Goal: Contribute content: Contribute content

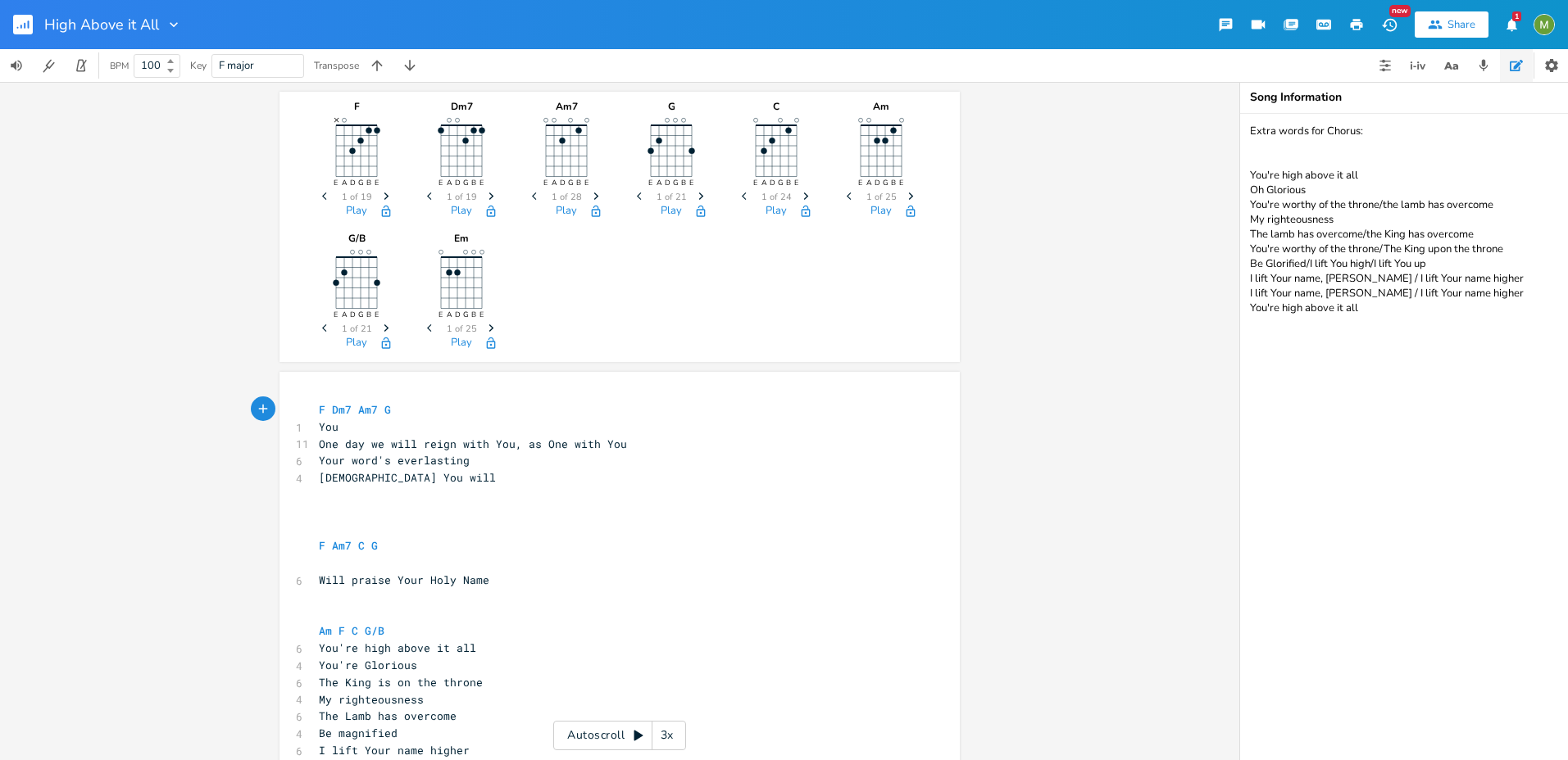
click at [27, 26] on rect "button" at bounding box center [23, 24] width 19 height 19
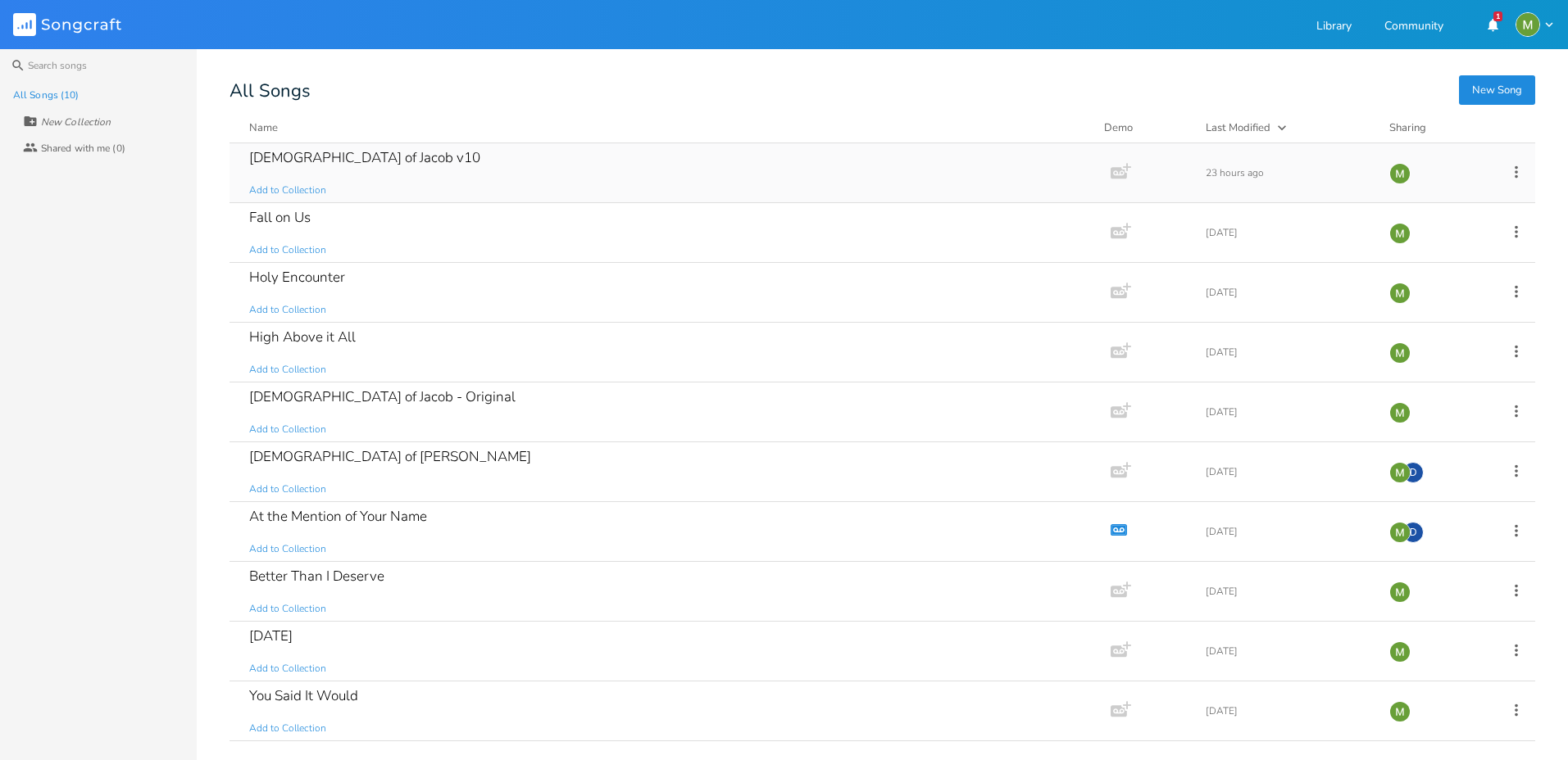
click at [268, 153] on div "[DEMOGRAPHIC_DATA] of Jacob v10" at bounding box center [364, 158] width 231 height 14
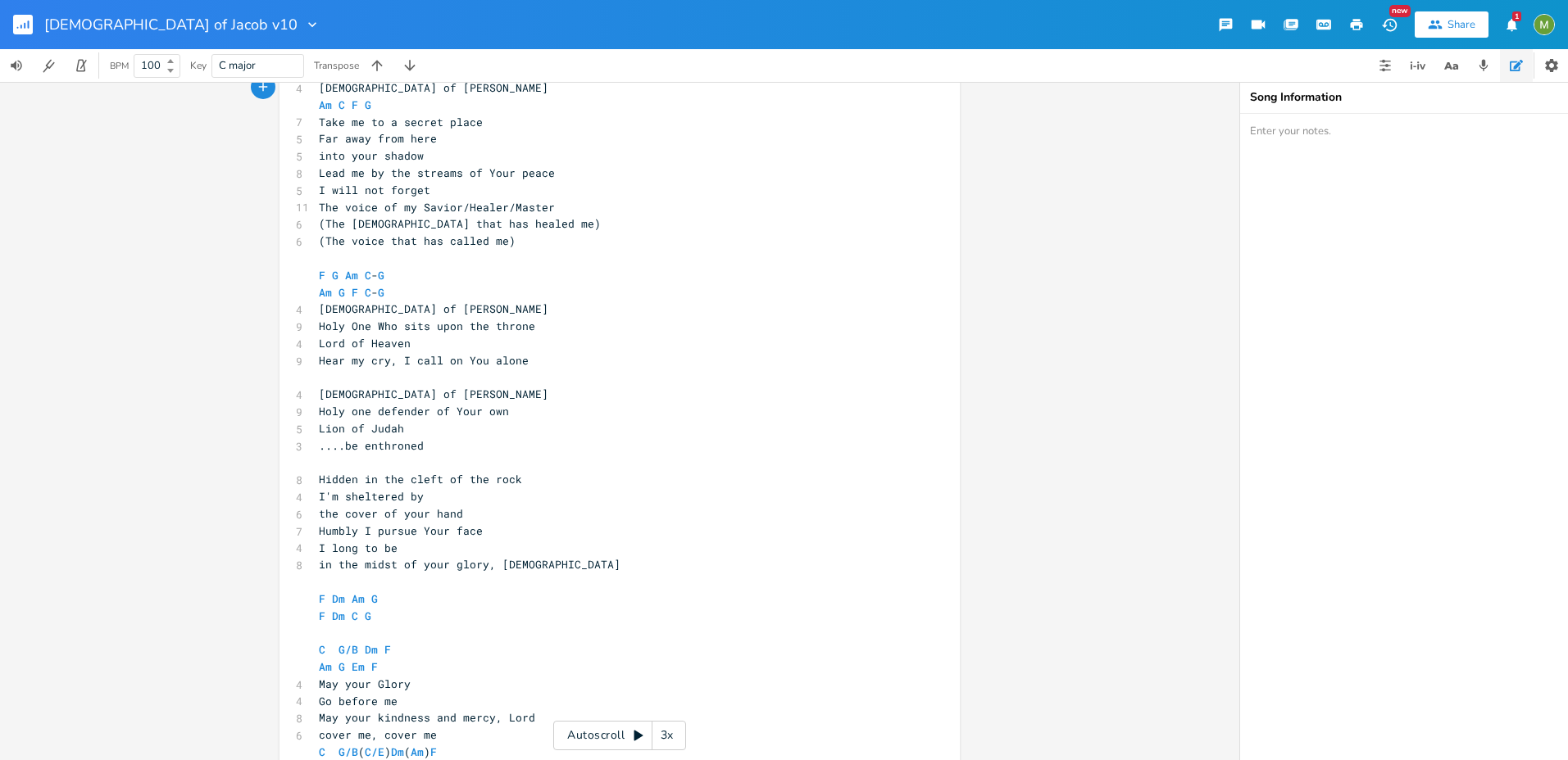
scroll to position [321, 0]
click at [370, 518] on span "the cover of your hand" at bounding box center [391, 515] width 144 height 15
type textarea "goodness"
drag, startPoint x: 409, startPoint y: 533, endPoint x: 358, endPoint y: 534, distance: 51.0
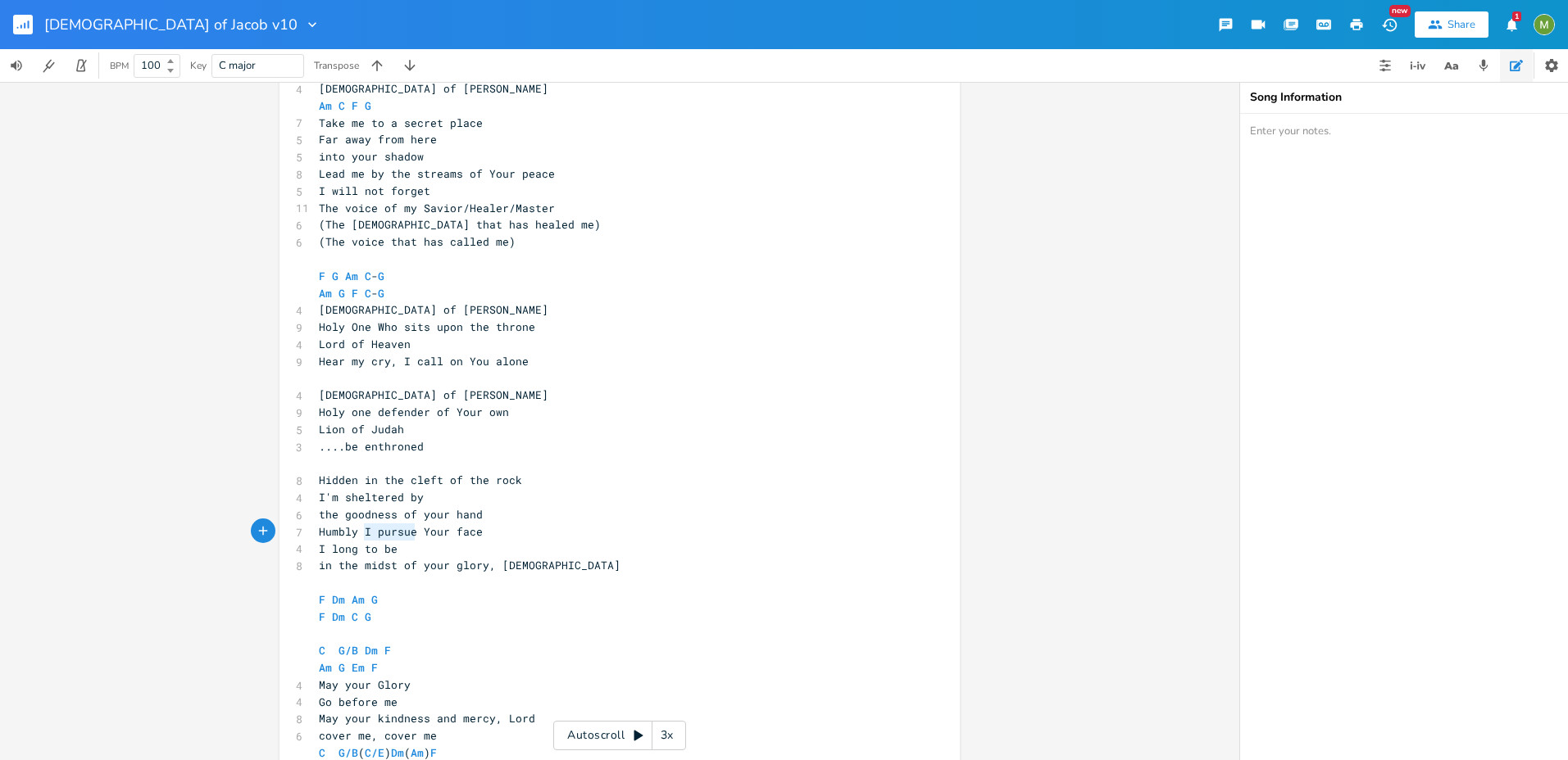
click at [358, 534] on span "Humbly I pursue Your face" at bounding box center [400, 532] width 164 height 15
type textarea "in pursuit of"
drag, startPoint x: 424, startPoint y: 443, endPoint x: 294, endPoint y: 447, distance: 130.1
click at [315, 447] on div "3 ....be enthroned" at bounding box center [611, 447] width 591 height 18
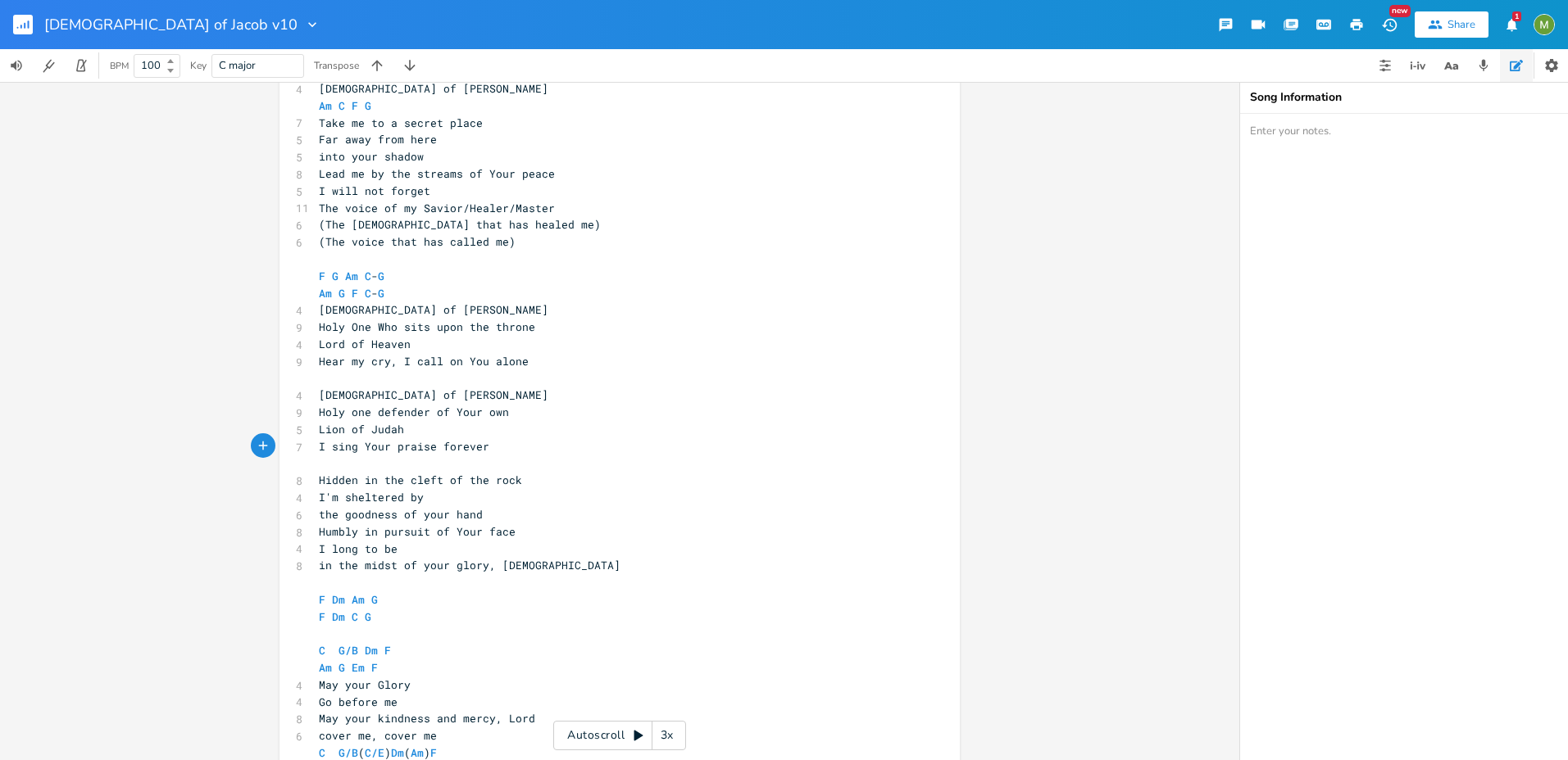
type textarea "I sing Your praise forever"
type textarea "[DEMOGRAPHIC_DATA] of [PERSON_NAME]"
drag, startPoint x: 400, startPoint y: 396, endPoint x: 304, endPoint y: 397, distance: 96.0
click at [304, 397] on div "[DEMOGRAPHIC_DATA] of [PERSON_NAME] x 4 [DEMOGRAPHIC_DATA] of [PERSON_NAME] C F…" at bounding box center [619, 486] width 680 height 870
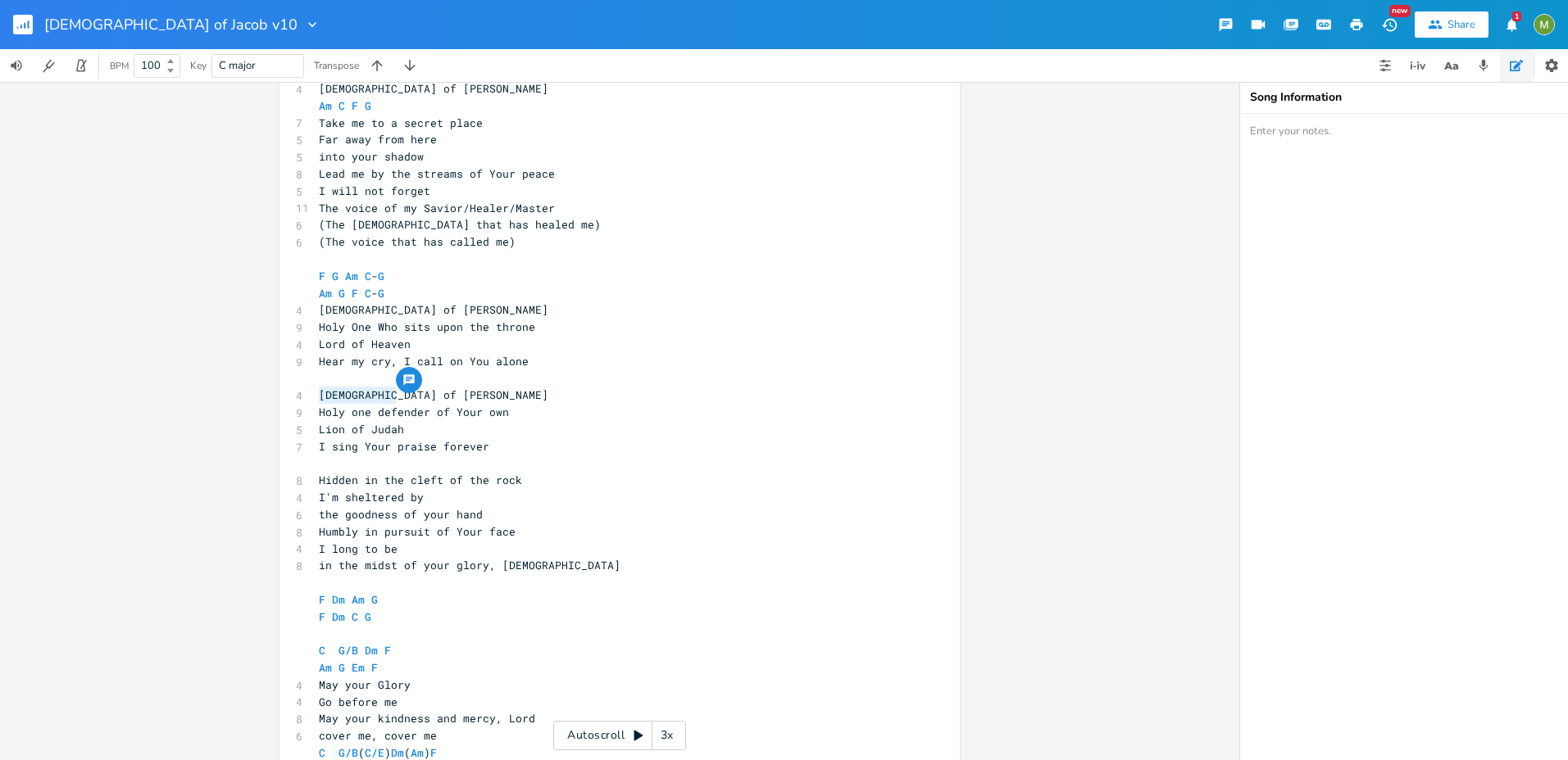
click at [414, 396] on pre "[DEMOGRAPHIC_DATA] of [PERSON_NAME]" at bounding box center [611, 395] width 591 height 18
type textarea "wn"
type textarea "Lion"
type textarea "Holy one defender of Your own"
drag, startPoint x: 515, startPoint y: 418, endPoint x: 300, endPoint y: 405, distance: 215.4
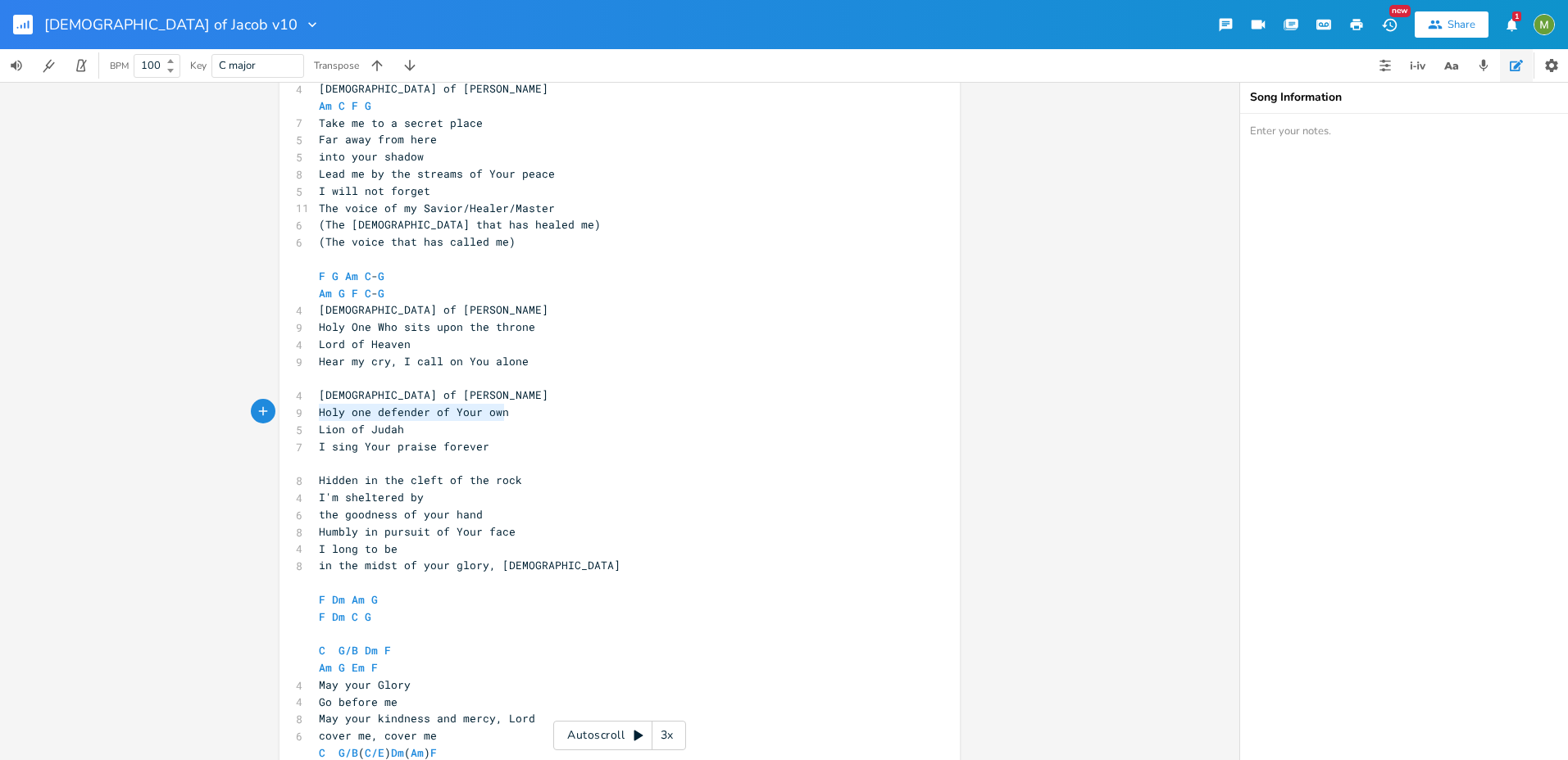
click at [297, 405] on div "Holy one defender of Your own x 4 [DEMOGRAPHIC_DATA] of [PERSON_NAME] C F G 7 T…" at bounding box center [619, 486] width 680 height 870
click at [641, 431] on pre "Lion of Judah" at bounding box center [611, 429] width 591 height 18
type textarea "I sing Your praise forever"
drag, startPoint x: 541, startPoint y: 449, endPoint x: 313, endPoint y: 449, distance: 228.0
click at [315, 449] on pre "I sing Your praise forever" at bounding box center [611, 447] width 591 height 18
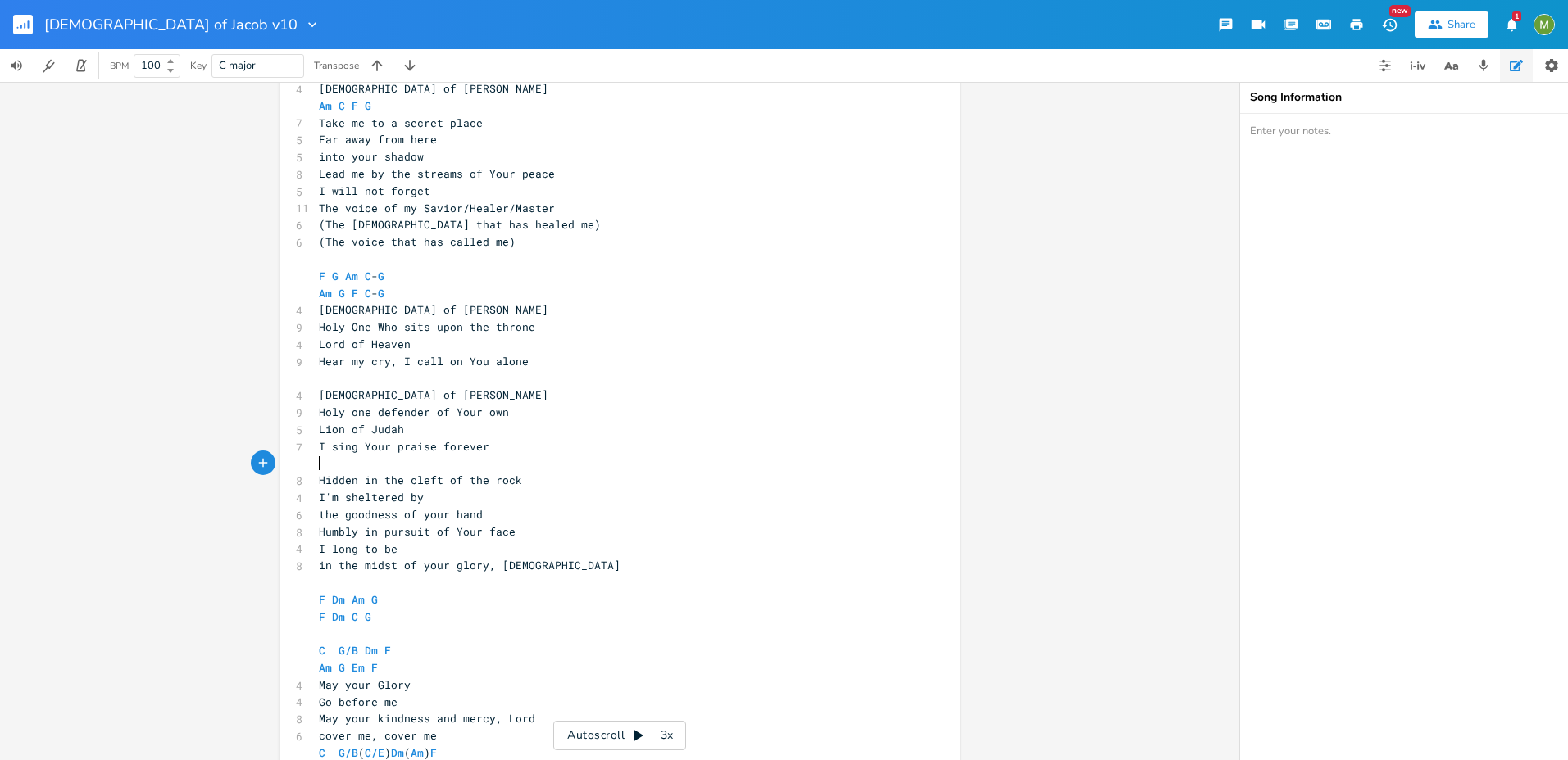
click at [561, 462] on pre "​" at bounding box center [611, 464] width 591 height 18
click at [555, 446] on pre "I sing Your praise forever" at bounding box center [611, 447] width 591 height 18
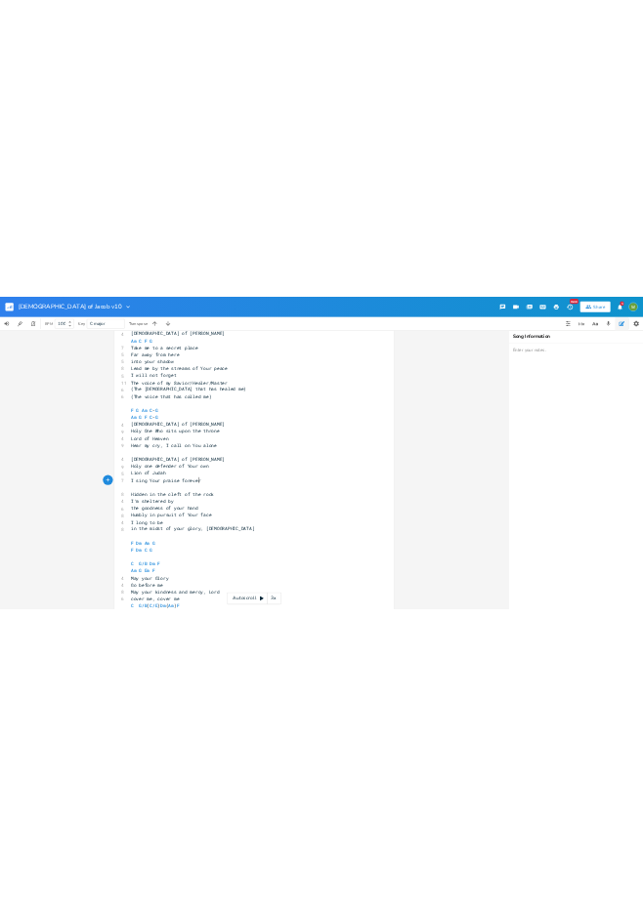
scroll to position [0, 4]
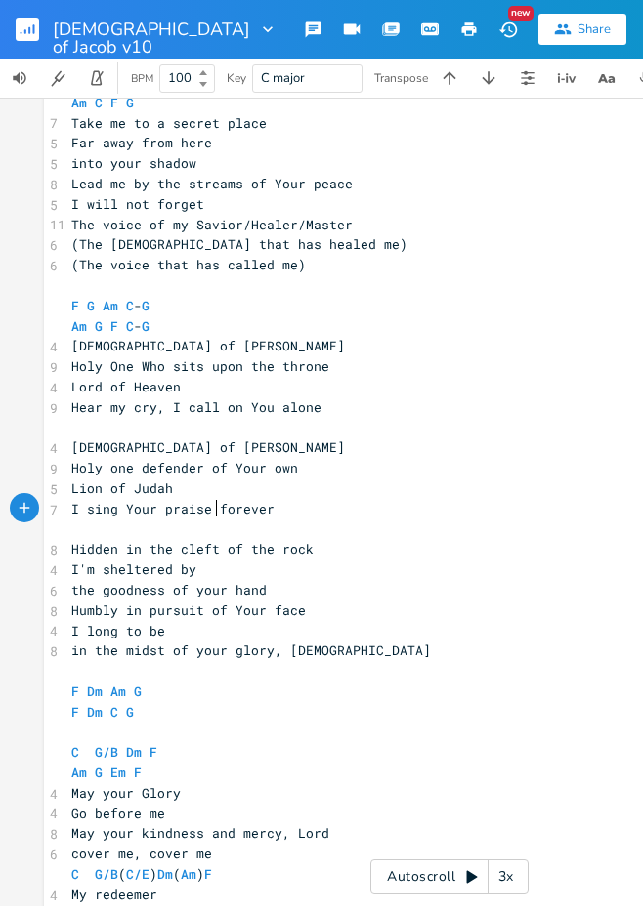
click at [211, 512] on span "I sing Your praise forever" at bounding box center [172, 509] width 203 height 18
click at [307, 520] on pre "​" at bounding box center [449, 530] width 764 height 21
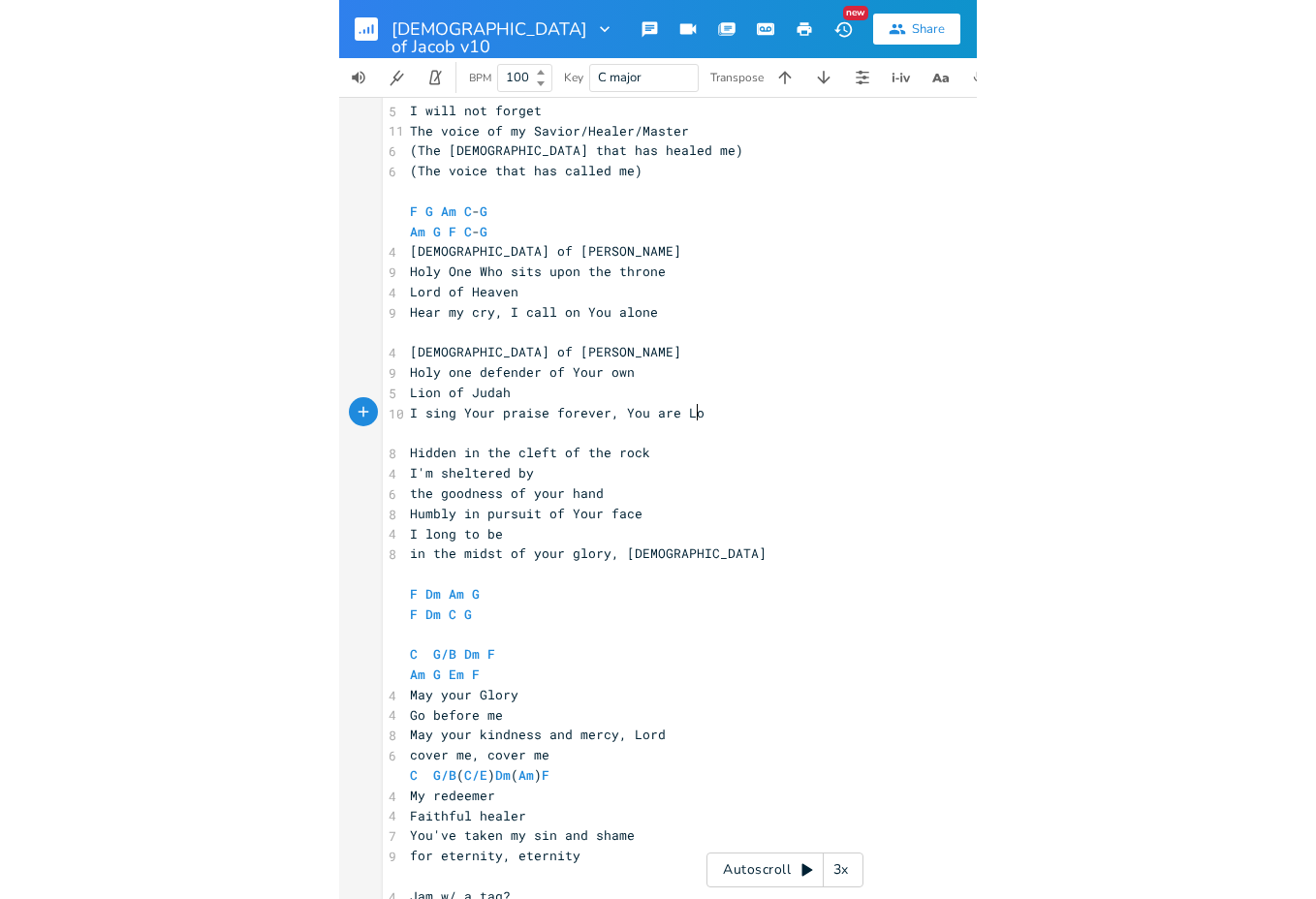
scroll to position [0, 77]
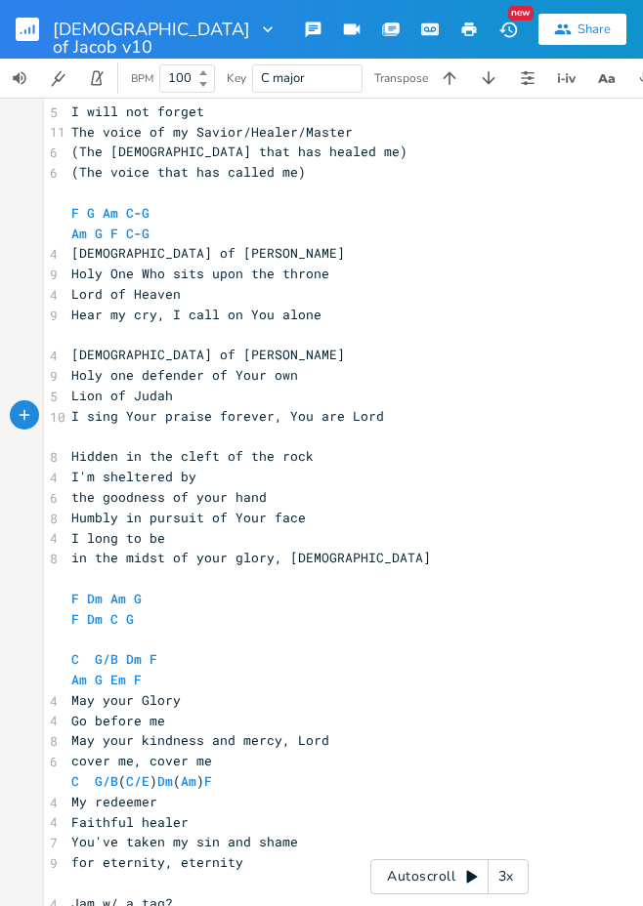
type textarea ", You are Lord"
type textarea "Holy one defender of Your own"
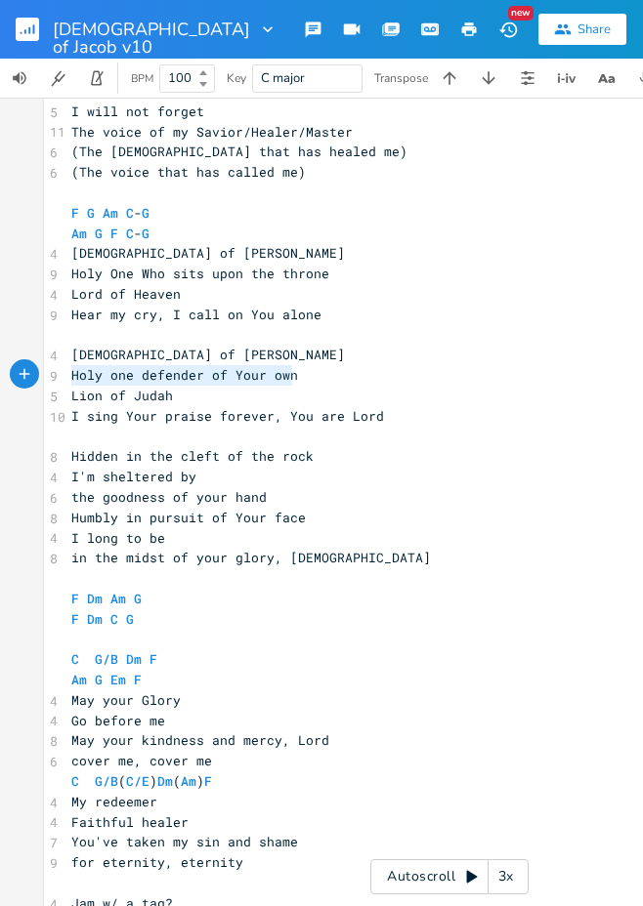
drag, startPoint x: 302, startPoint y: 375, endPoint x: -50, endPoint y: 379, distance: 351.7
click at [0, 379] on html "[DEMOGRAPHIC_DATA] of Jacob v10 New Share 1 BPM 100 Key C major Transpose Am E …" at bounding box center [321, 453] width 643 height 906
click at [197, 349] on pre "[DEMOGRAPHIC_DATA] of [PERSON_NAME]" at bounding box center [449, 355] width 764 height 21
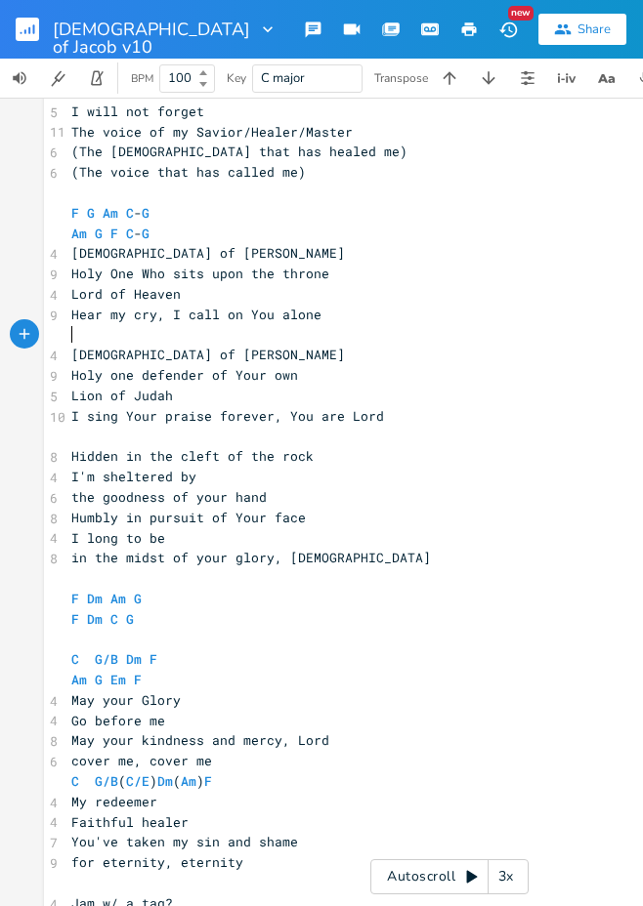
click at [202, 335] on pre "​" at bounding box center [449, 335] width 764 height 21
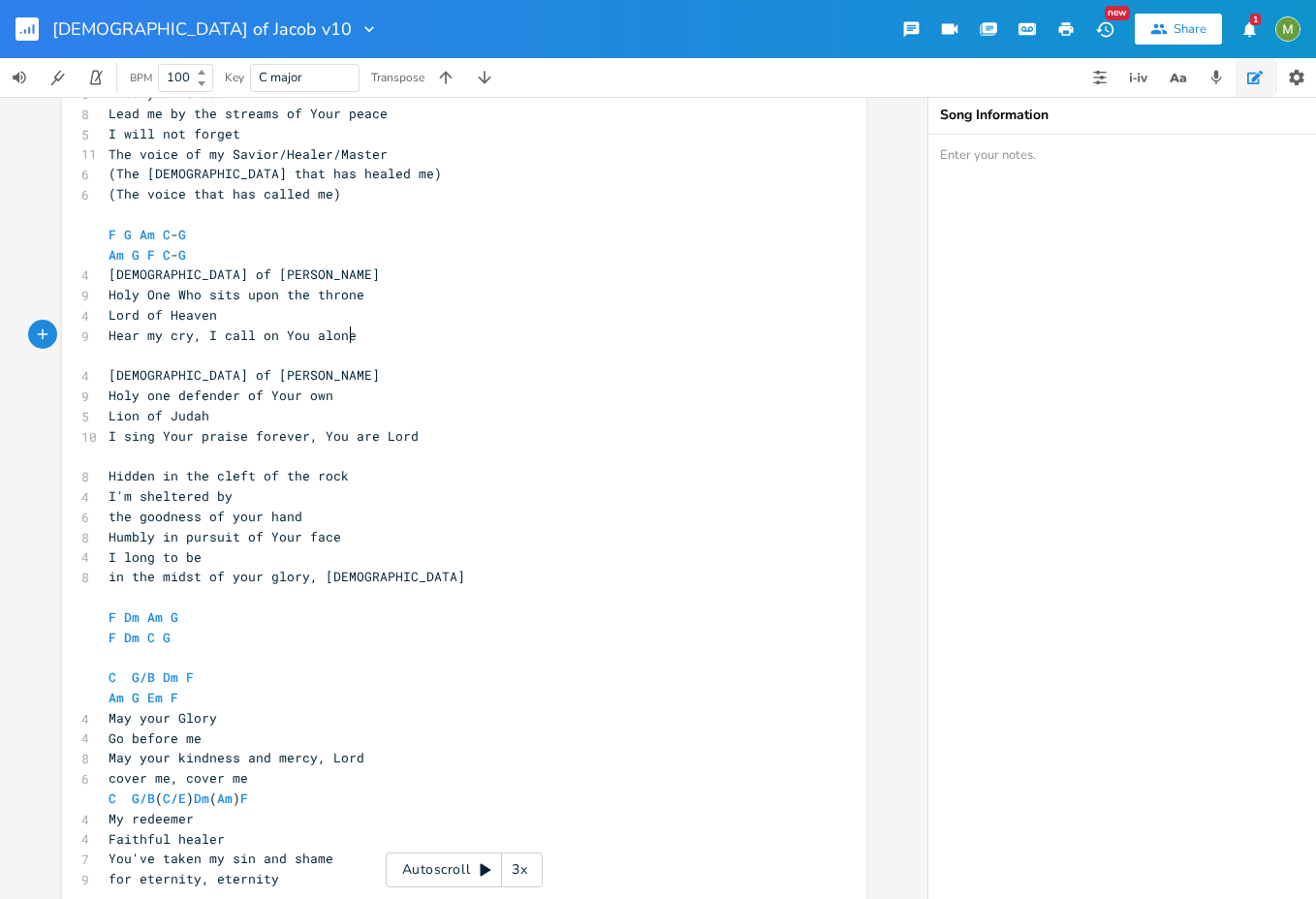
type textarea "on You alone"
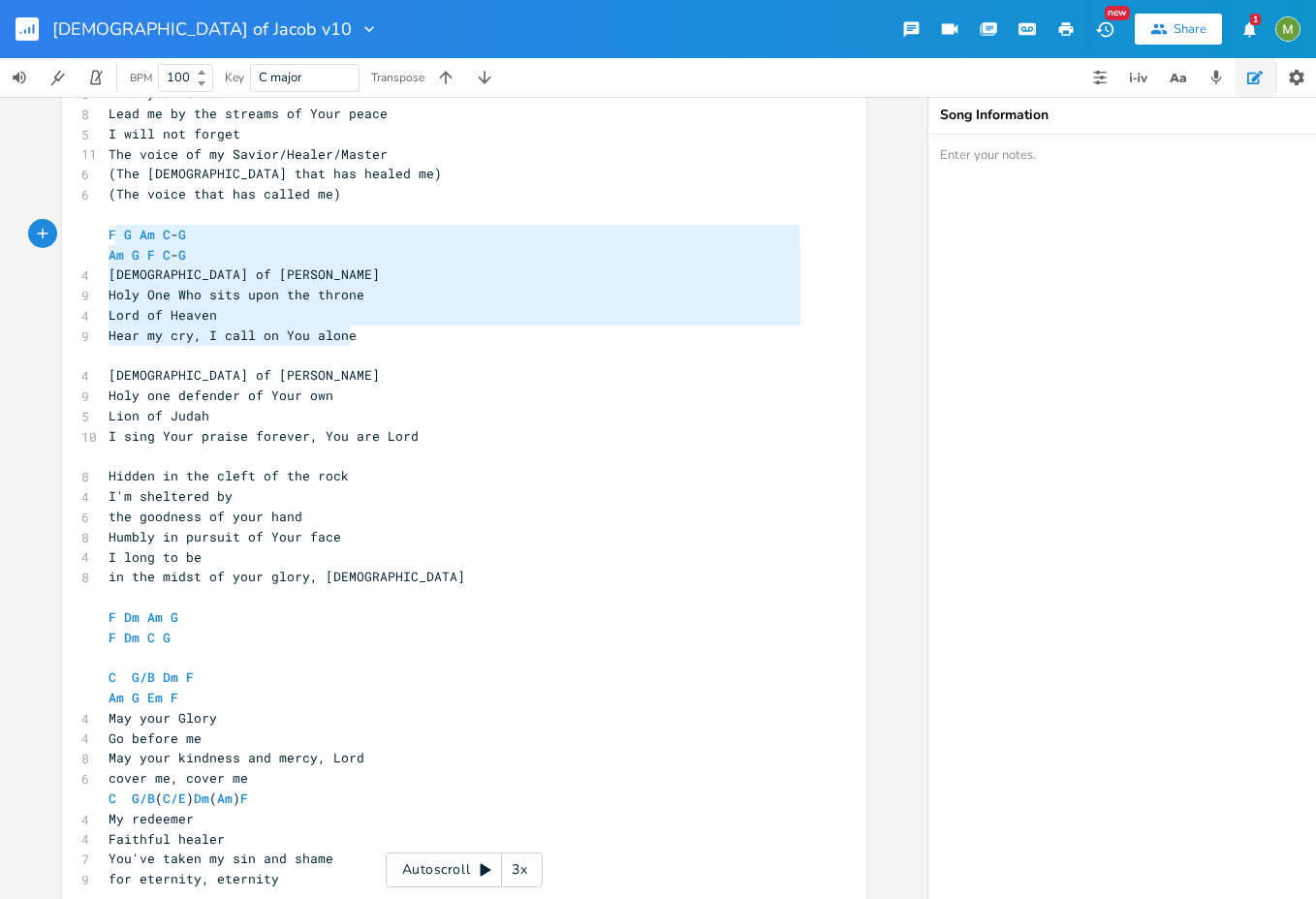
type textarea "F G Am C-G Am G F C-G God of [PERSON_NAME] One Who sits upon the throne Lord of…"
drag, startPoint x: 369, startPoint y: 337, endPoint x: 101, endPoint y: 233, distance: 287.5
click at [104, 233] on div "4 [DEMOGRAPHIC_DATA] of Jacob Am C F G 7 Take me to a secret place 5 Far away f…" at bounding box center [454, 486] width 700 height 967
click at [195, 332] on span "Hear my cry, I call on You alone" at bounding box center [232, 335] width 248 height 18
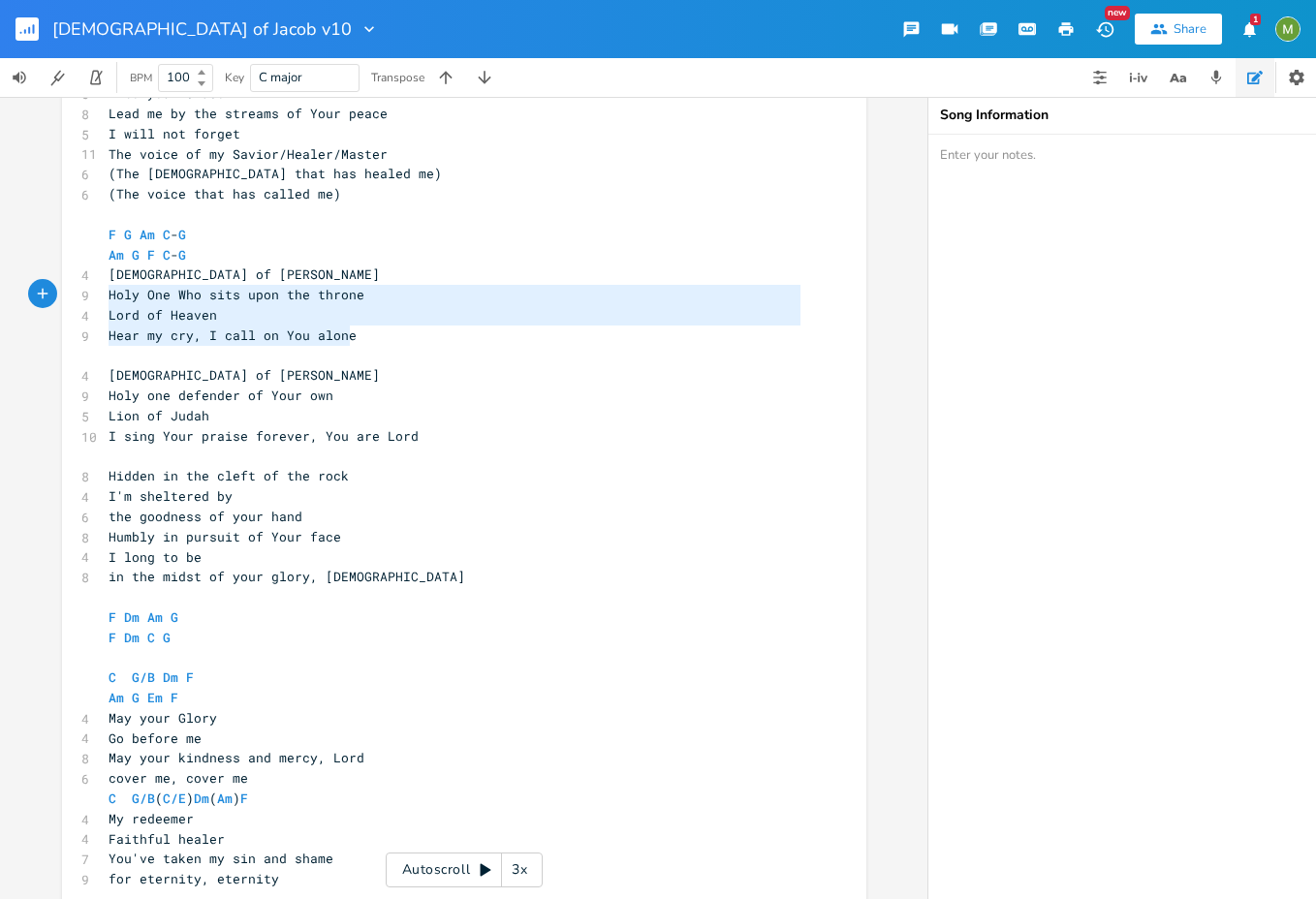
type textarea "[DEMOGRAPHIC_DATA] of [PERSON_NAME] Holy One Who sits upon the throne Lord of H…"
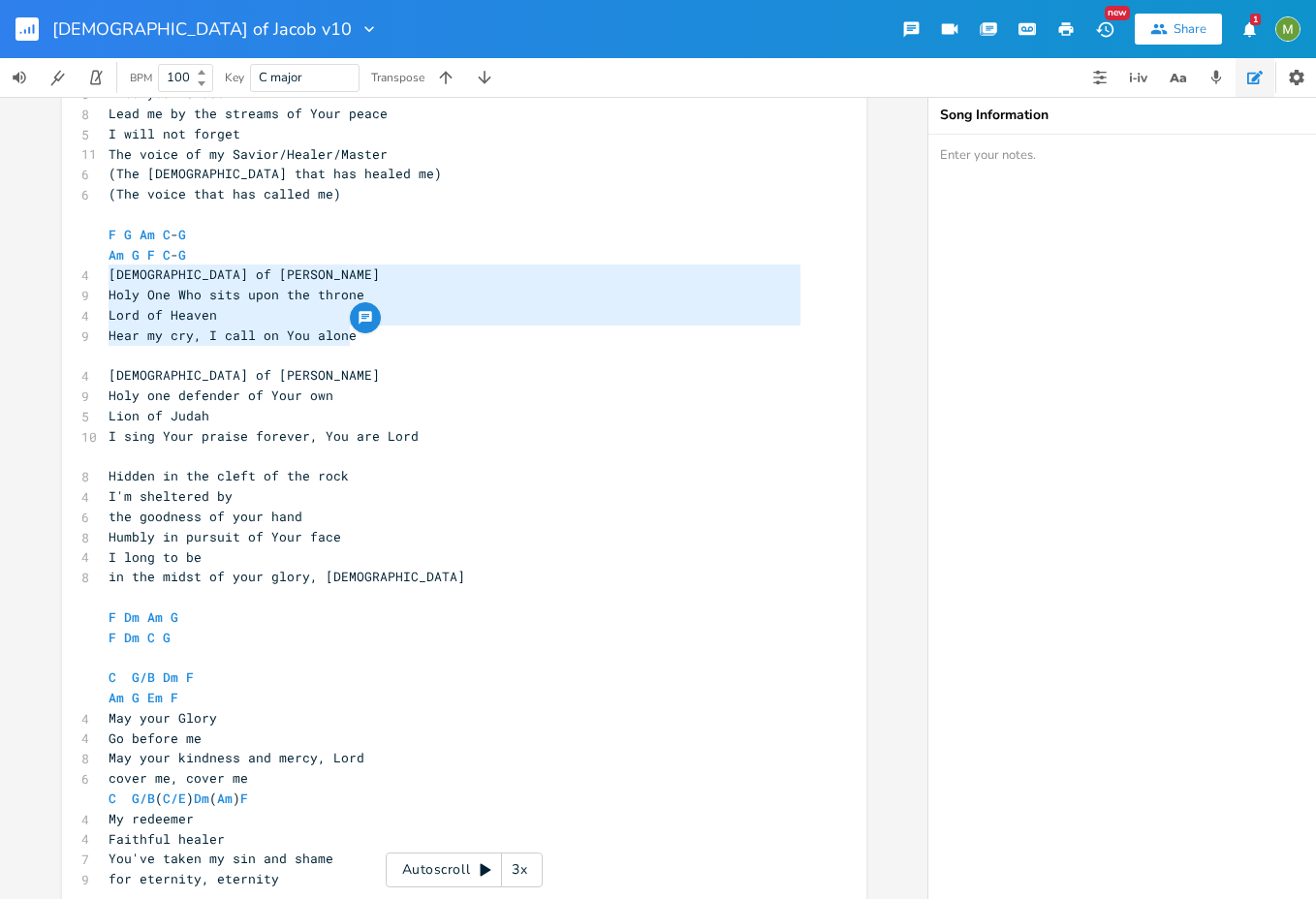
drag, startPoint x: 394, startPoint y: 331, endPoint x: 100, endPoint y: 276, distance: 299.1
click at [104, 276] on div "4 [DEMOGRAPHIC_DATA] of Jacob Am C F G 7 Take me to a secret place 5 Far away f…" at bounding box center [454, 486] width 700 height 967
click at [142, 319] on span "Lord of Heaven" at bounding box center [162, 316] width 108 height 18
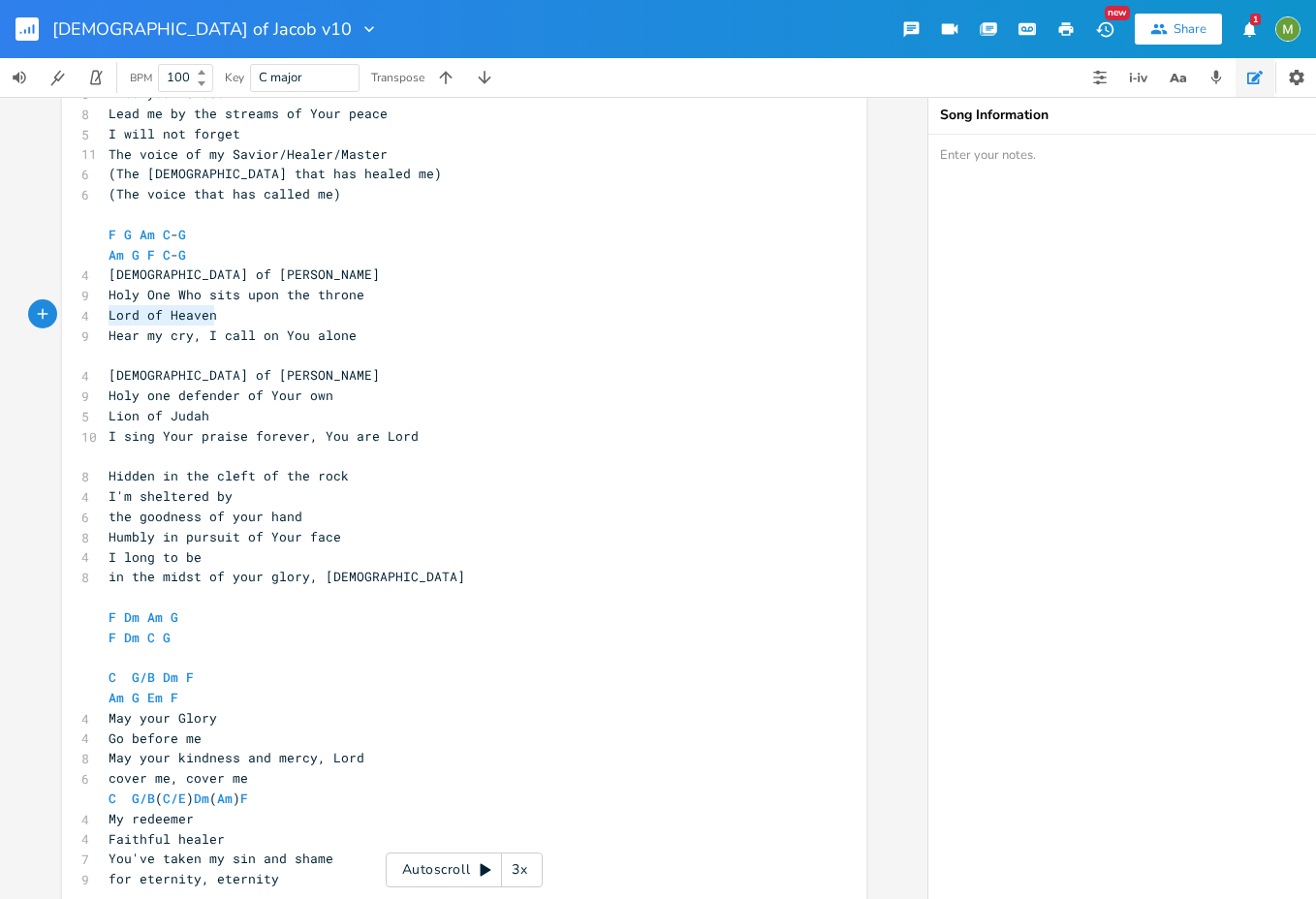
type textarea "Lord of Heaven Hear my cry, I call on You alone"
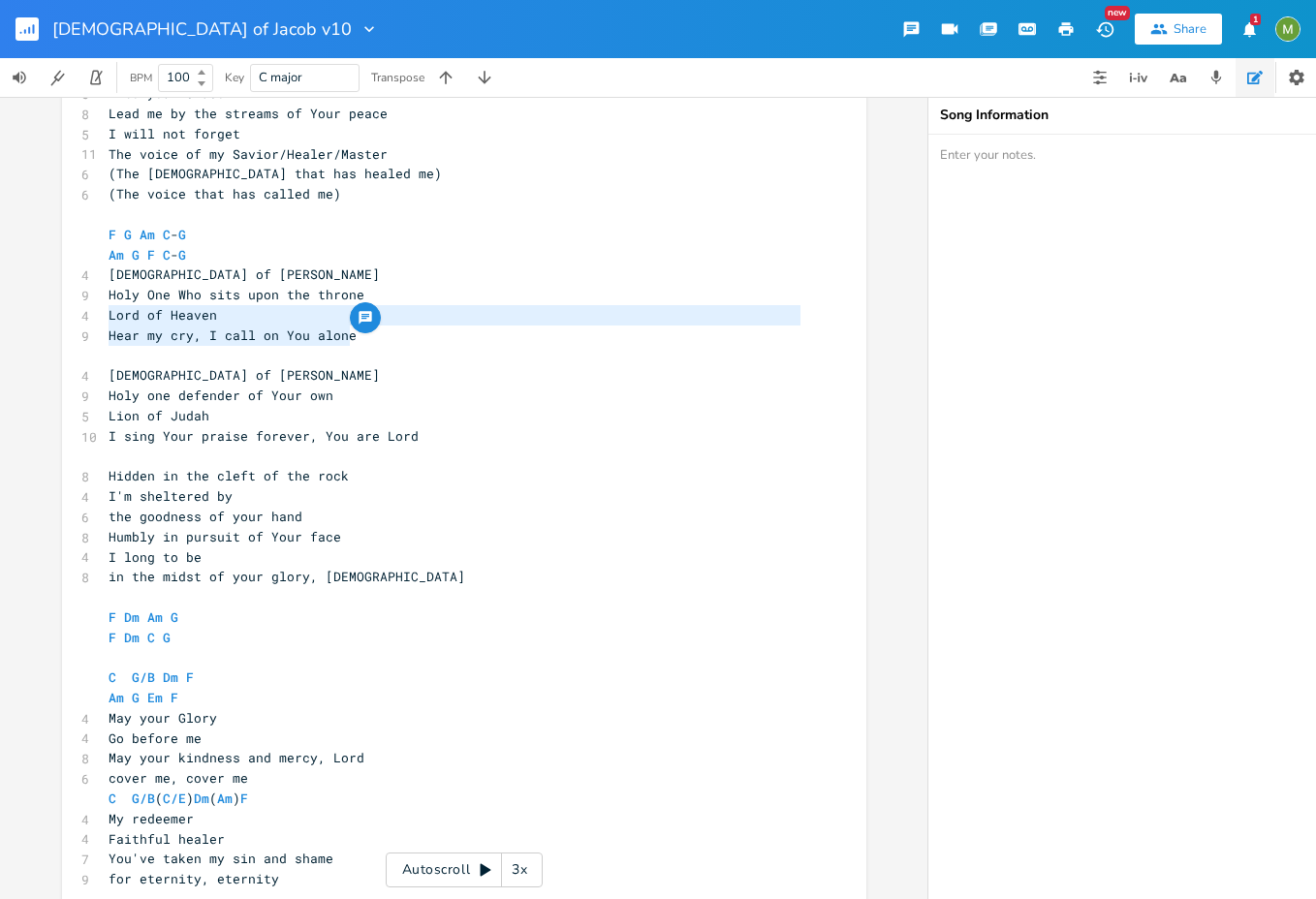
drag, startPoint x: 102, startPoint y: 318, endPoint x: 379, endPoint y: 337, distance: 277.7
click at [379, 337] on div "4 [DEMOGRAPHIC_DATA] of Jacob Am C F G 7 Take me to a secret place 5 Far away f…" at bounding box center [454, 486] width 700 height 967
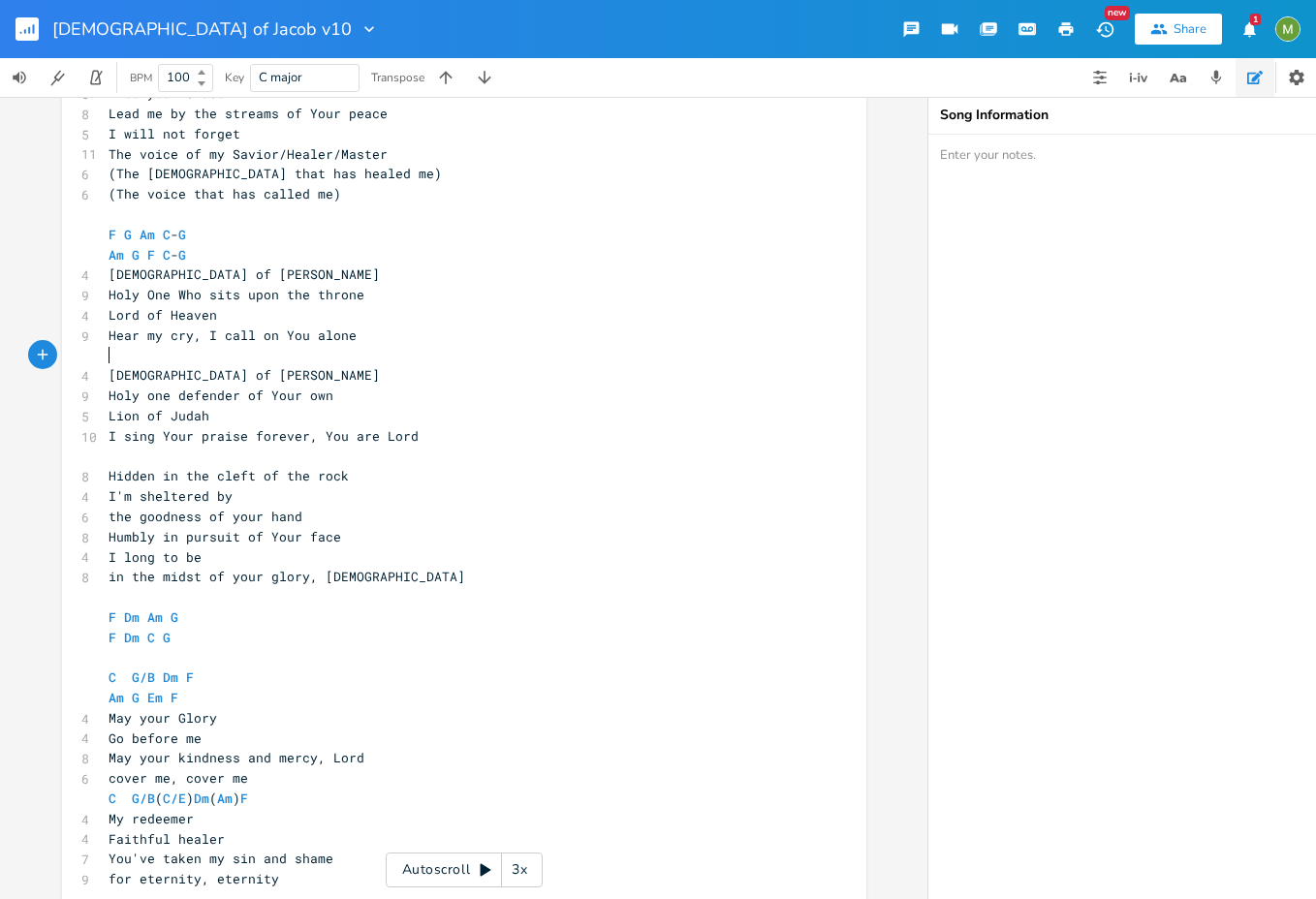
click at [331, 351] on pre "​" at bounding box center [454, 356] width 700 height 21
click at [112, 354] on pre "​" at bounding box center [454, 356] width 700 height 21
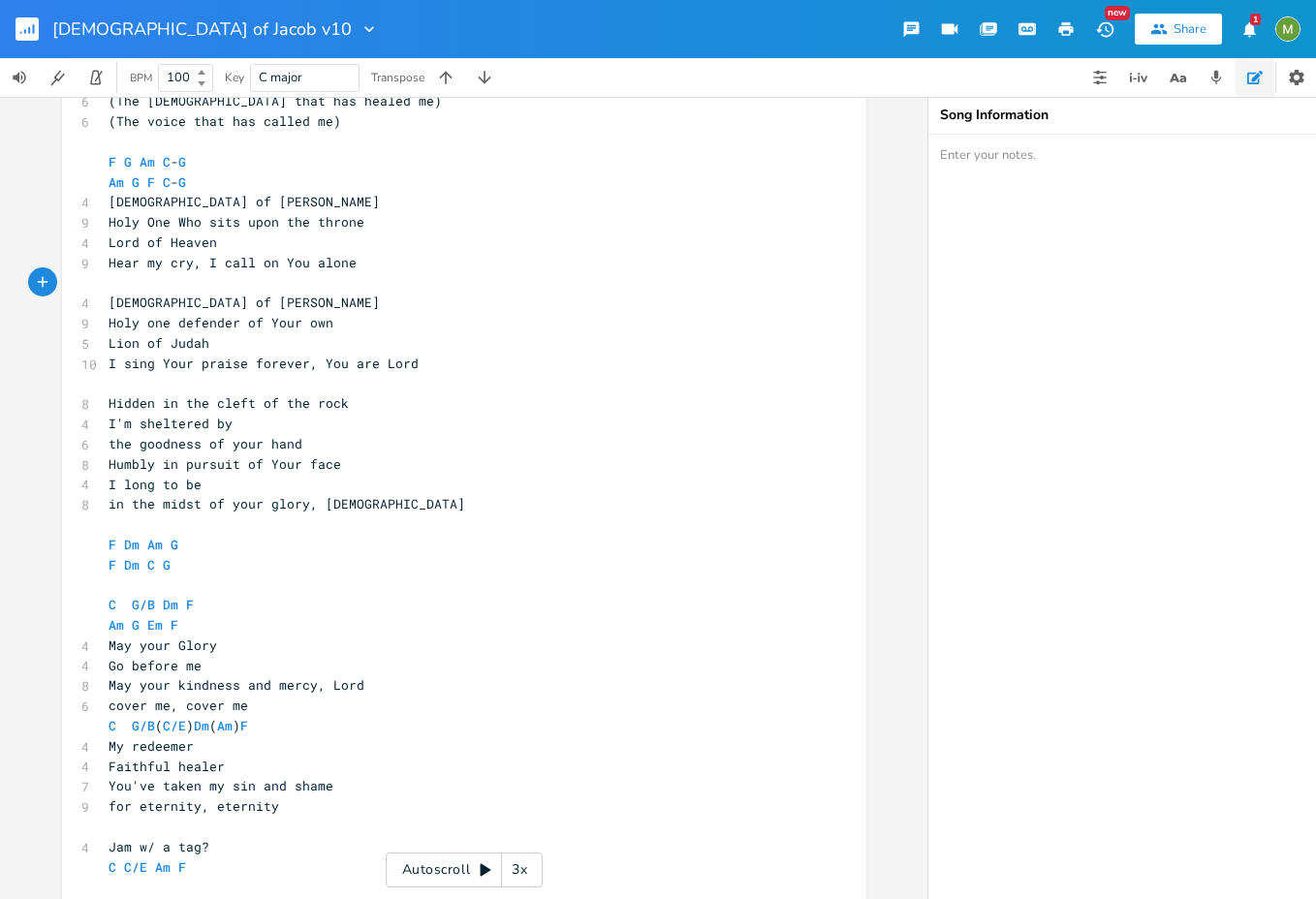
scroll to position [550, 0]
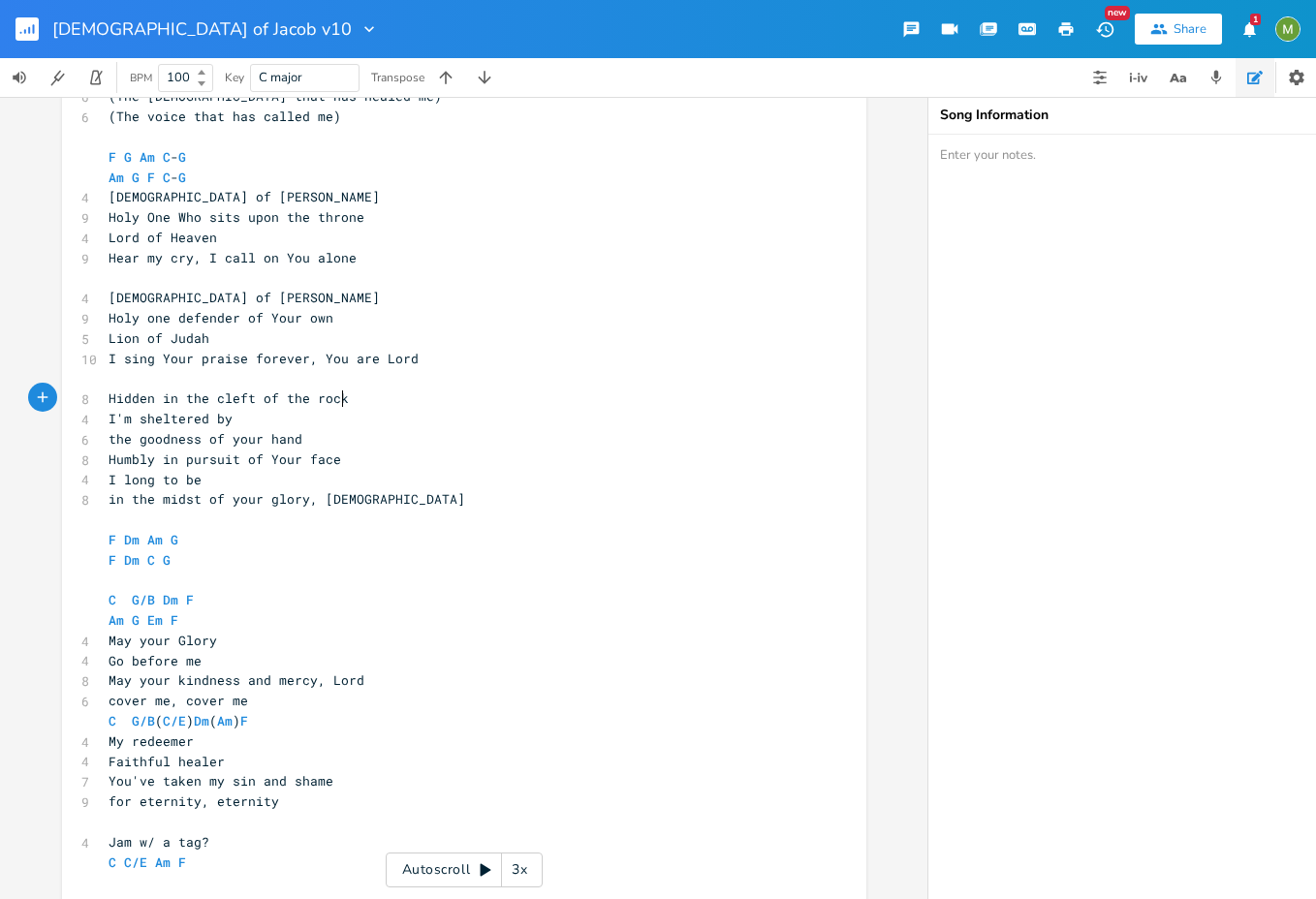
click at [359, 393] on pre "Hidden in the cleft of the rock" at bounding box center [454, 399] width 700 height 21
type textarea "in the midst of your g"
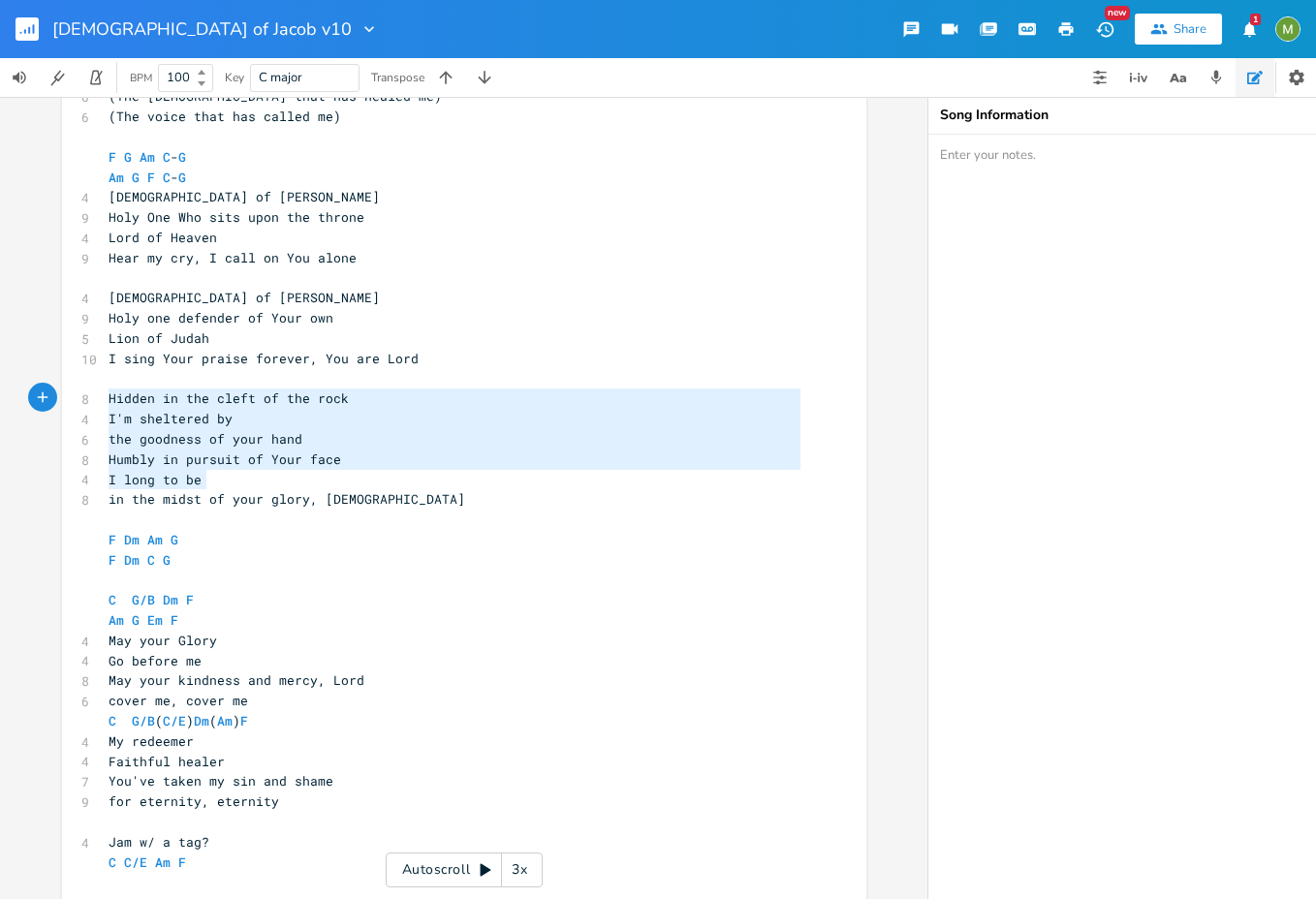
type textarea "I sing Your praise forever, You are Lord Hidden in the cleft of the rock I'm sh…"
drag, startPoint x: 380, startPoint y: 486, endPoint x: 88, endPoint y: 368, distance: 314.9
click at [88, 368] on div "I sing Your praise forever, You are Lord Hidden in the cleft of the rock I'm sh…" at bounding box center [464, 405] width 805 height 1029
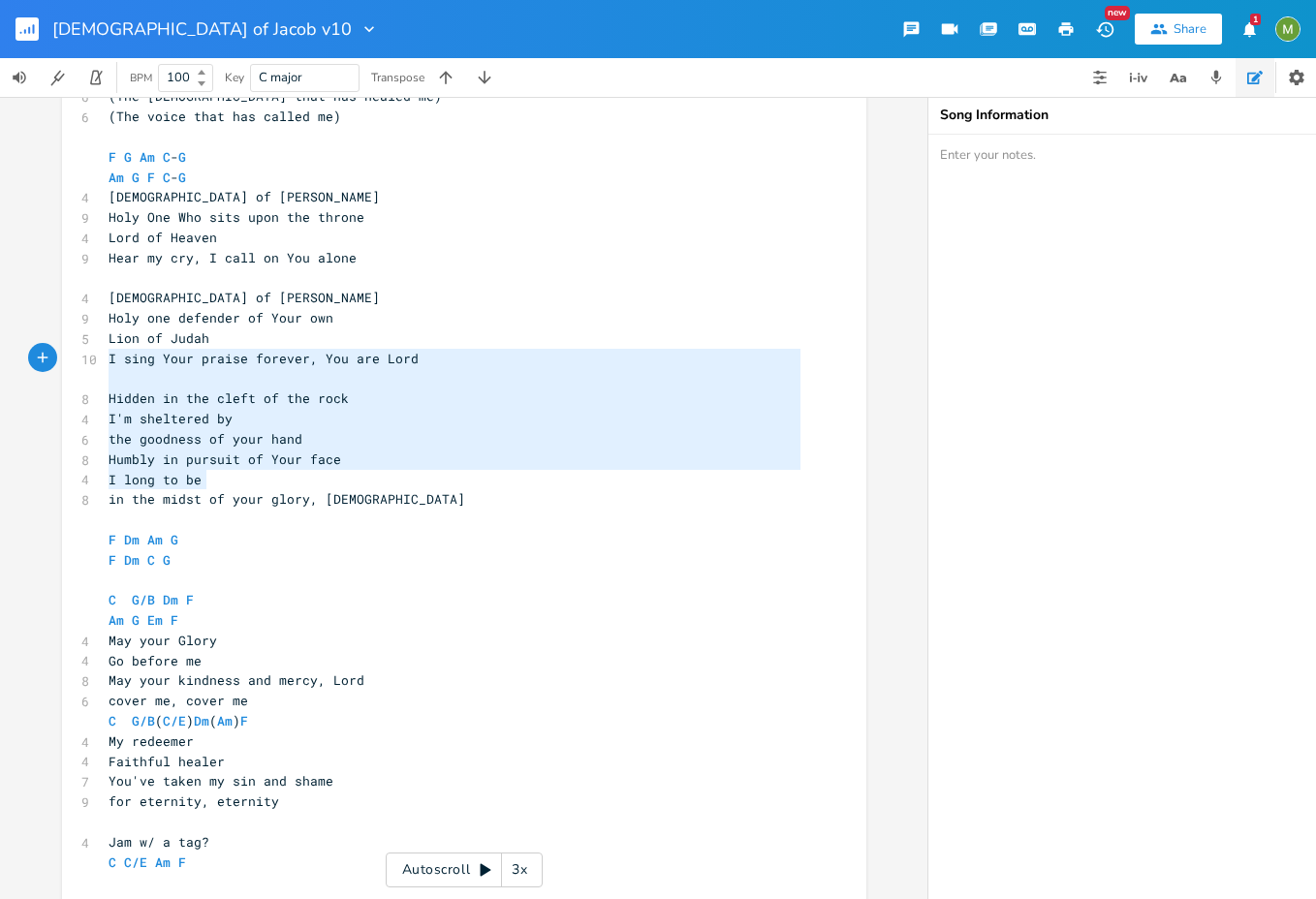
click at [249, 452] on span "Humbly in pursuit of Your face" at bounding box center [224, 459] width 232 height 18
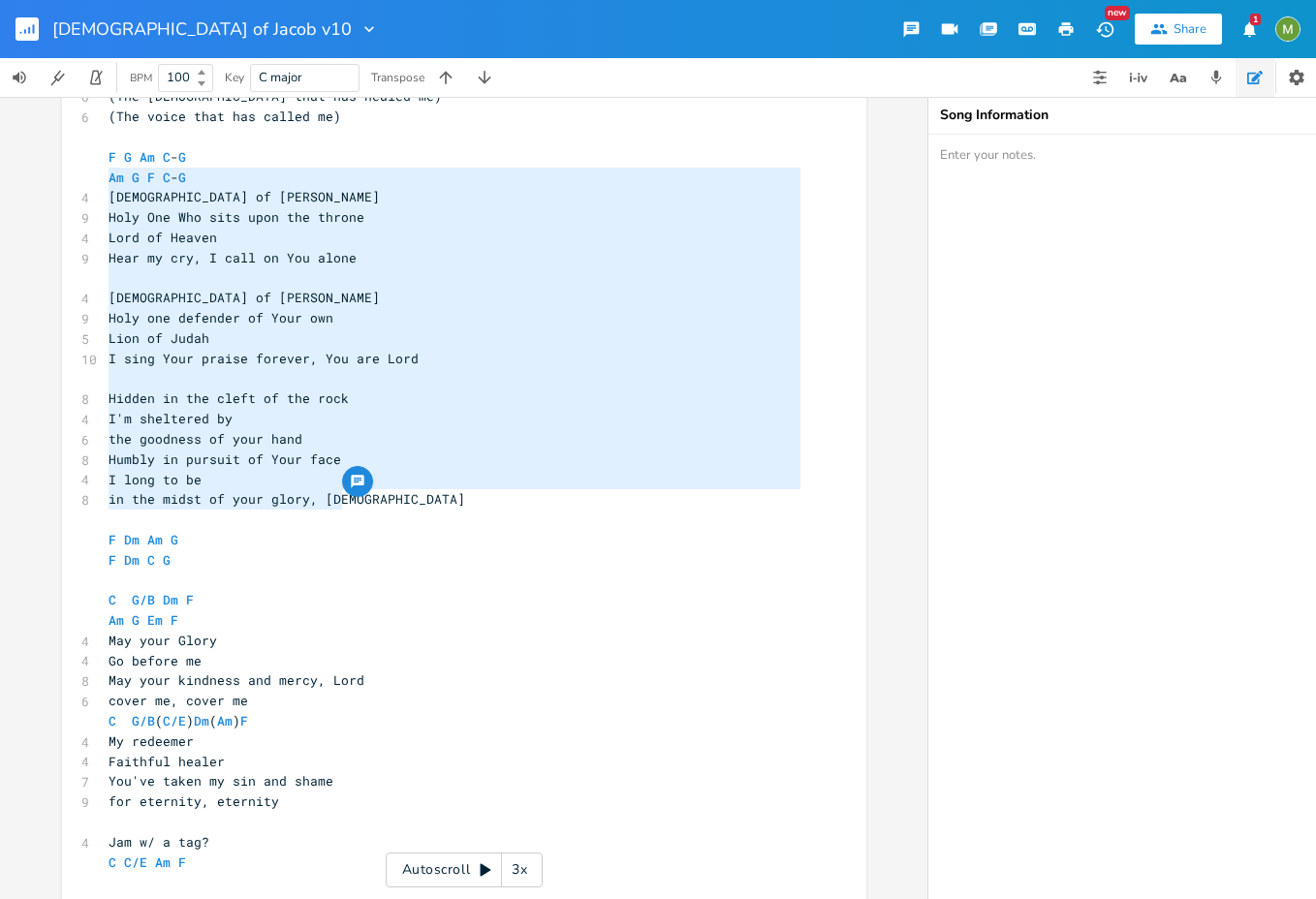
type textarea "F G Am C-G Am G F C-G God of [PERSON_NAME] One Who sits upon the throne Lord of…"
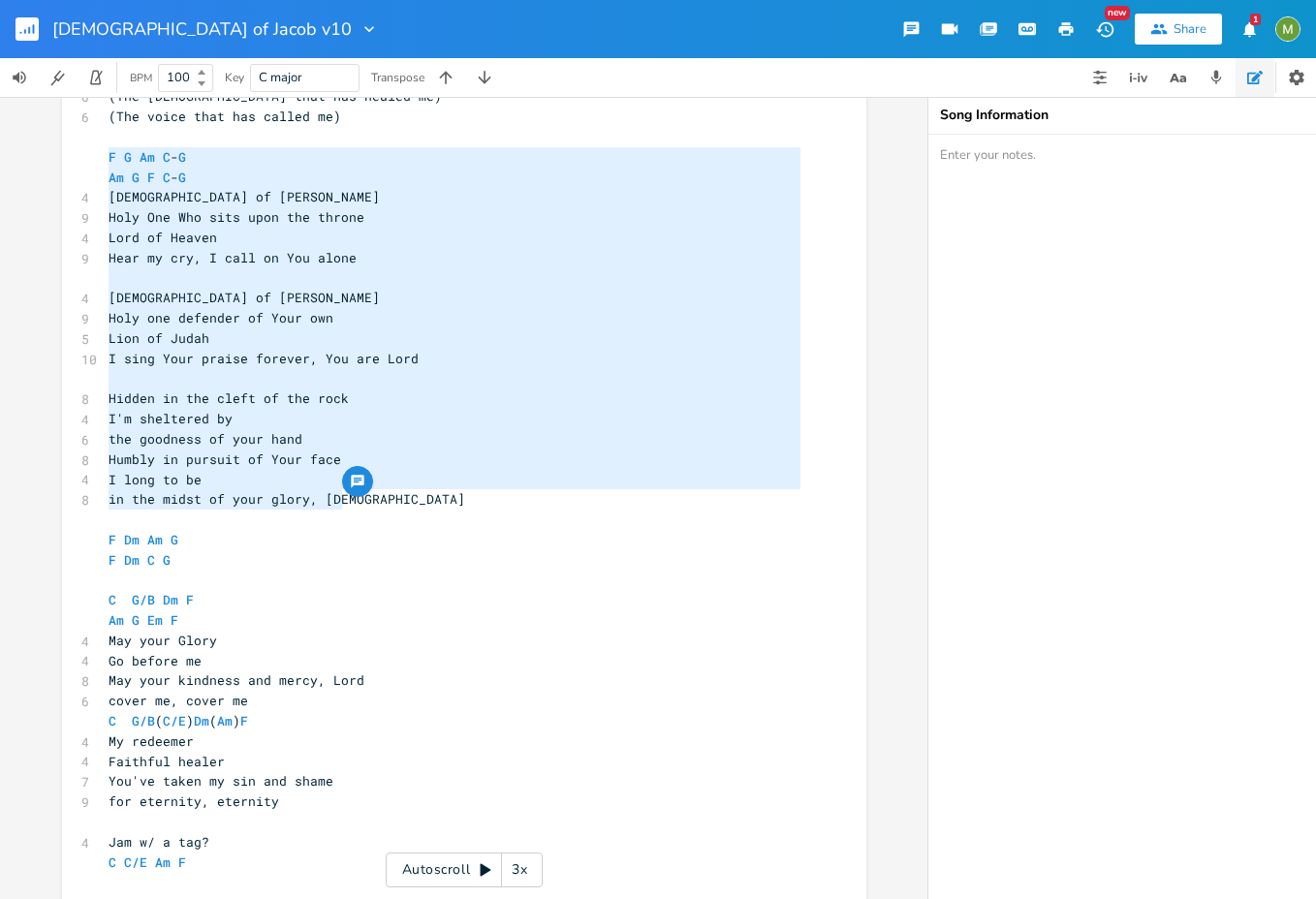
drag, startPoint x: 361, startPoint y: 501, endPoint x: 65, endPoint y: 165, distance: 447.8
click at [65, 165] on div "F G Am C-G Am G F C-G God of [PERSON_NAME] One Who sits upon the throne Lord of…" at bounding box center [464, 405] width 805 height 1029
click at [332, 369] on pre "​" at bounding box center [454, 379] width 700 height 21
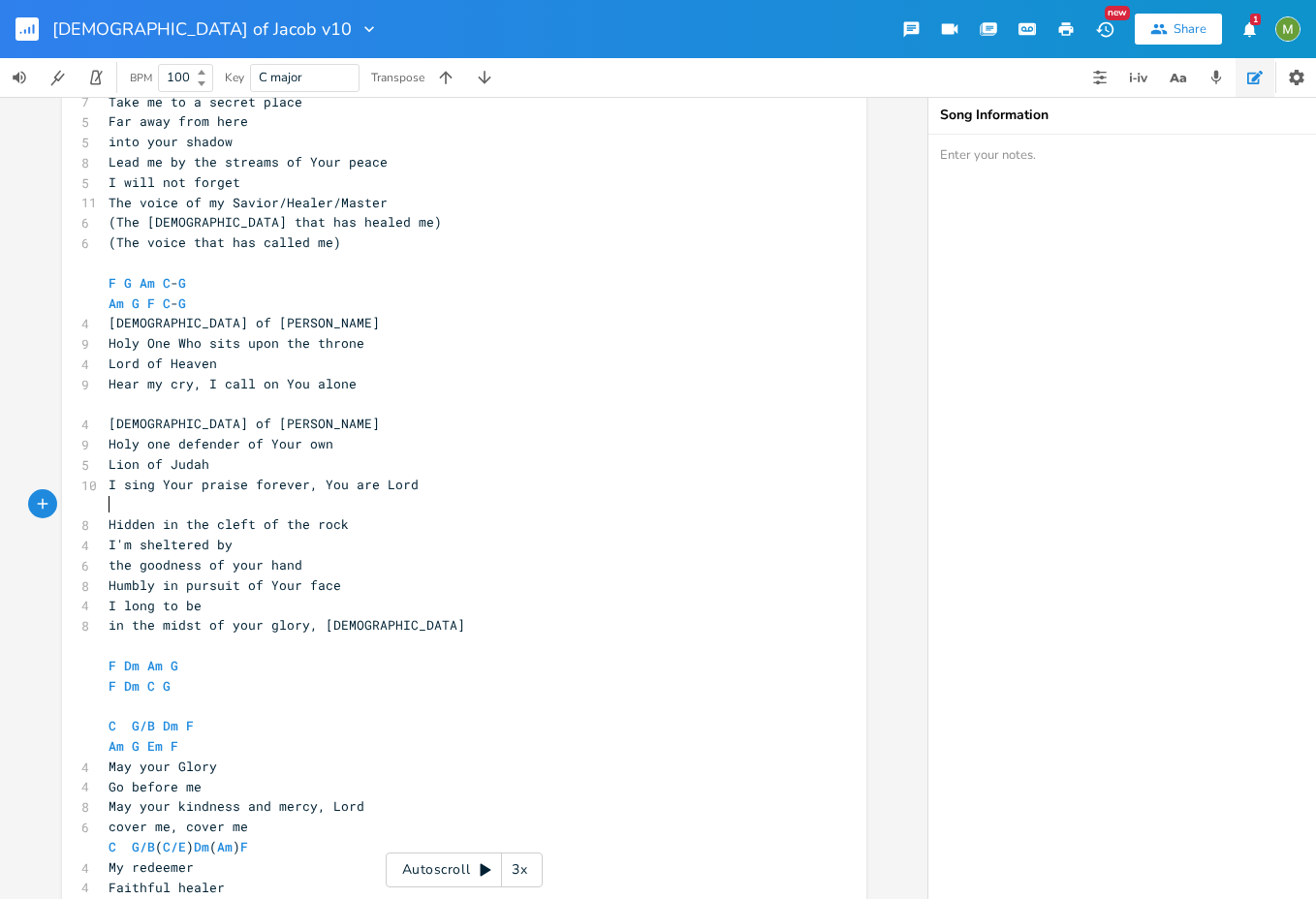
scroll to position [423, 0]
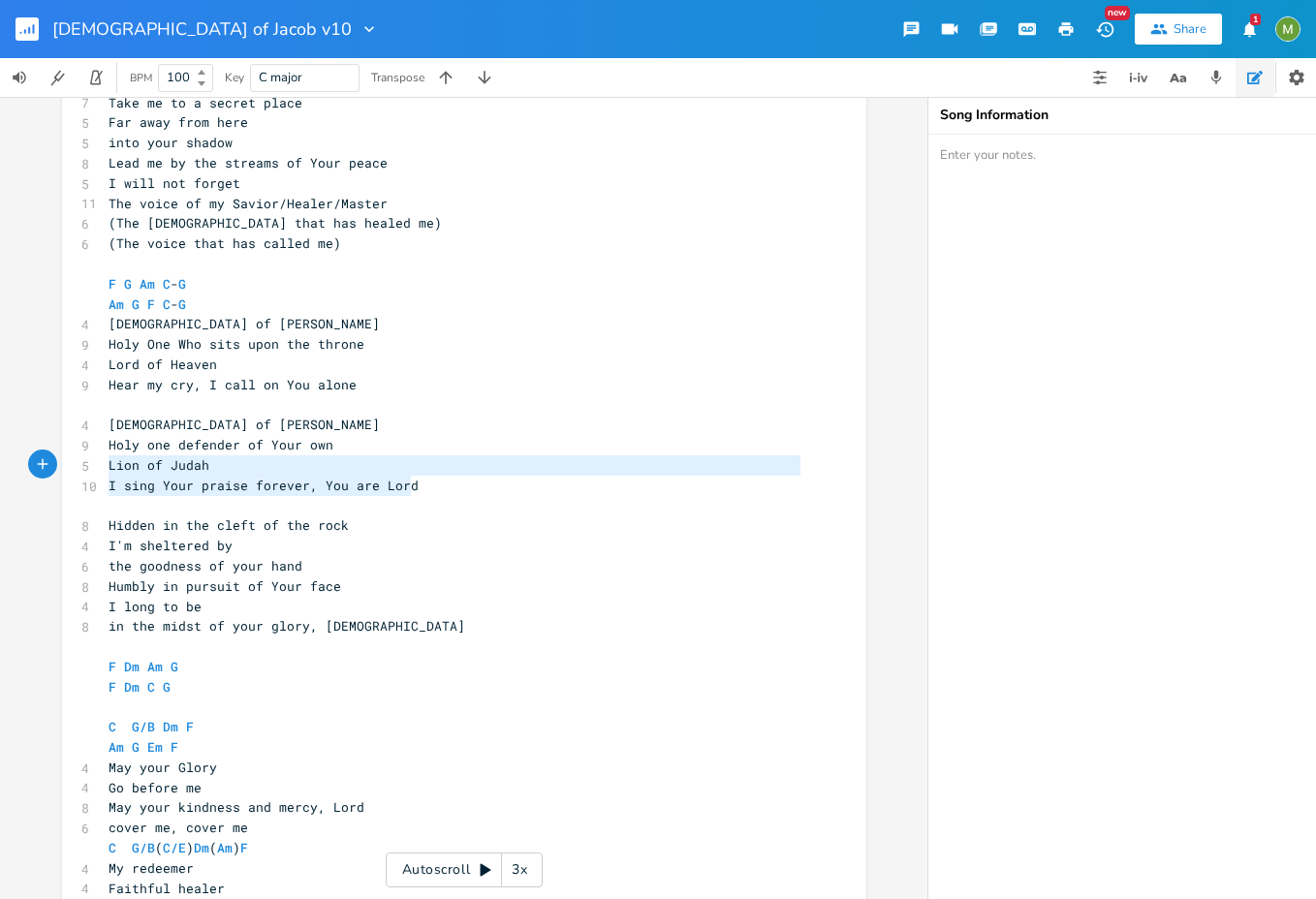
type textarea "[DEMOGRAPHIC_DATA] of [PERSON_NAME] one defender of Your own Lion of Judah I si…"
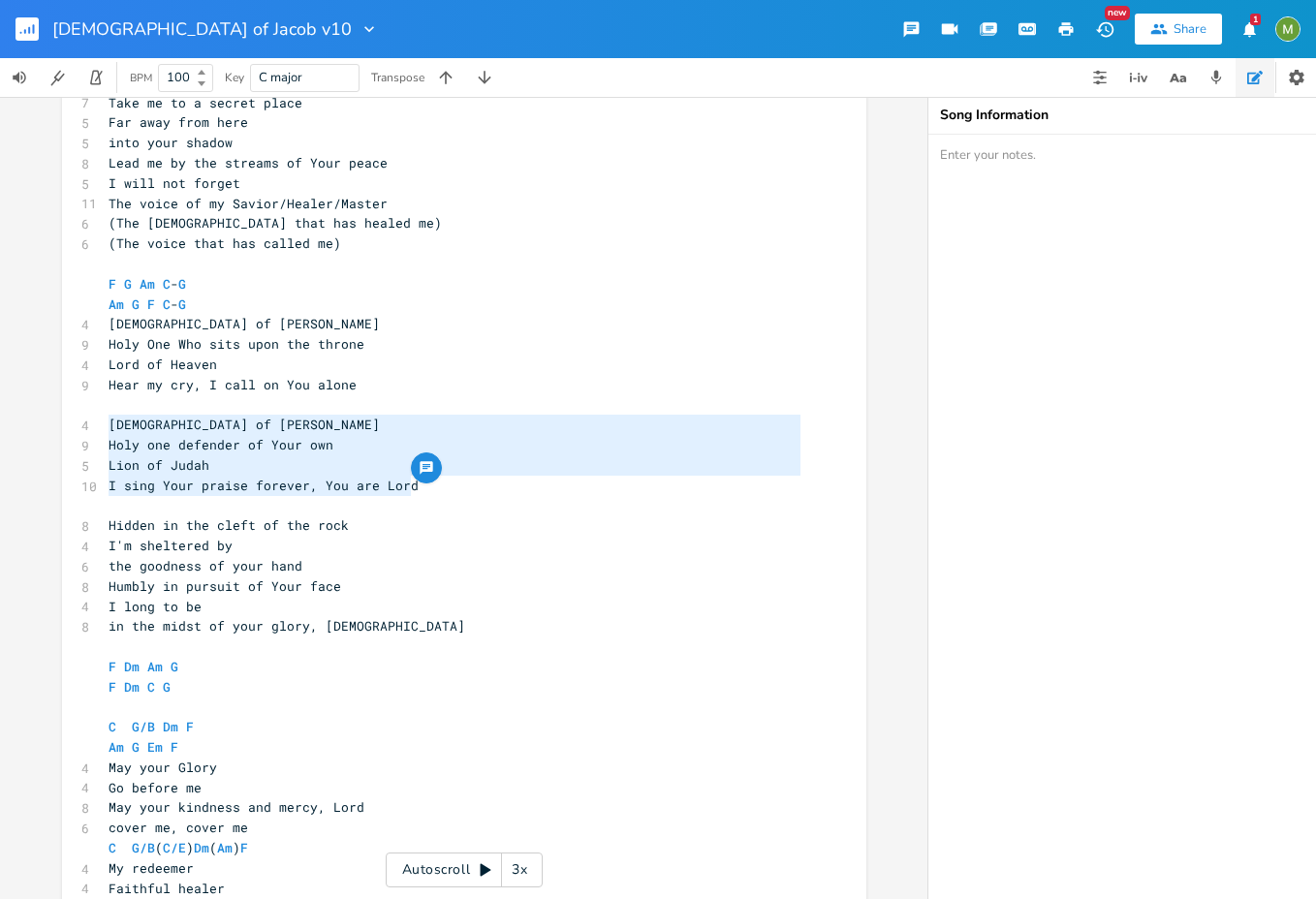
drag, startPoint x: 425, startPoint y: 488, endPoint x: 83, endPoint y: 418, distance: 349.1
click at [83, 418] on div "[DEMOGRAPHIC_DATA] of [PERSON_NAME] one defender of Your own Lion of Judah I si…" at bounding box center [464, 532] width 805 height 1029
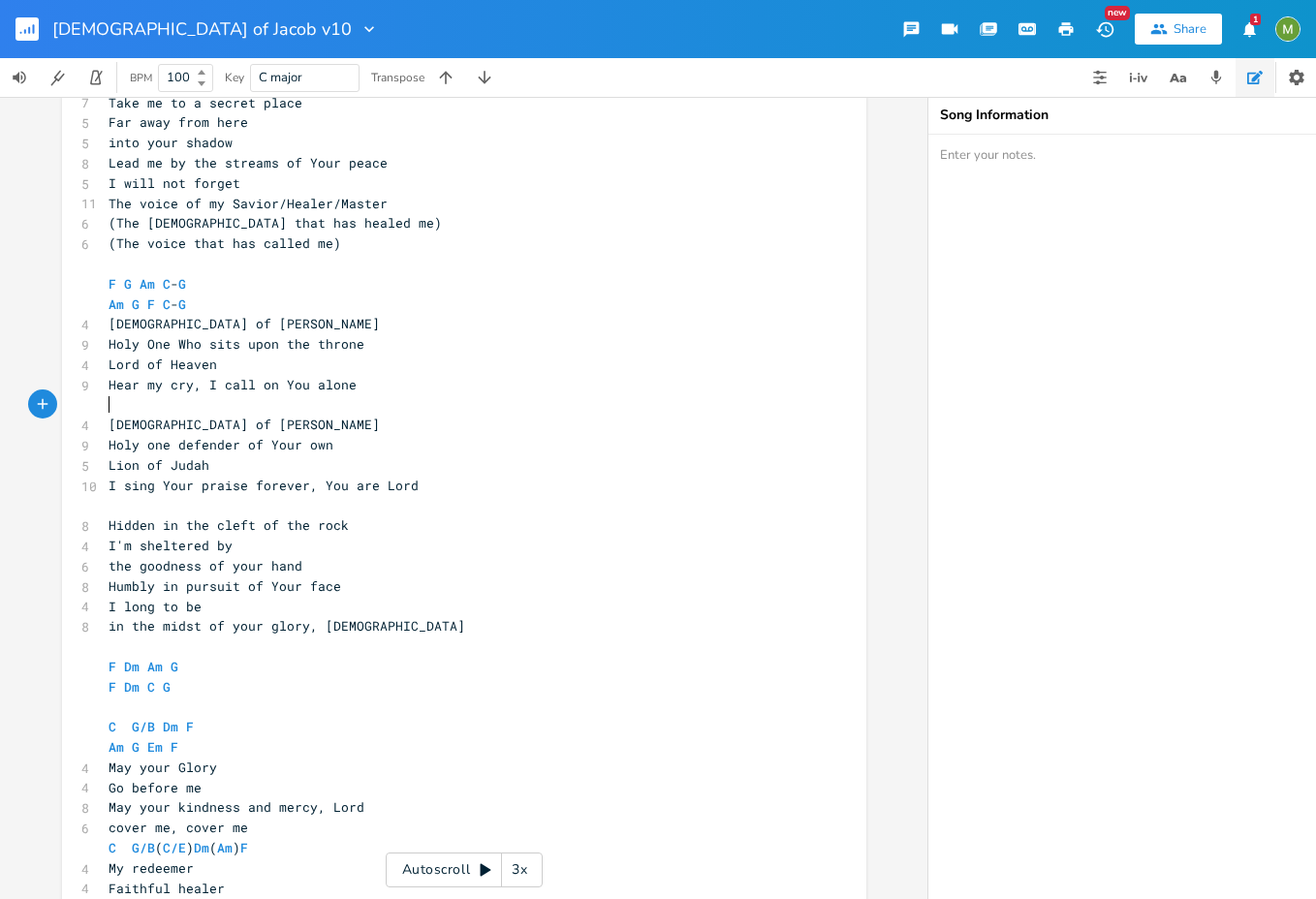
click at [413, 406] on pre "​" at bounding box center [454, 406] width 700 height 21
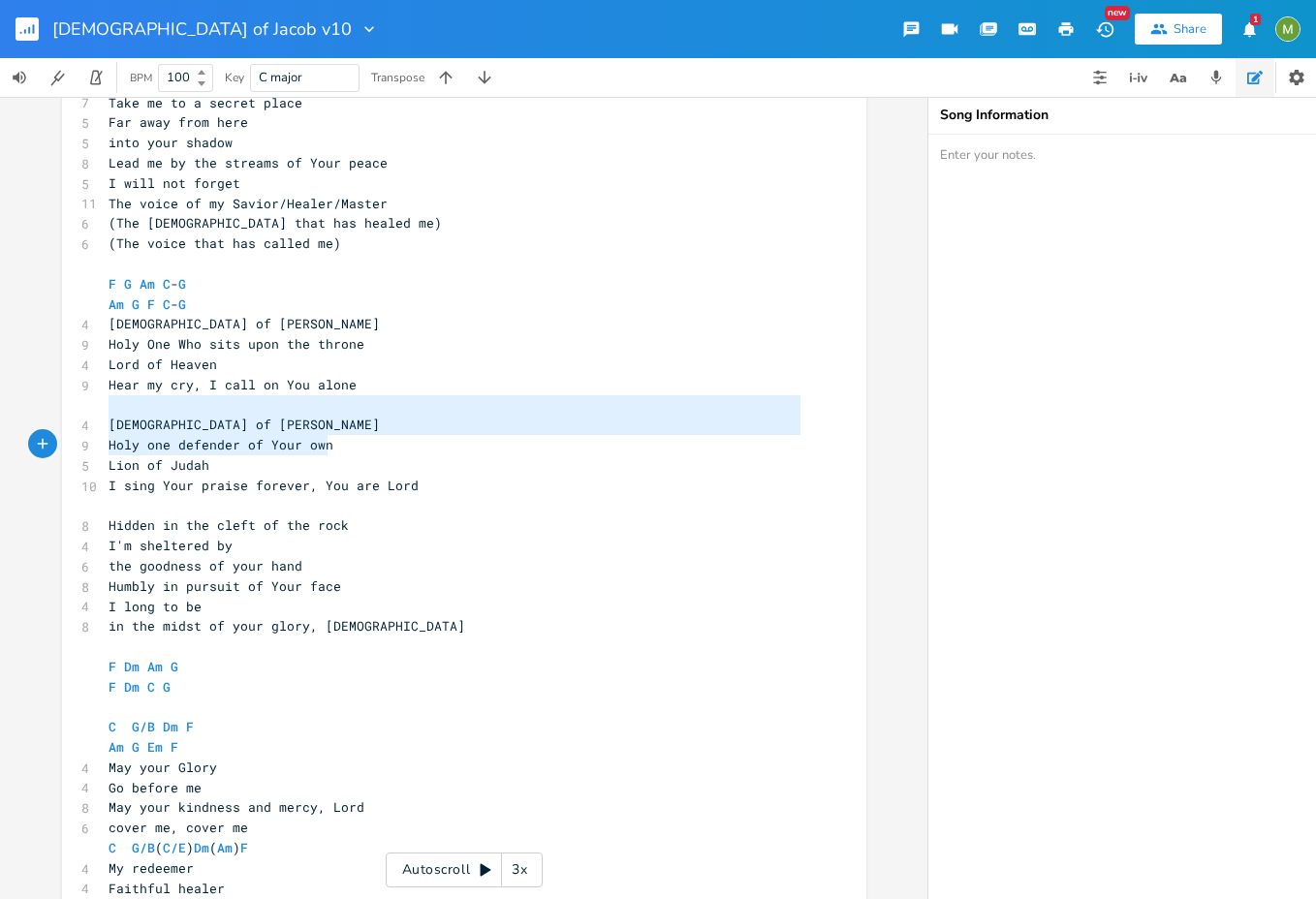
type textarea "[DEMOGRAPHIC_DATA] of [PERSON_NAME] one defender of Your own Lion of Judah I si…"
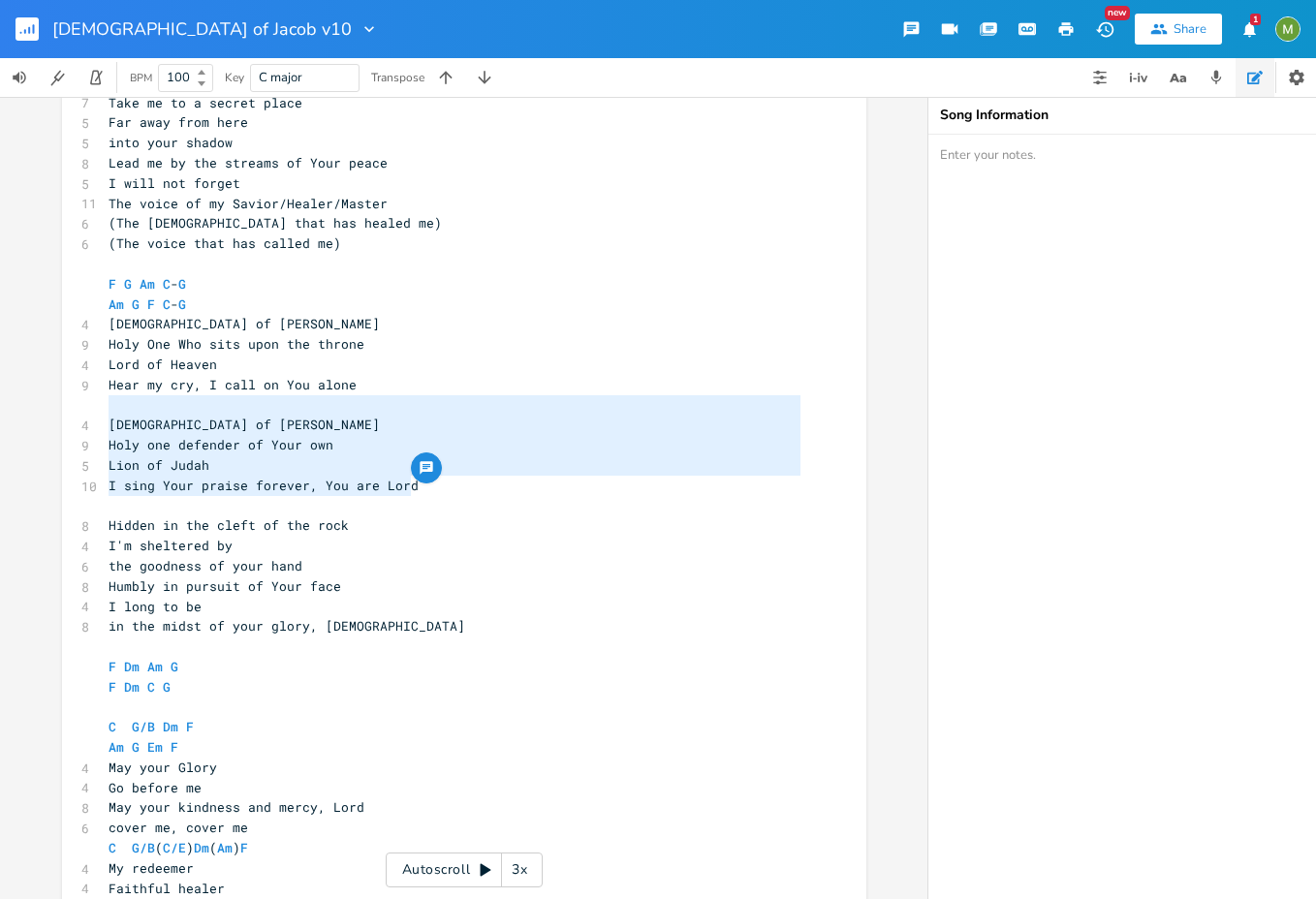
drag, startPoint x: 415, startPoint y: 402, endPoint x: 498, endPoint y: 477, distance: 111.9
click at [498, 477] on div "4 [DEMOGRAPHIC_DATA] of Jacob Am C F G 7 Take me to a secret place 5 Far away f…" at bounding box center [454, 536] width 700 height 967
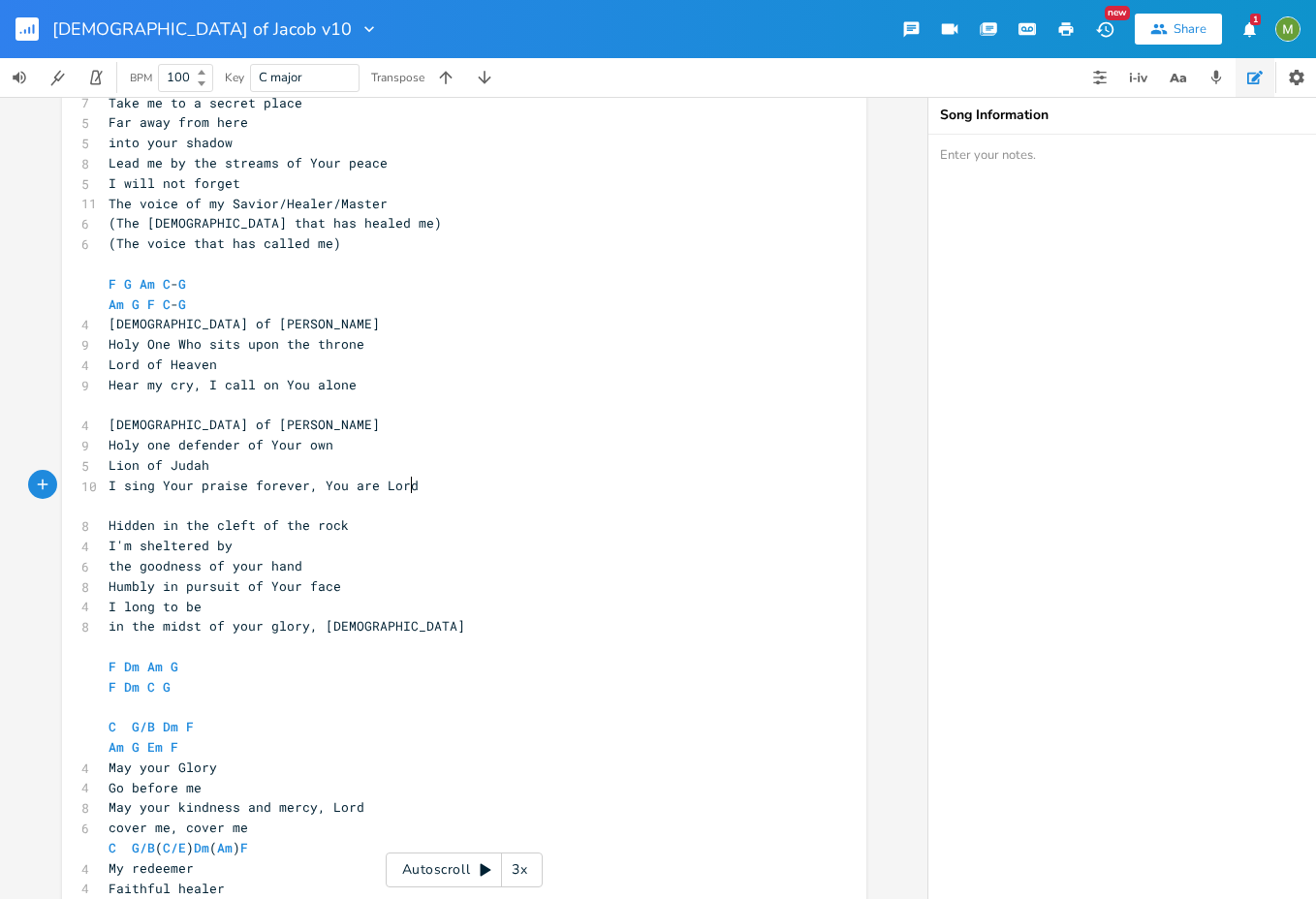
click at [470, 494] on pre "I sing Your praise forever, You are Lord" at bounding box center [454, 486] width 700 height 21
type textarea "[DEMOGRAPHIC_DATA] of [PERSON_NAME] one defender of Your own Lion of Judah I si…"
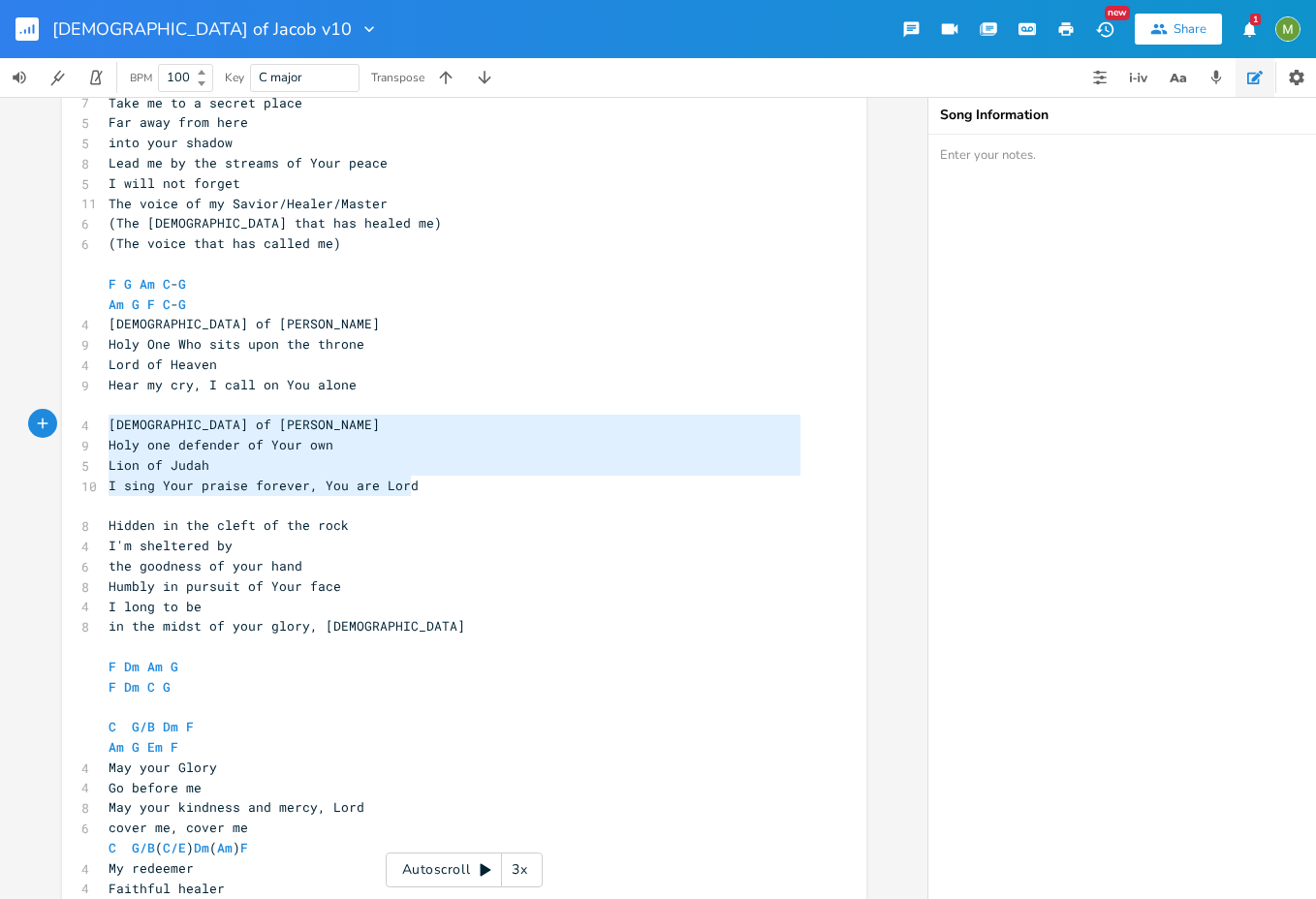
drag, startPoint x: 413, startPoint y: 493, endPoint x: -24, endPoint y: 420, distance: 443.1
click at [0, 420] on html "[DEMOGRAPHIC_DATA] of Jacob v10 New Share 1 BPM 100 Key C major Transpose Am E …" at bounding box center [658, 450] width 1316 height 899
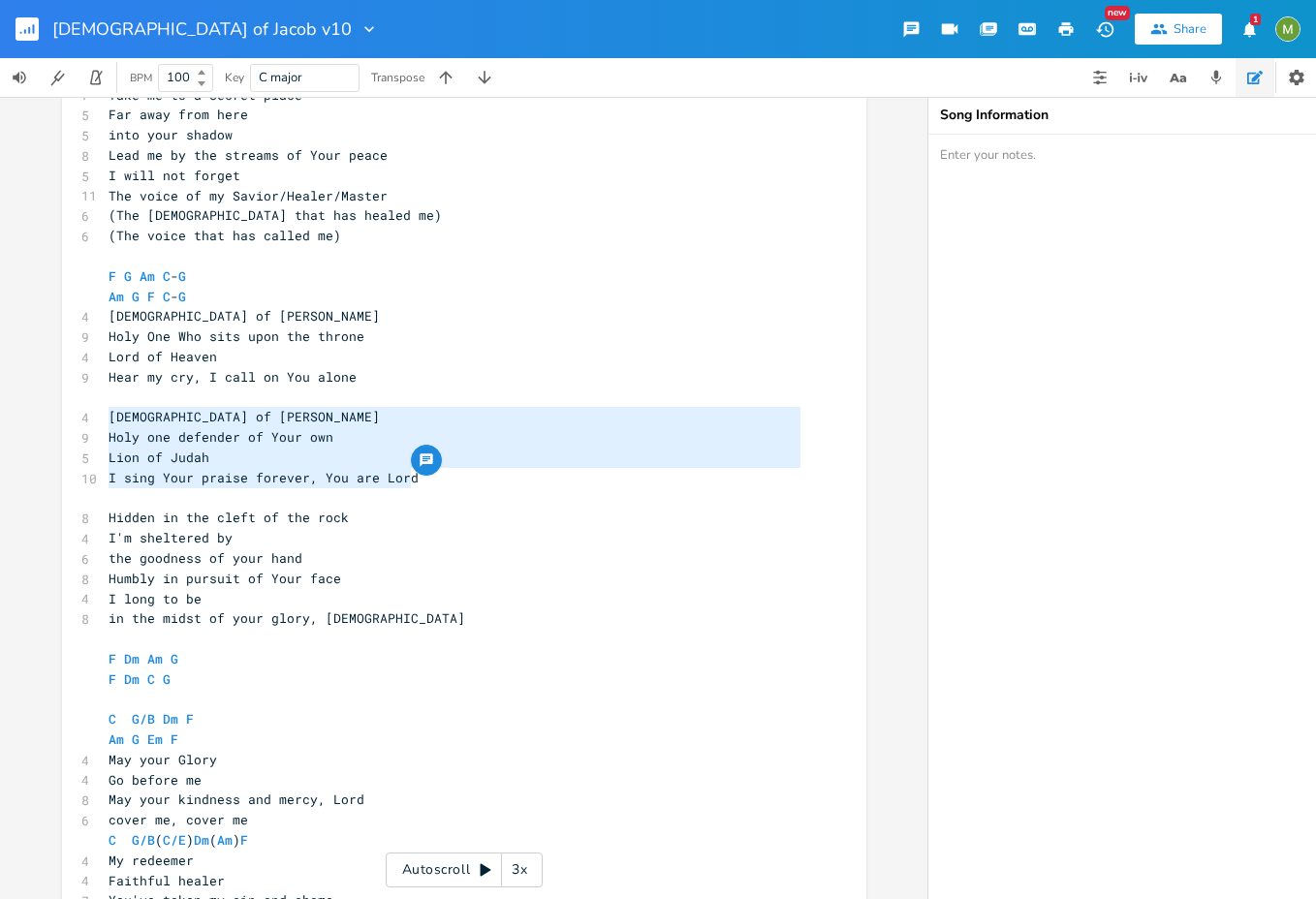
scroll to position [431, 0]
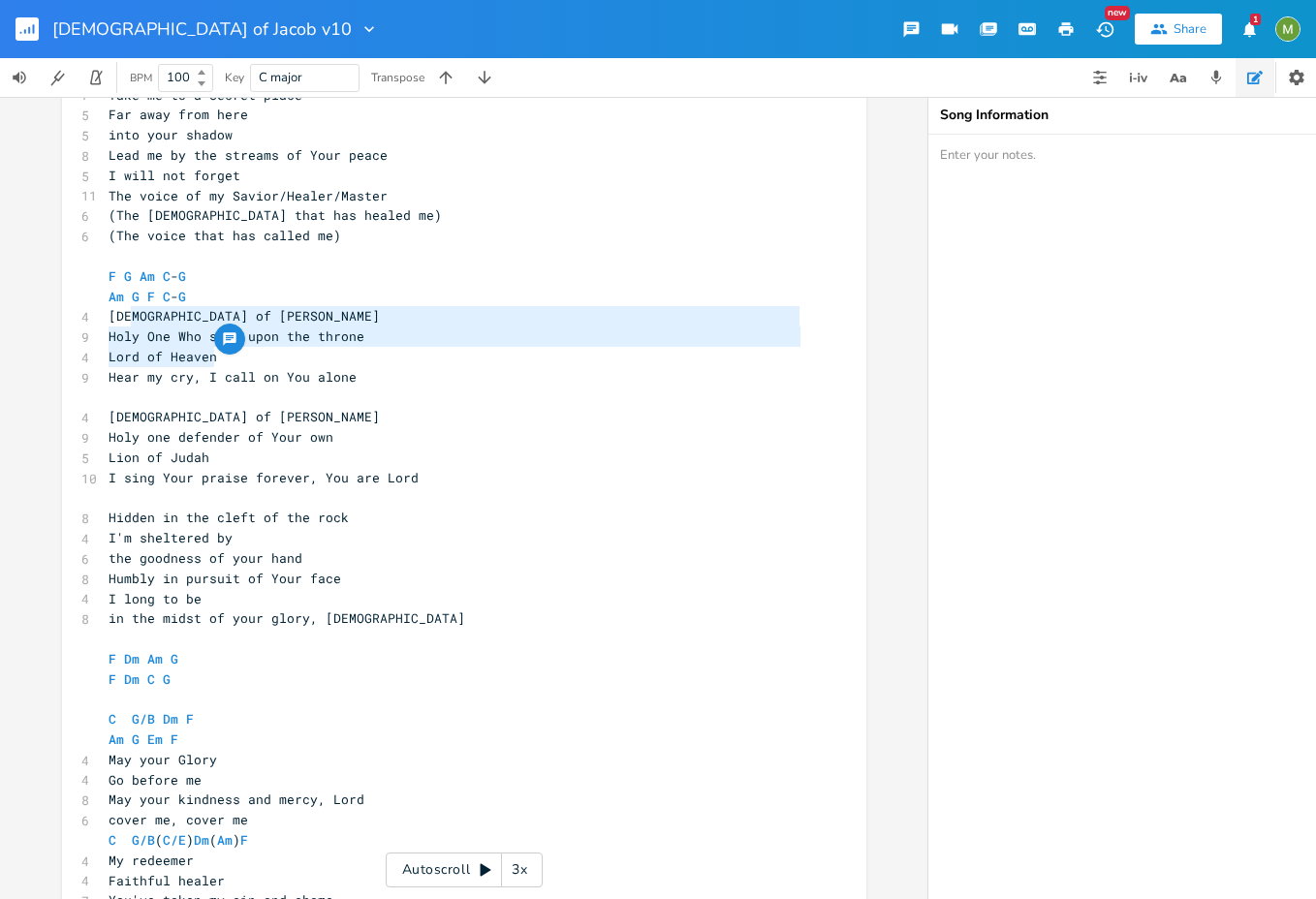
type textarea "F G Am C-G Am G F C-G God of [PERSON_NAME] One Who sits upon the throne Lord of…"
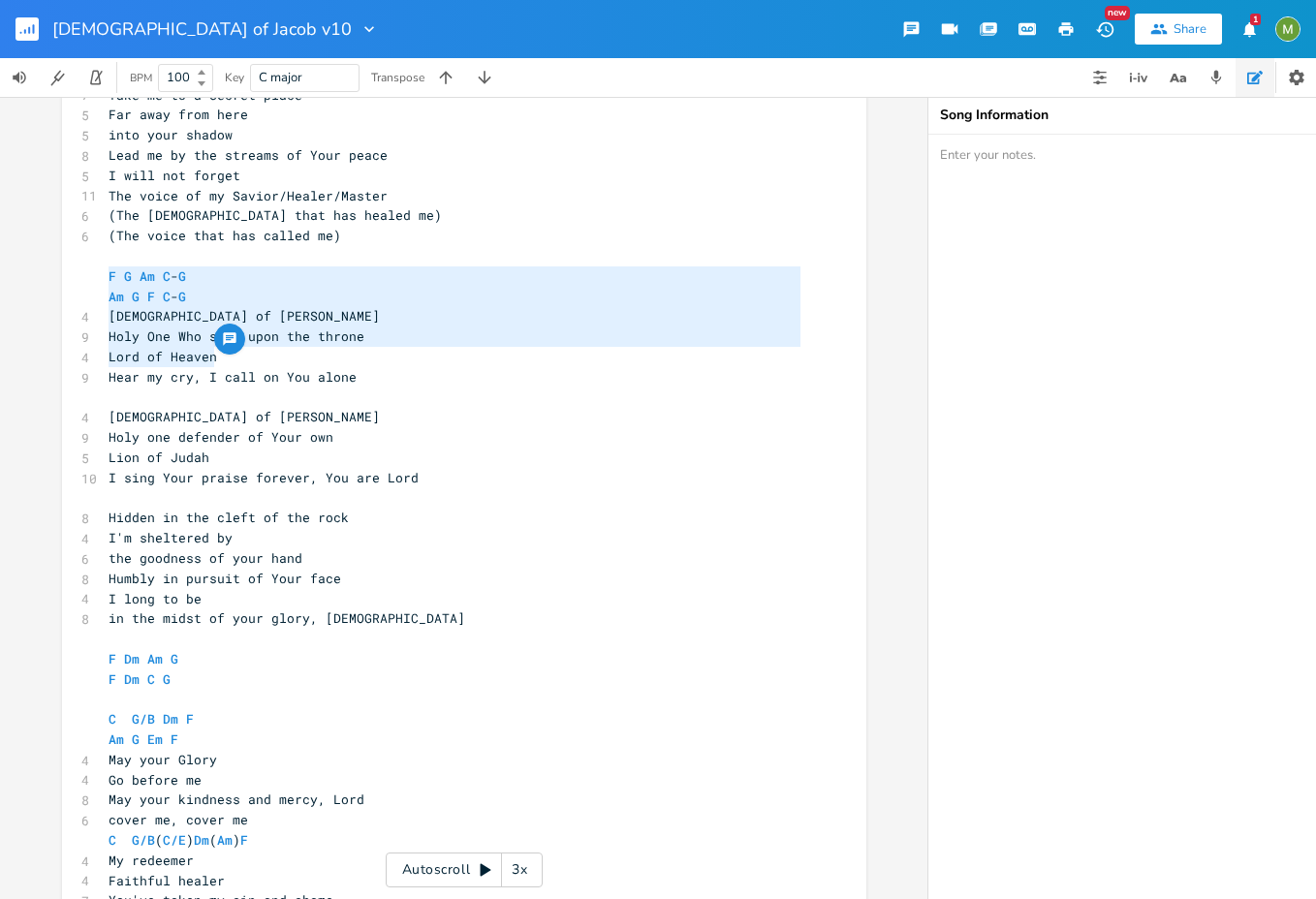
drag, startPoint x: 253, startPoint y: 359, endPoint x: 90, endPoint y: 283, distance: 179.8
click at [90, 283] on div "F G Am C-G Am G F C-G God of [PERSON_NAME] Holy One Who sits upon the throne Lo…" at bounding box center [464, 524] width 805 height 1029
click at [143, 360] on span "Lord of Heaven" at bounding box center [162, 357] width 108 height 18
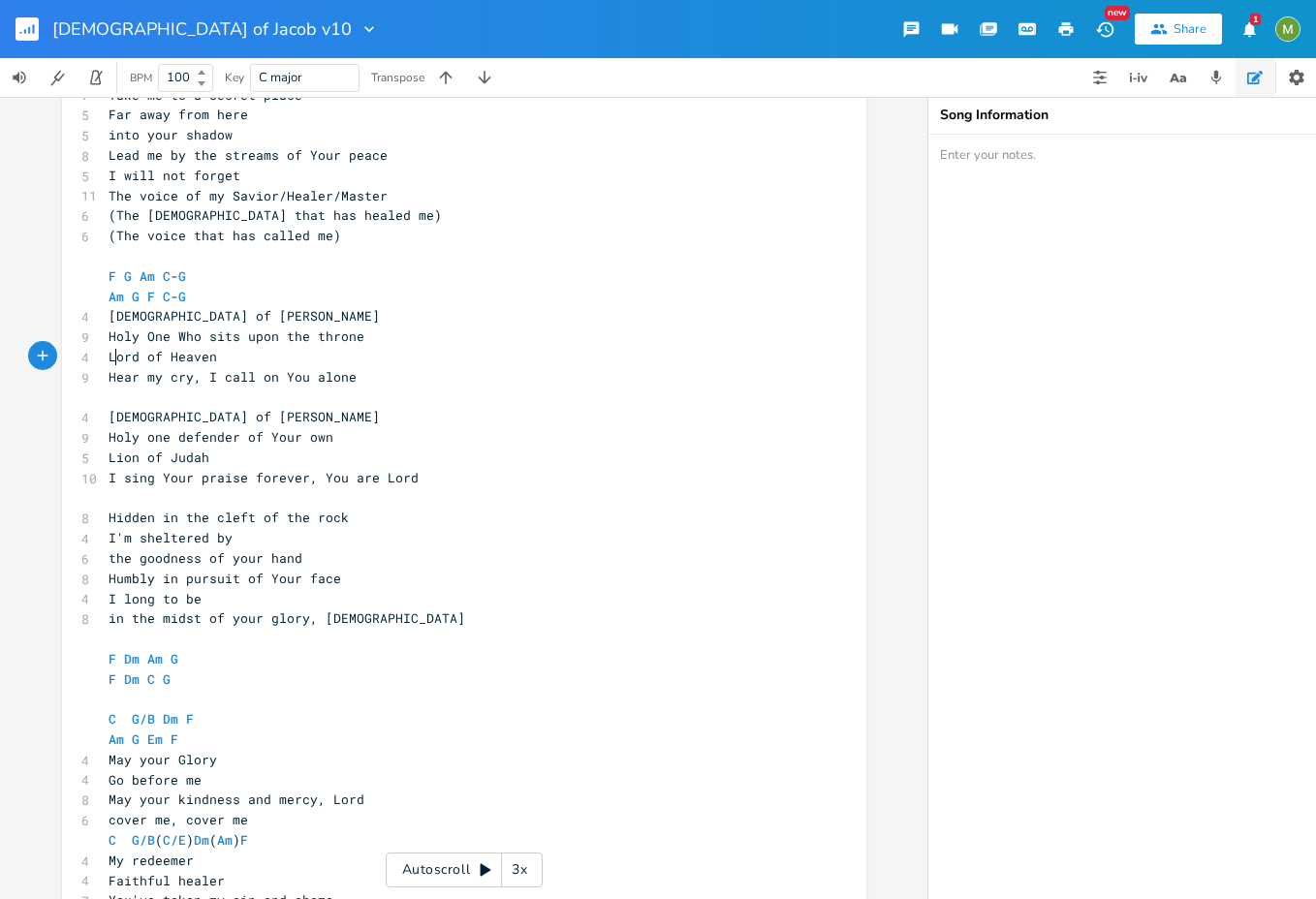
type textarea "ord of Heaven"
drag, startPoint x: 107, startPoint y: 355, endPoint x: 235, endPoint y: 349, distance: 128.1
click at [235, 349] on div "ord of Heaven x 4 [DEMOGRAPHIC_DATA] of [PERSON_NAME] C F G 7 Take me to a secr…" at bounding box center [464, 524] width 805 height 1029
click at [227, 363] on pre "Lord of Heaven" at bounding box center [454, 357] width 700 height 21
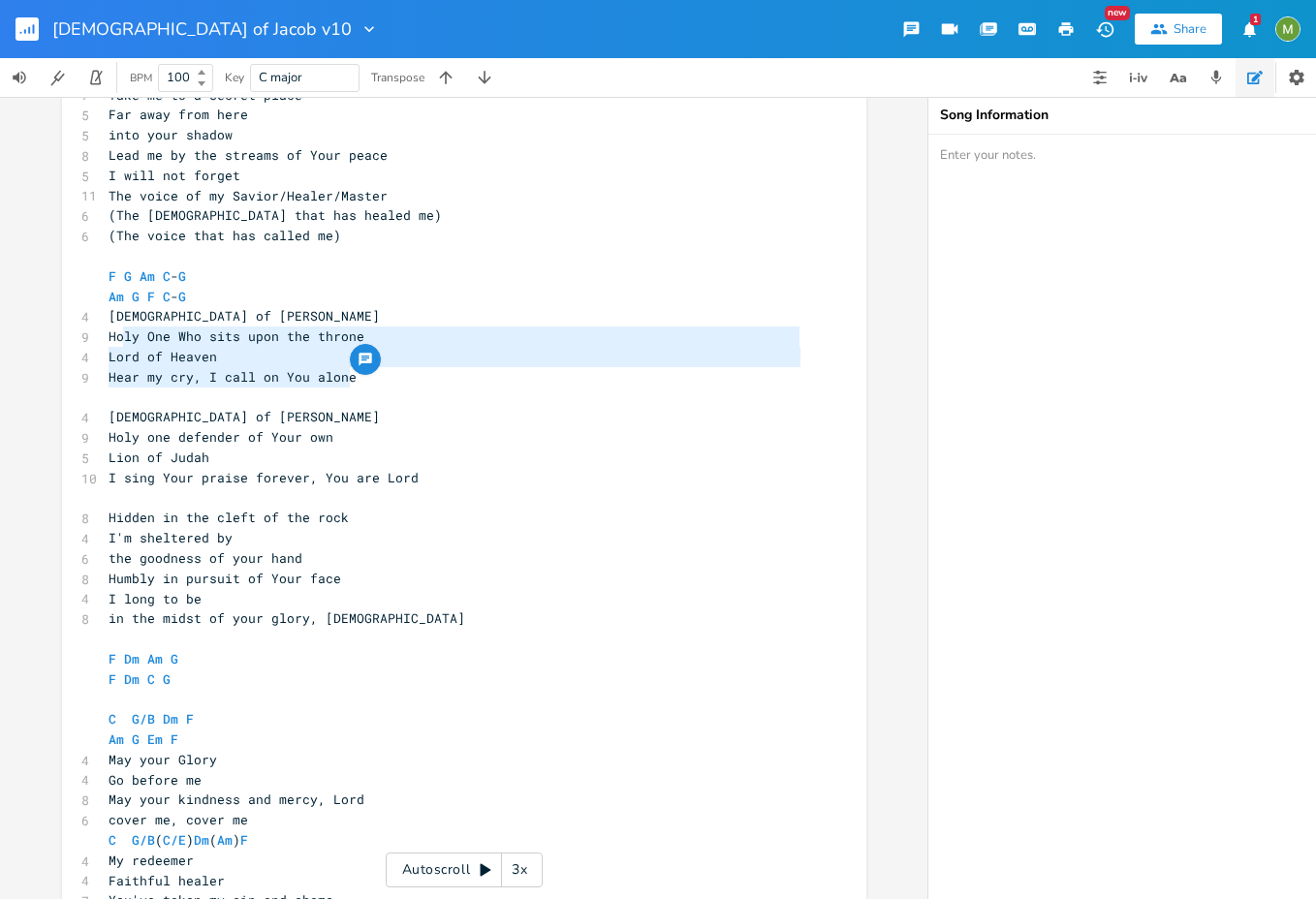
type textarea "[DEMOGRAPHIC_DATA] of [PERSON_NAME] Holy One Who sits upon the throne Lord of H…"
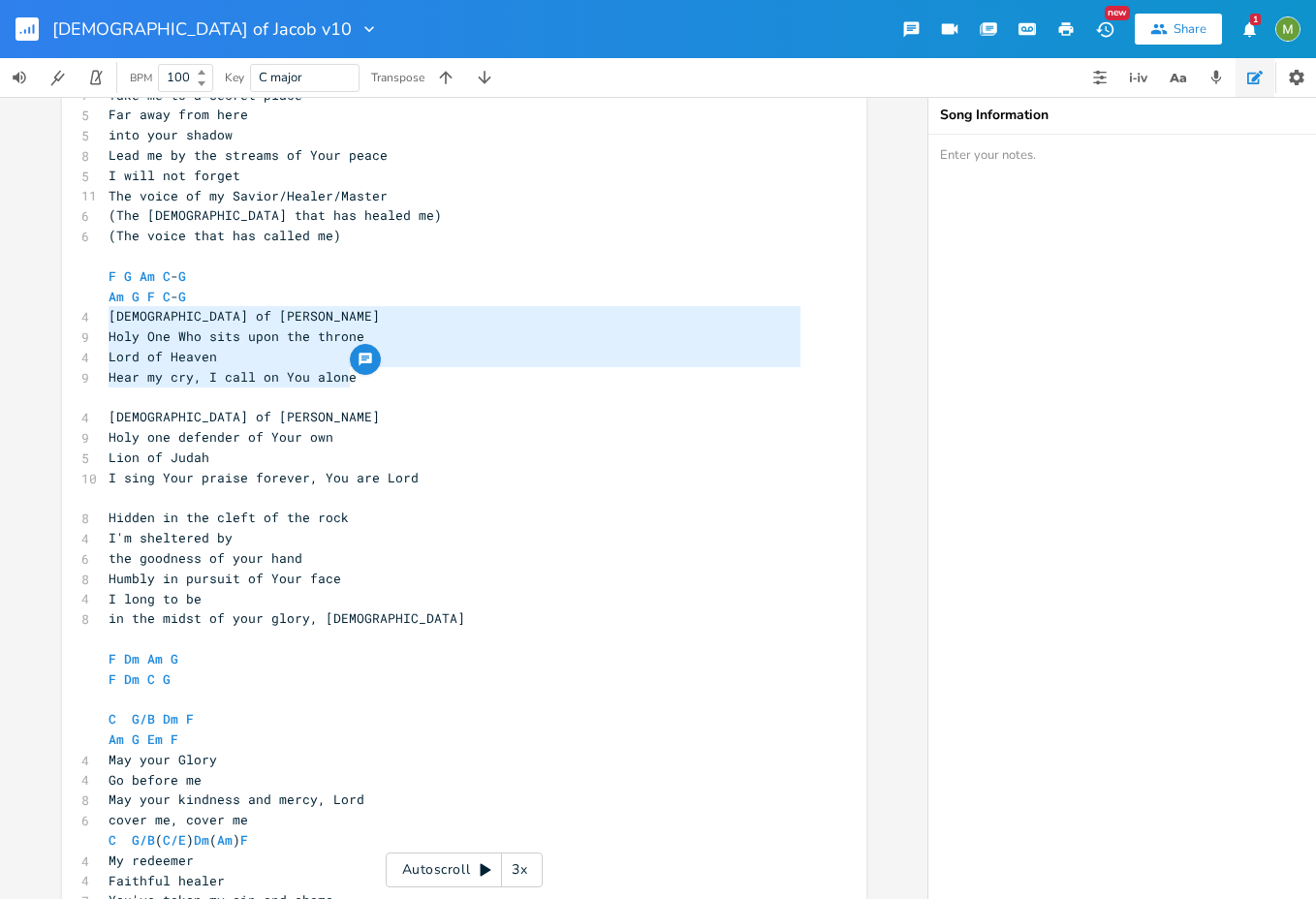
drag, startPoint x: 376, startPoint y: 376, endPoint x: 103, endPoint y: 313, distance: 280.2
click at [104, 313] on div "4 [DEMOGRAPHIC_DATA] of Jacob Am C F G 7 Take me to a secret place 5 Far away f…" at bounding box center [454, 528] width 700 height 967
click at [123, 341] on span "Holy One Who sits upon the throne" at bounding box center [236, 336] width 256 height 18
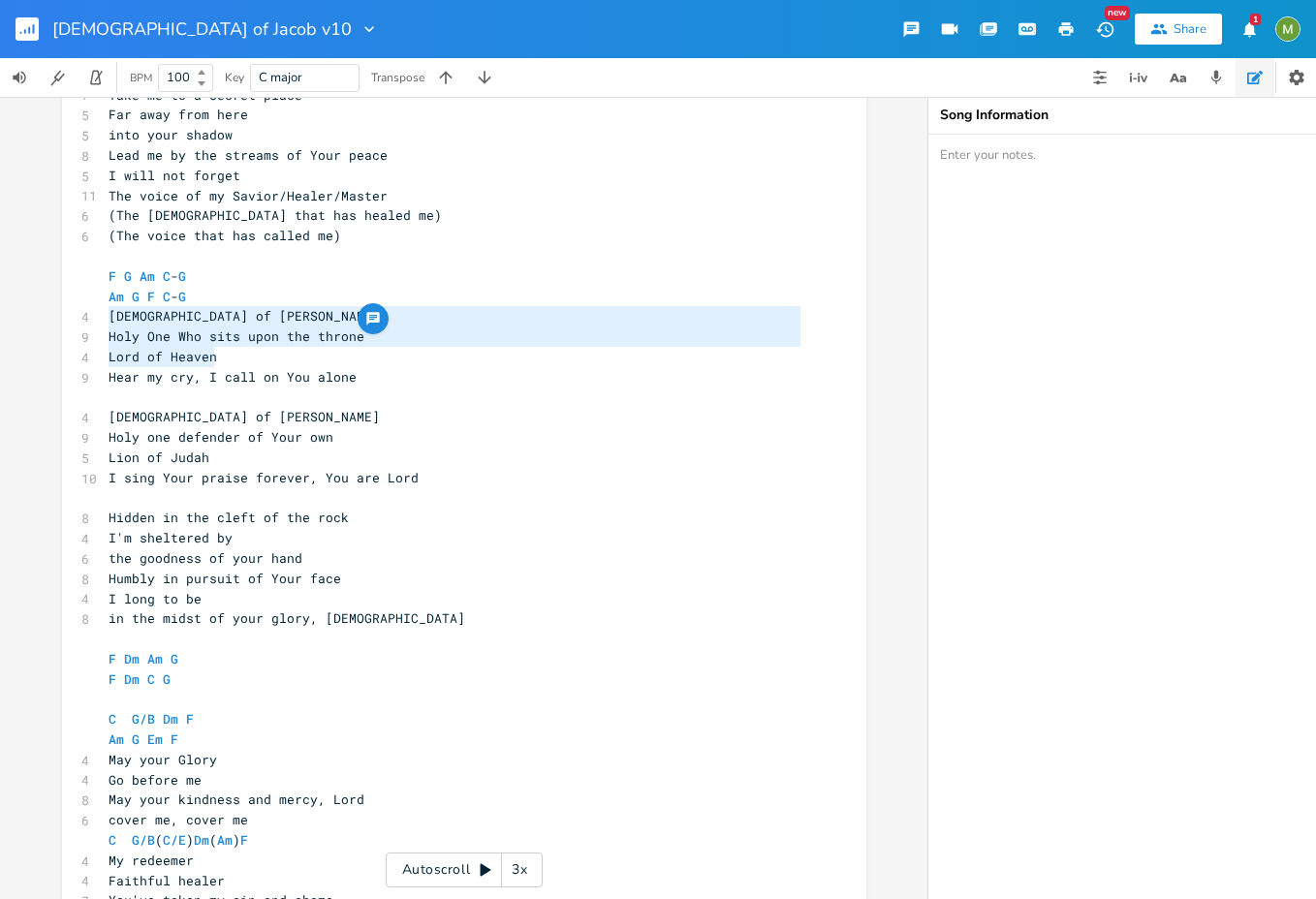
type textarea "[DEMOGRAPHIC_DATA] of [PERSON_NAME] Holy One Who sits upon the throne Lord of H…"
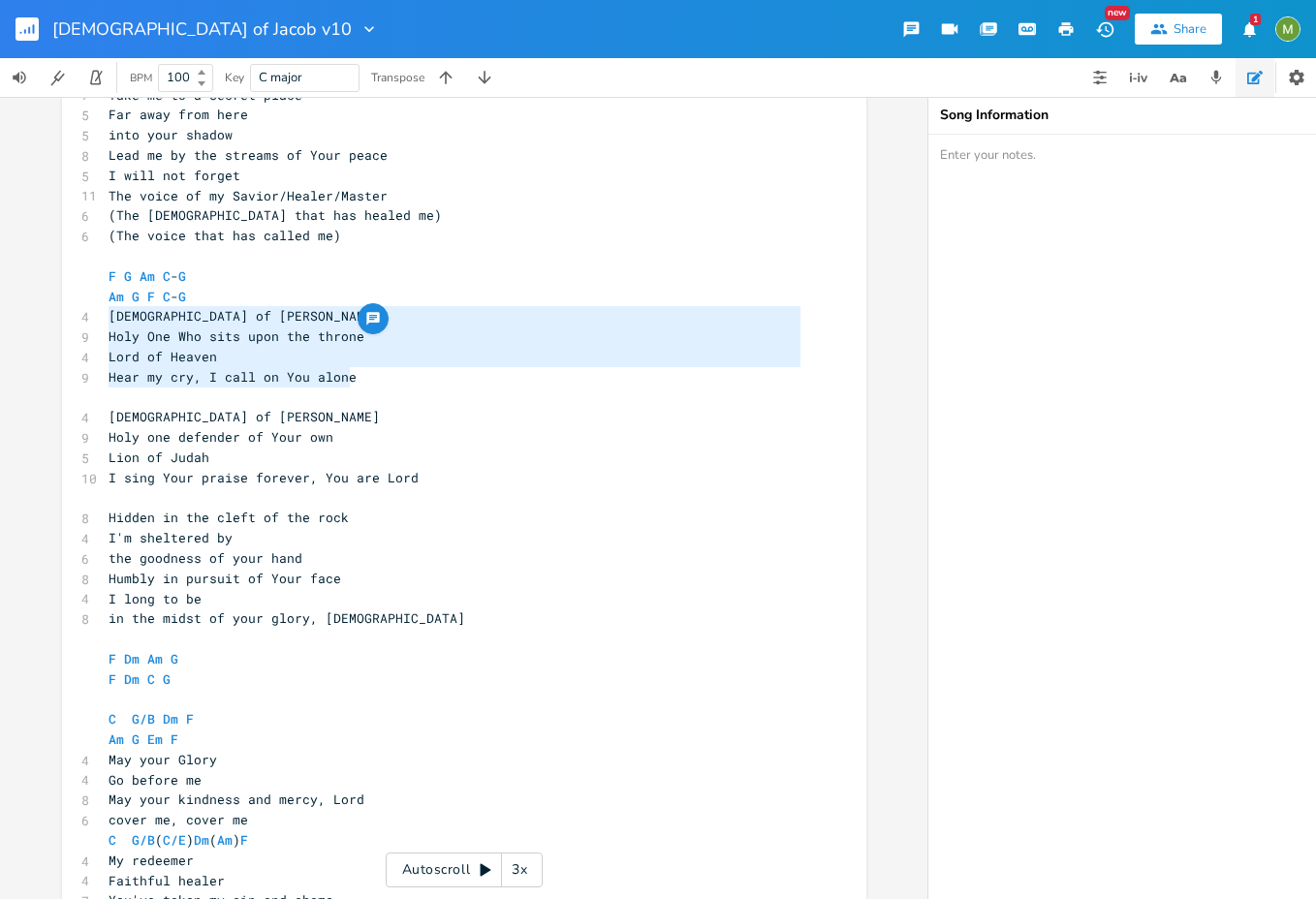
drag, startPoint x: 104, startPoint y: 313, endPoint x: 415, endPoint y: 371, distance: 316.4
click at [415, 371] on div "4 [DEMOGRAPHIC_DATA] of Jacob Am C F G 7 Take me to a secret place 5 Far away f…" at bounding box center [454, 528] width 700 height 967
click at [205, 397] on pre "​" at bounding box center [454, 398] width 700 height 21
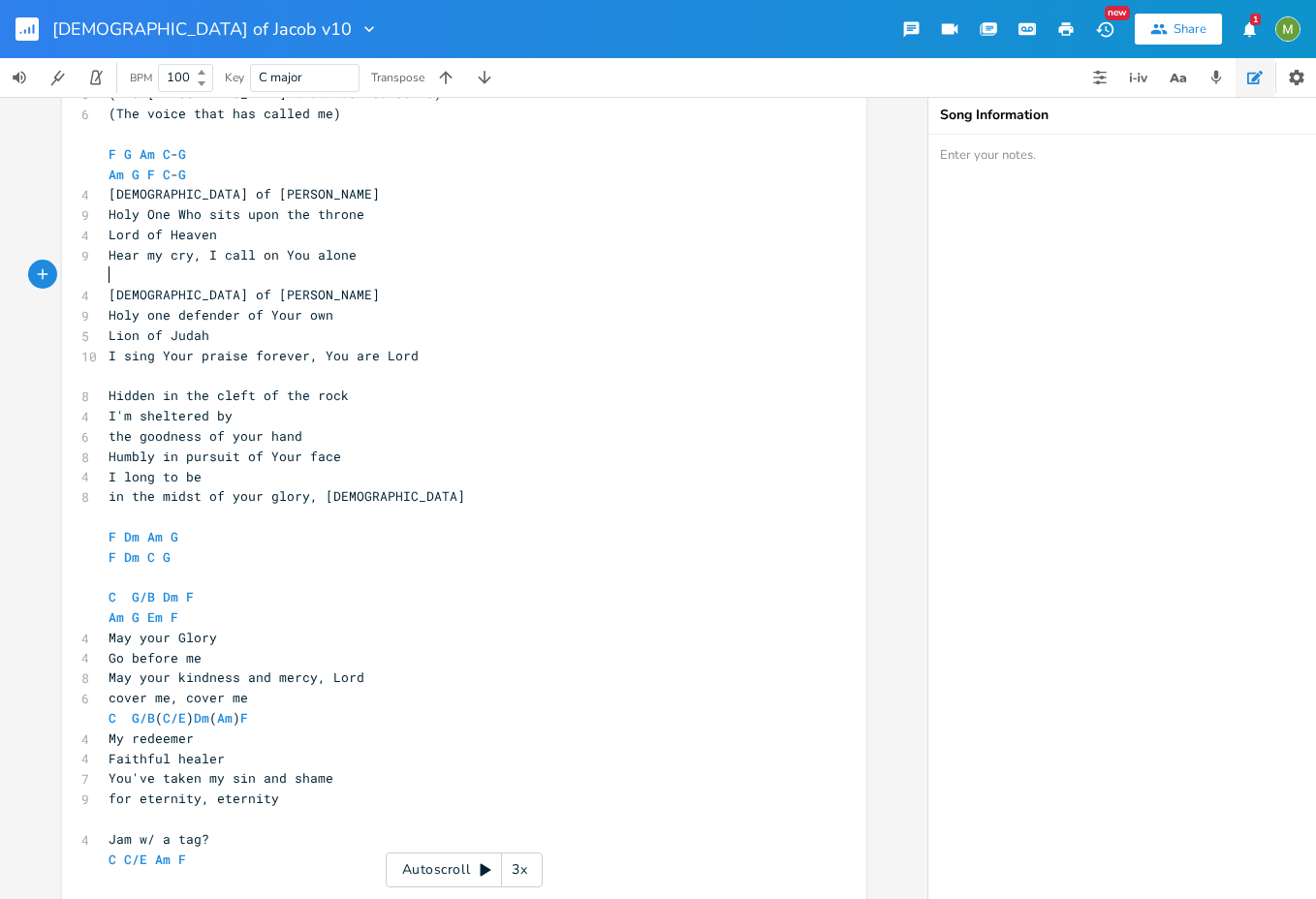
scroll to position [552, 0]
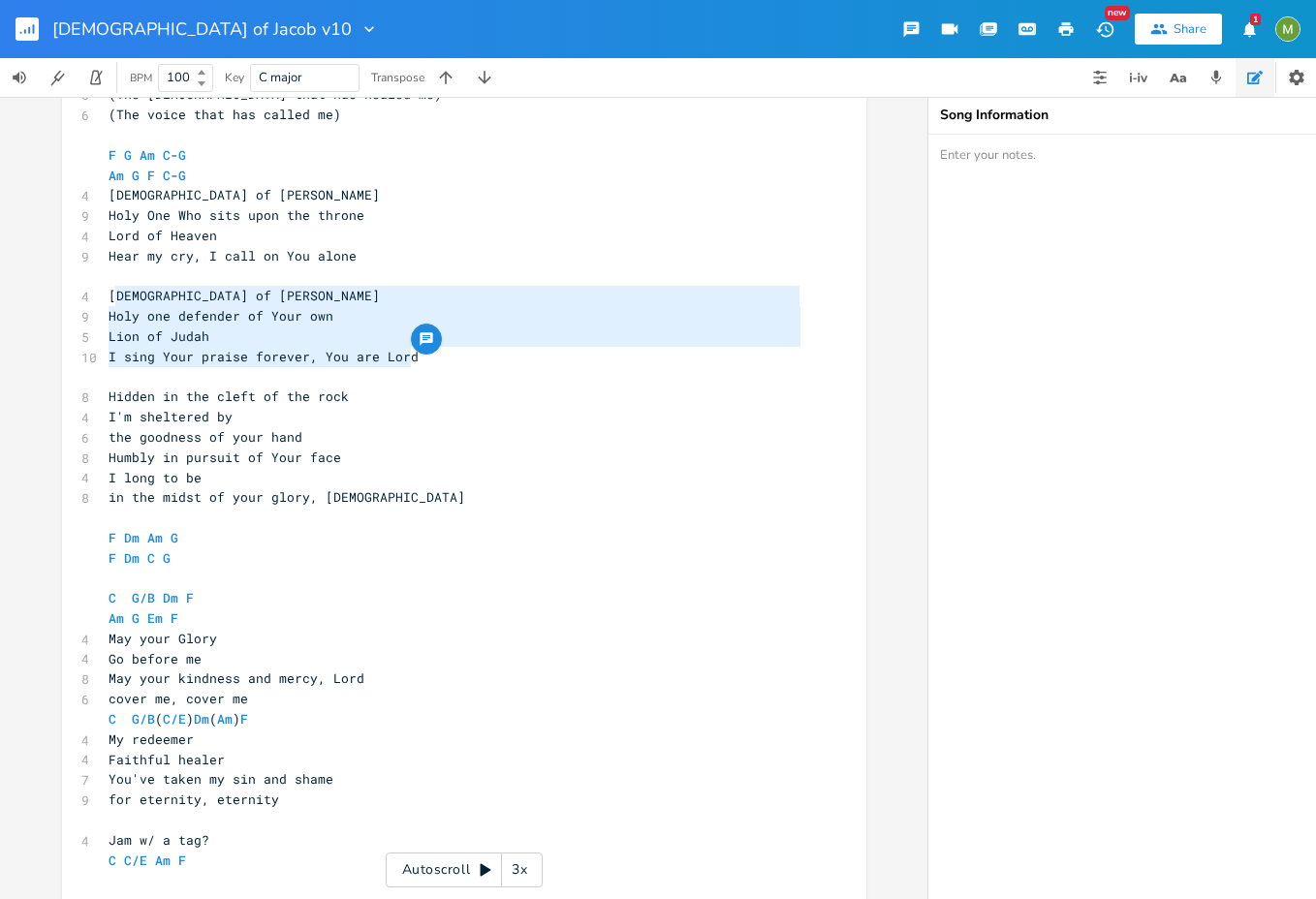
type textarea "[DEMOGRAPHIC_DATA] of [PERSON_NAME] one defender of Your own Lion of Judah I si…"
drag, startPoint x: 464, startPoint y: 355, endPoint x: 103, endPoint y: 293, distance: 366.3
click at [104, 293] on div "4 [DEMOGRAPHIC_DATA] of Jacob Am C F G 7 Take me to a secret place 5 Far away f…" at bounding box center [454, 407] width 700 height 967
click at [146, 352] on span "I sing Your praise forever, You are Lord" at bounding box center [263, 357] width 311 height 18
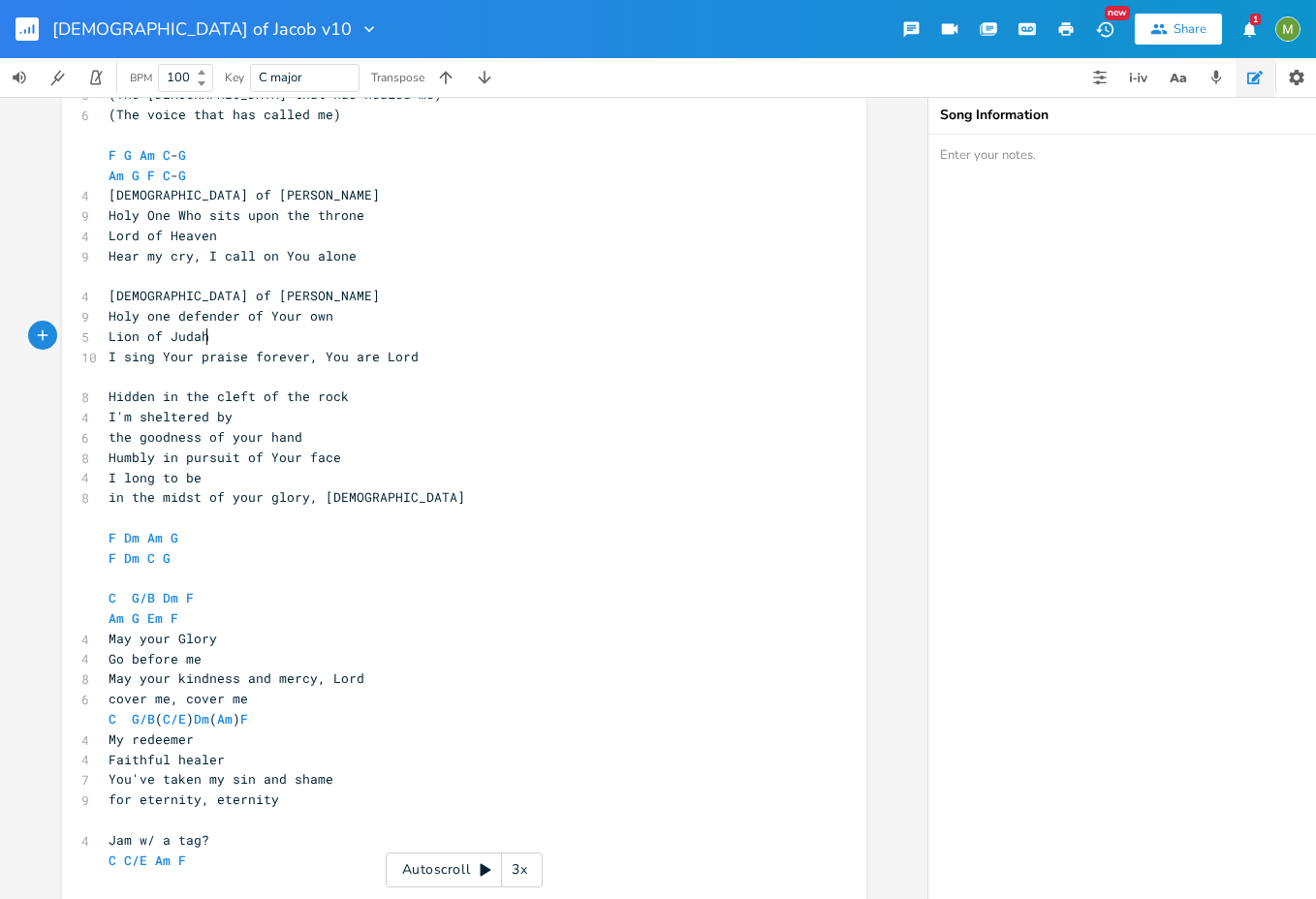
click at [213, 337] on pre "Lion of Judah" at bounding box center [454, 336] width 700 height 21
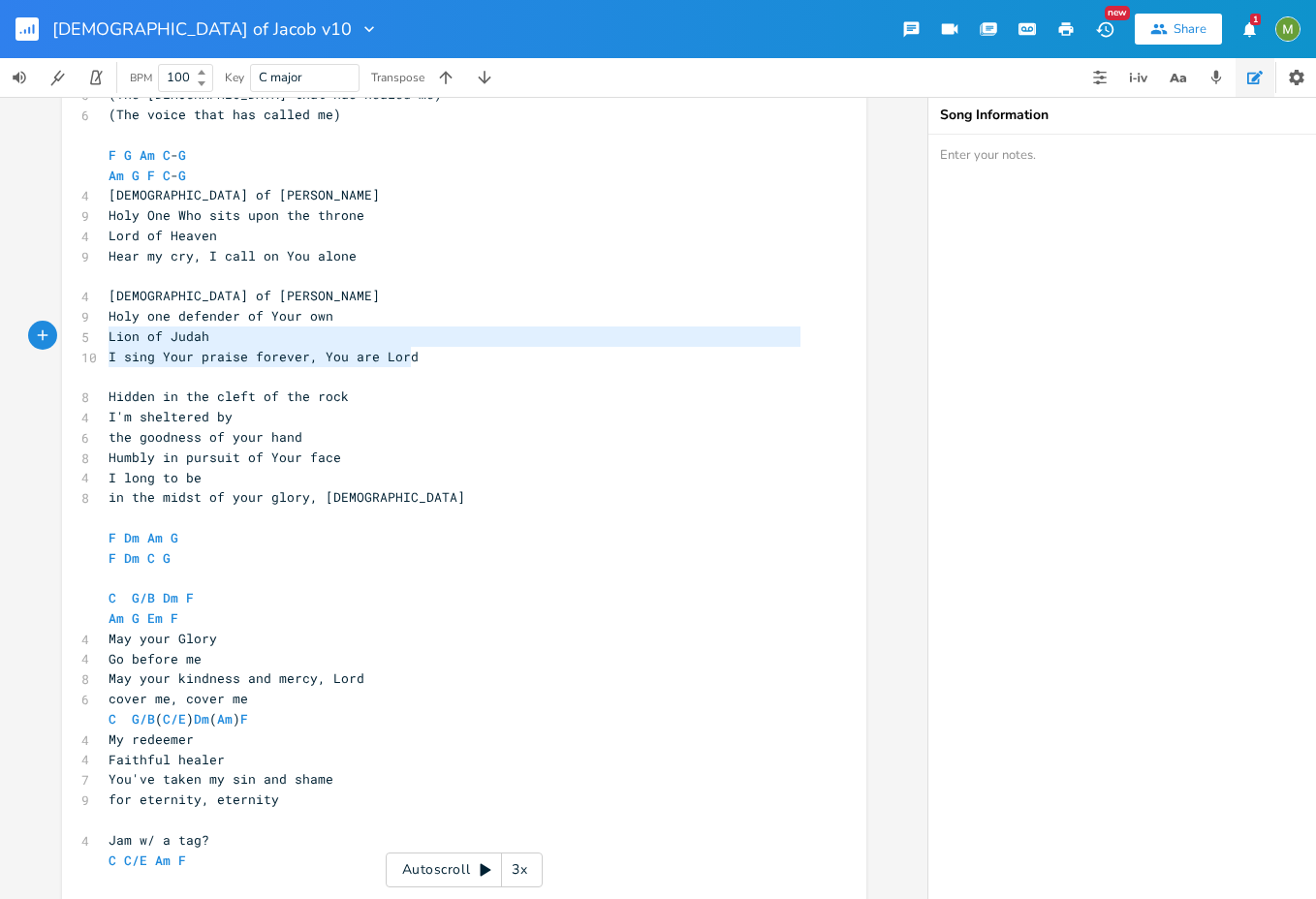
type textarea "[DEMOGRAPHIC_DATA] of [PERSON_NAME] one defender of Your own Lion of Judah I si…"
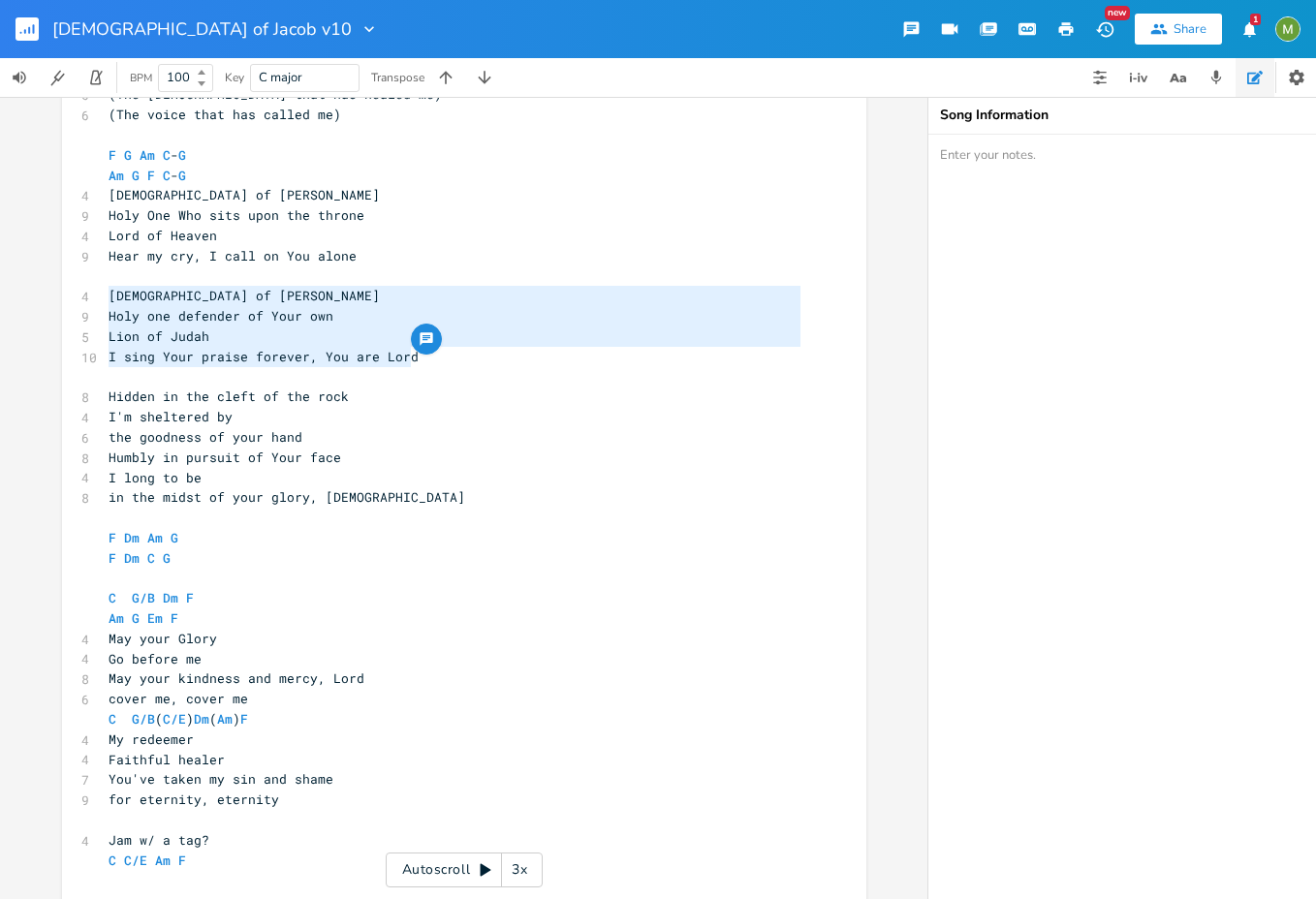
drag, startPoint x: 447, startPoint y: 364, endPoint x: 55, endPoint y: 303, distance: 396.7
click at [55, 303] on div "Am E A D G B E Previous 1 of 25 Next Play C E A D G B E Previous 1 of 24 Next P…" at bounding box center [463, 498] width 928 height 803
click at [455, 316] on pre "Holy one defender of Your own" at bounding box center [454, 317] width 700 height 21
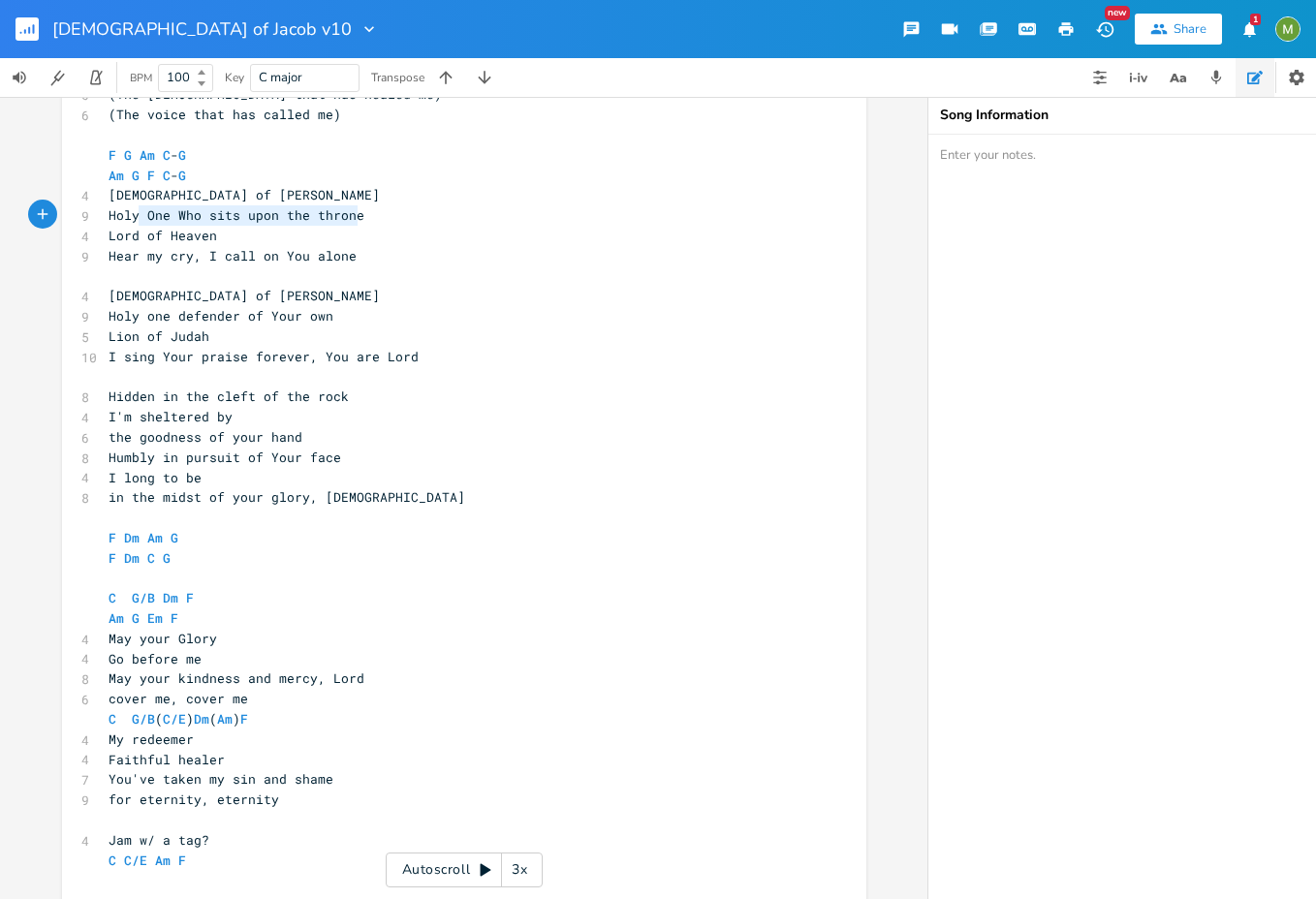
type textarea "Holy One Who sits upon the throne"
drag, startPoint x: 368, startPoint y: 220, endPoint x: 104, endPoint y: 219, distance: 264.0
click at [104, 219] on pre "Holy One Who sits upon the throne" at bounding box center [454, 215] width 700 height 21
type textarea "Lion o"
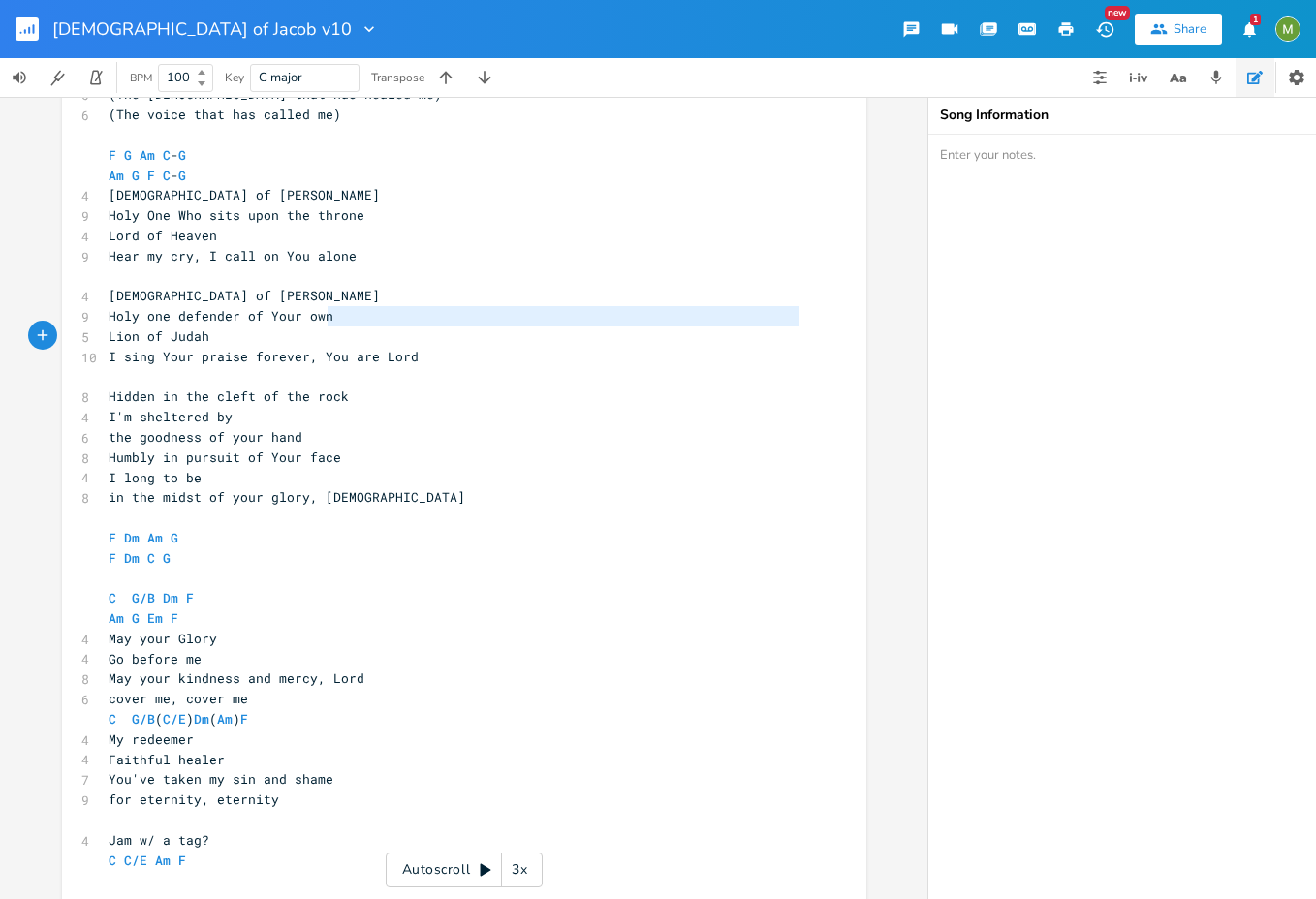
type textarea "Holy one defender of Your own"
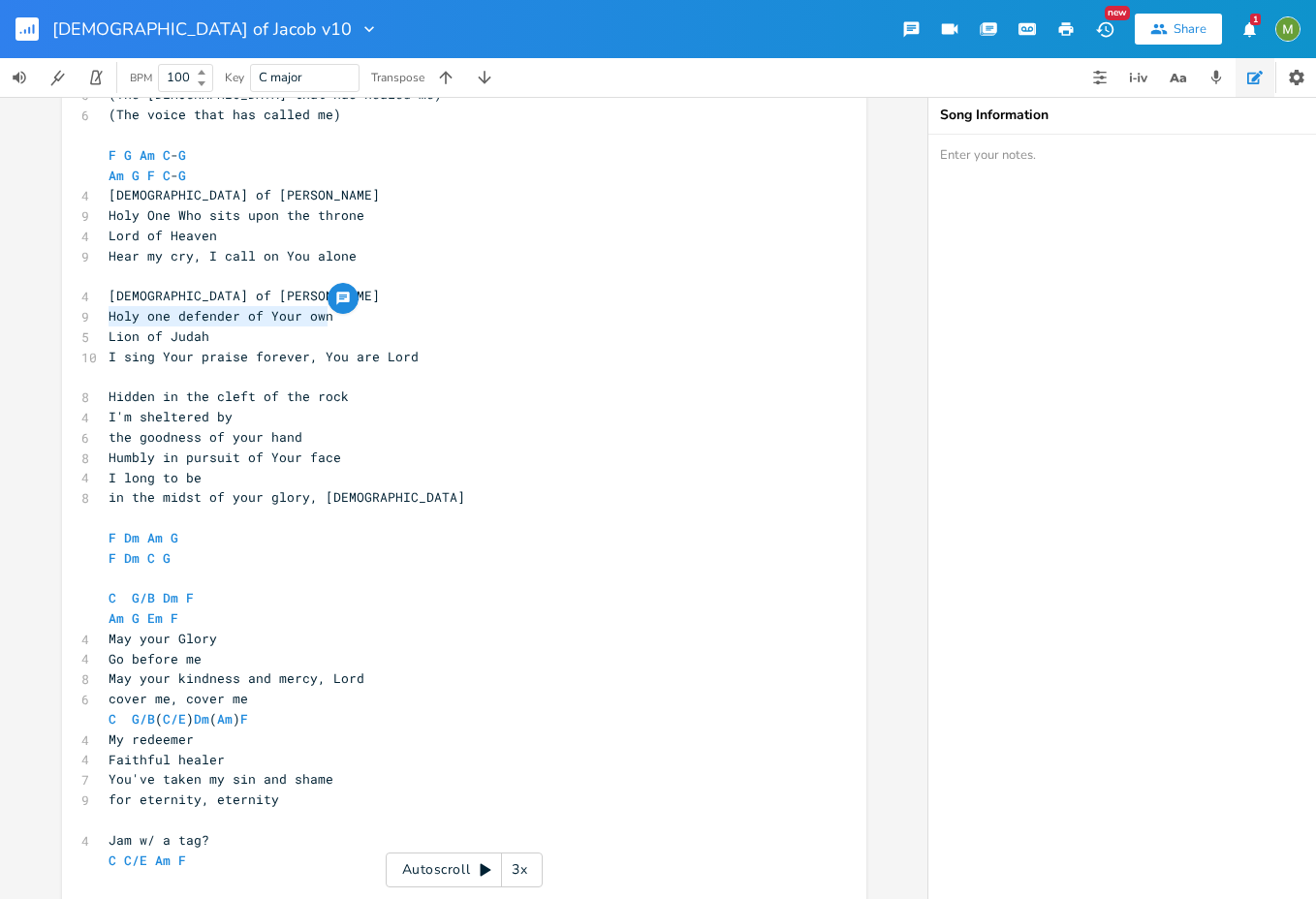
drag, startPoint x: 330, startPoint y: 321, endPoint x: -31, endPoint y: 310, distance: 361.2
click at [0, 310] on html "[DEMOGRAPHIC_DATA] of Jacob v10 New Share 1 BPM 100 Key C major Transpose Am E …" at bounding box center [658, 450] width 1316 height 899
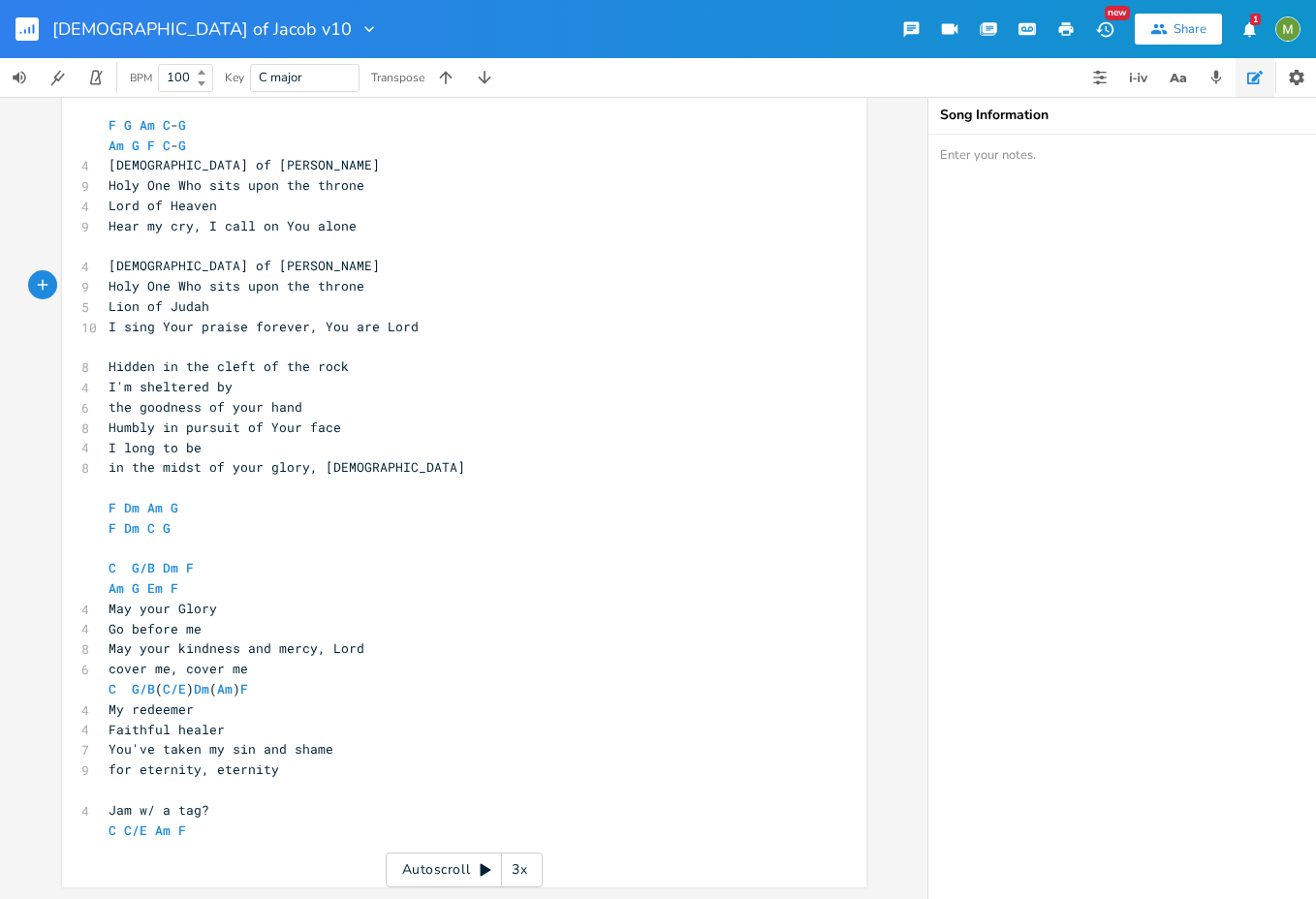
scroll to position [581, 0]
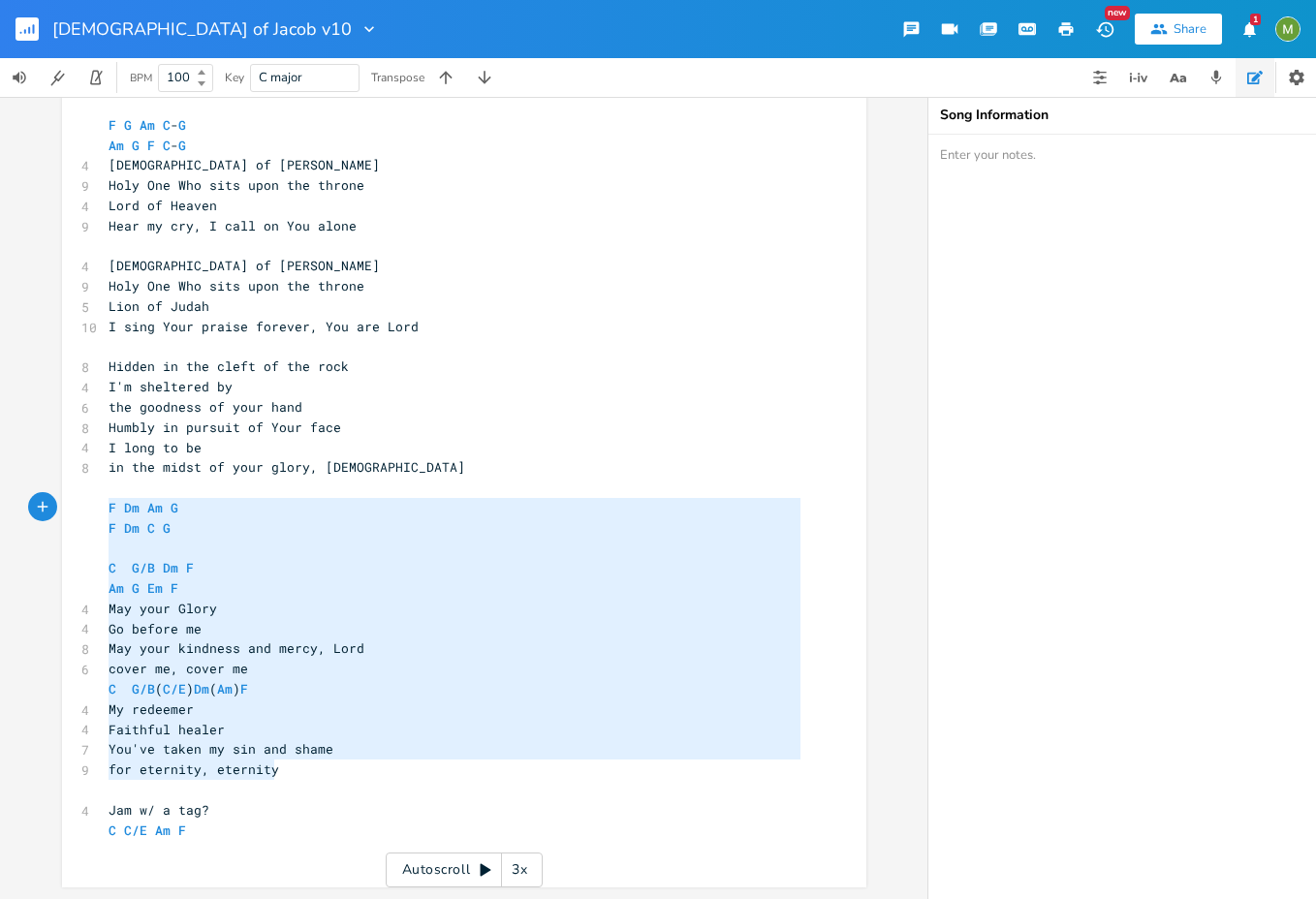
type textarea "F Dm Am G F Dm C G C G/B Dm F Am G Em F May your Glory Go before me May your ki…"
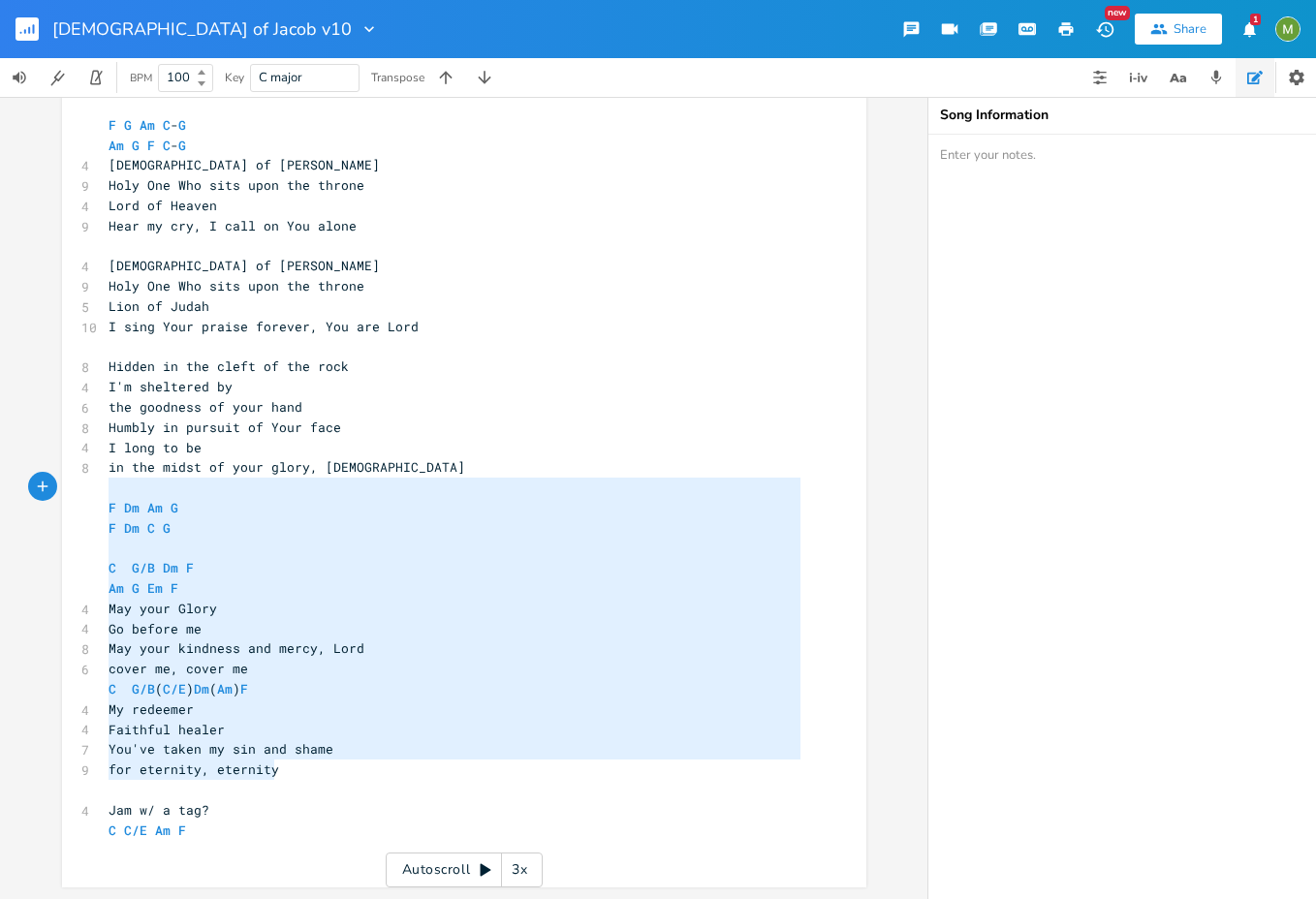
drag, startPoint x: 294, startPoint y: 777, endPoint x: 69, endPoint y: 489, distance: 365.5
click at [69, 489] on div "F Dm Am G F Dm C G C G/B Dm F Am G Em F May your Glory Go before me May your ki…" at bounding box center [464, 372] width 805 height 1029
click at [432, 558] on pre "​" at bounding box center [454, 549] width 700 height 21
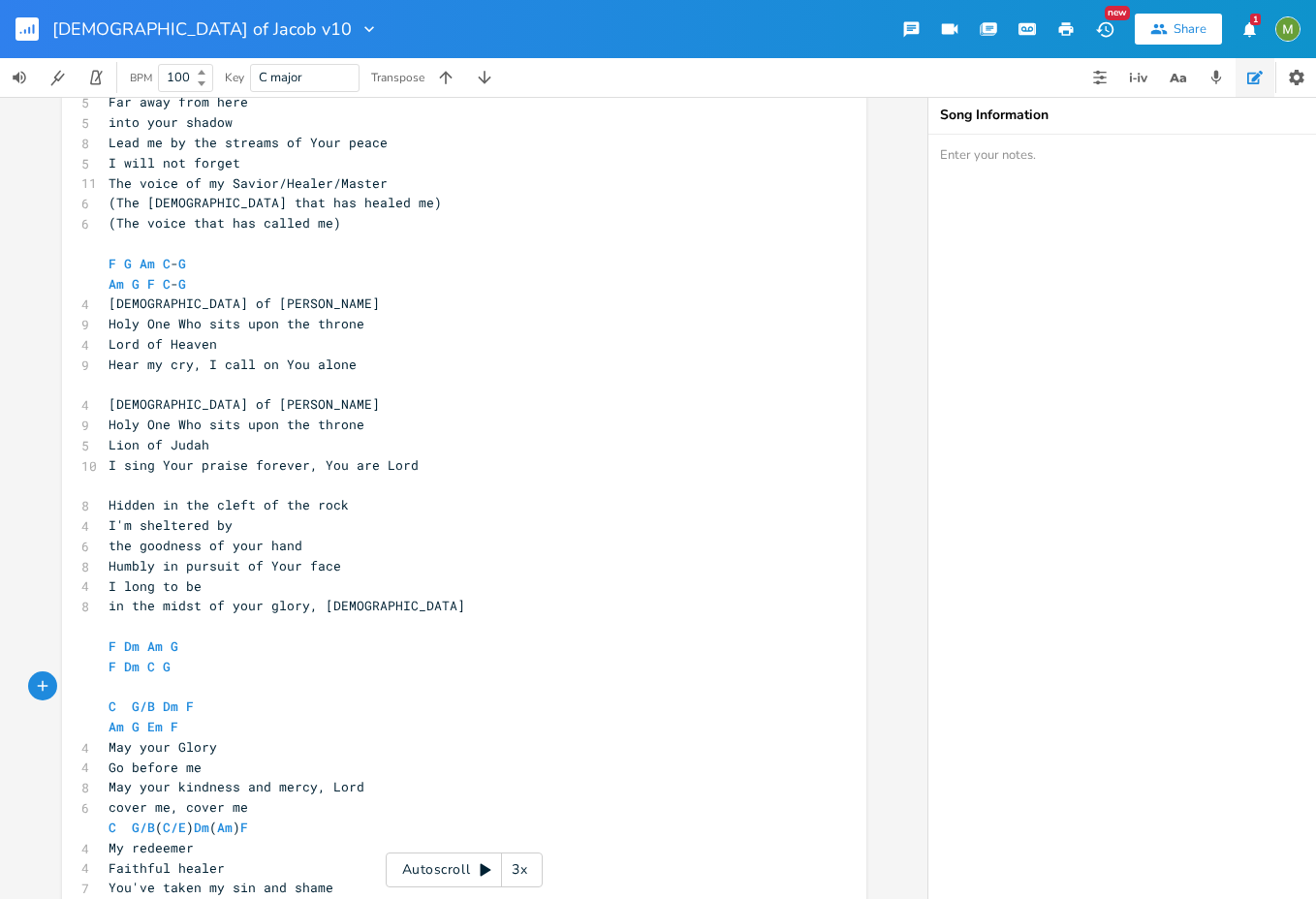
scroll to position [439, 0]
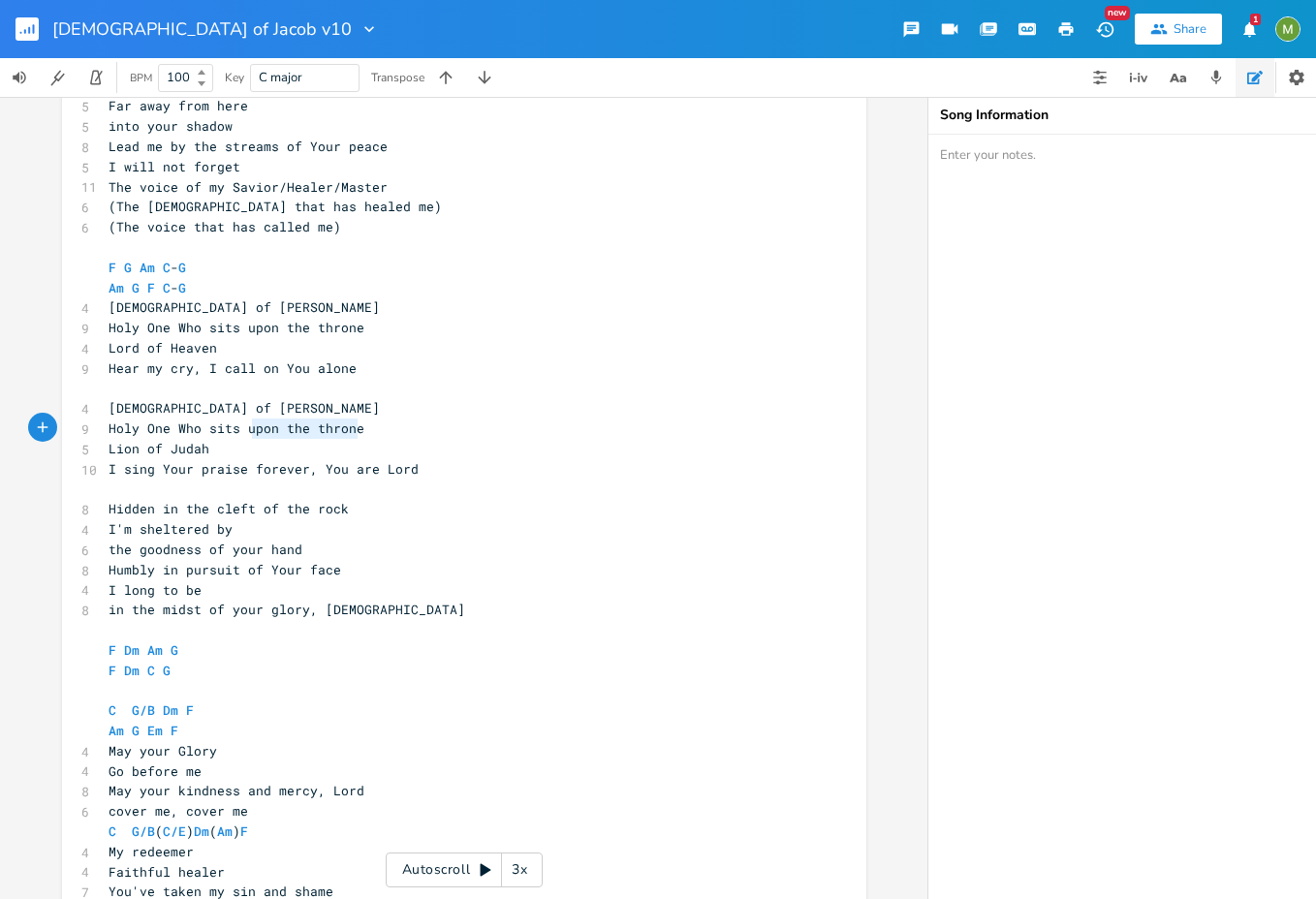
type textarea "Holy One Who sits upon the throne"
drag, startPoint x: 365, startPoint y: 430, endPoint x: 77, endPoint y: 429, distance: 288.0
click at [104, 429] on div "9 Holy One Who sits upon the throne" at bounding box center [454, 429] width 700 height 21
click at [183, 365] on span "Hear my cry, I call on You alone" at bounding box center [232, 368] width 248 height 18
click at [208, 344] on pre "Lord of Heaven" at bounding box center [454, 348] width 700 height 21
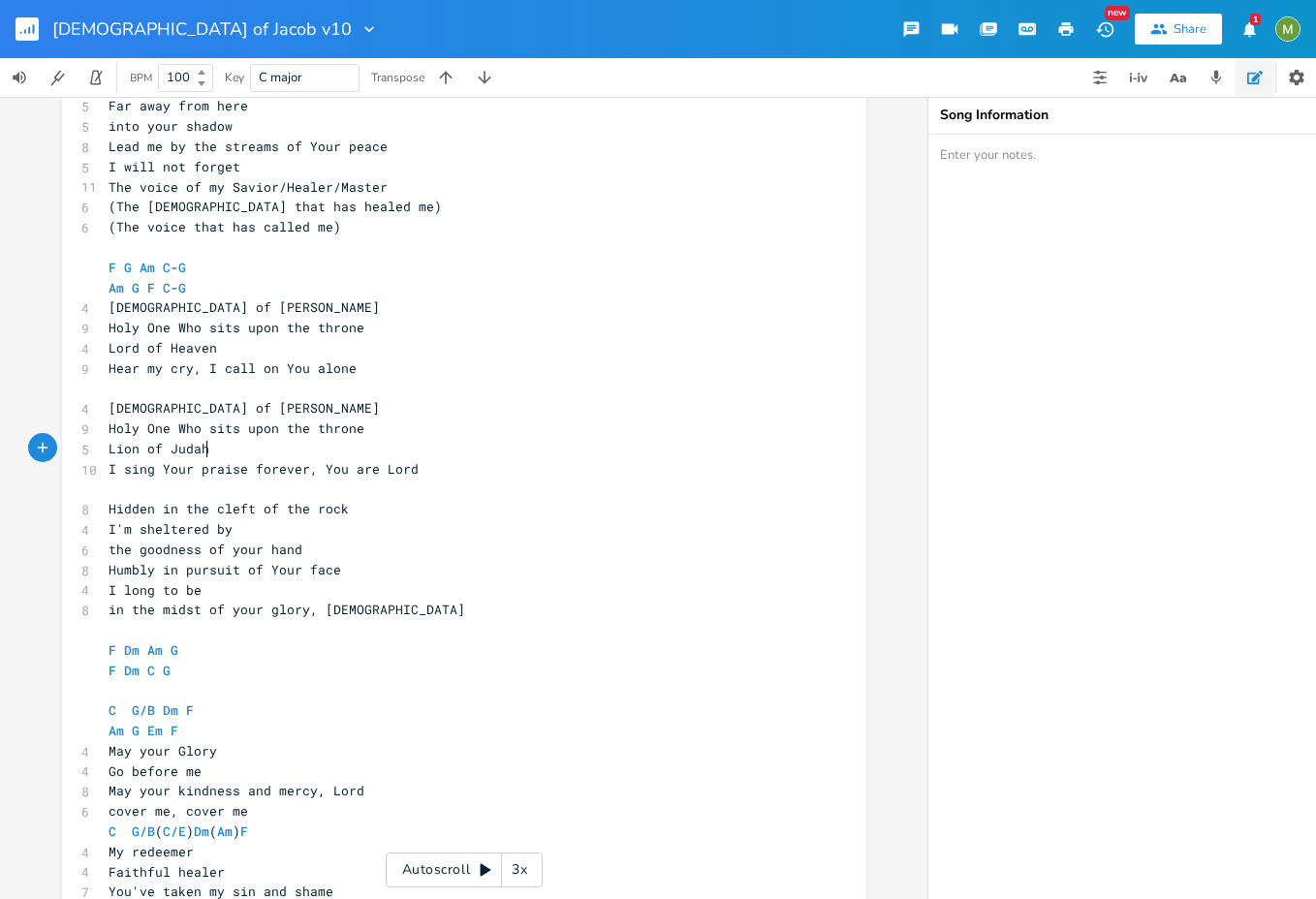
click at [229, 456] on pre "Lion of Judah" at bounding box center [454, 449] width 700 height 21
click at [227, 349] on pre "Lord of Heaven" at bounding box center [454, 348] width 700 height 21
type textarea "Lion of Judah"
drag, startPoint x: 217, startPoint y: 450, endPoint x: 145, endPoint y: 448, distance: 72.0
click at [104, 448] on pre "Lion of Judah" at bounding box center [454, 449] width 700 height 21
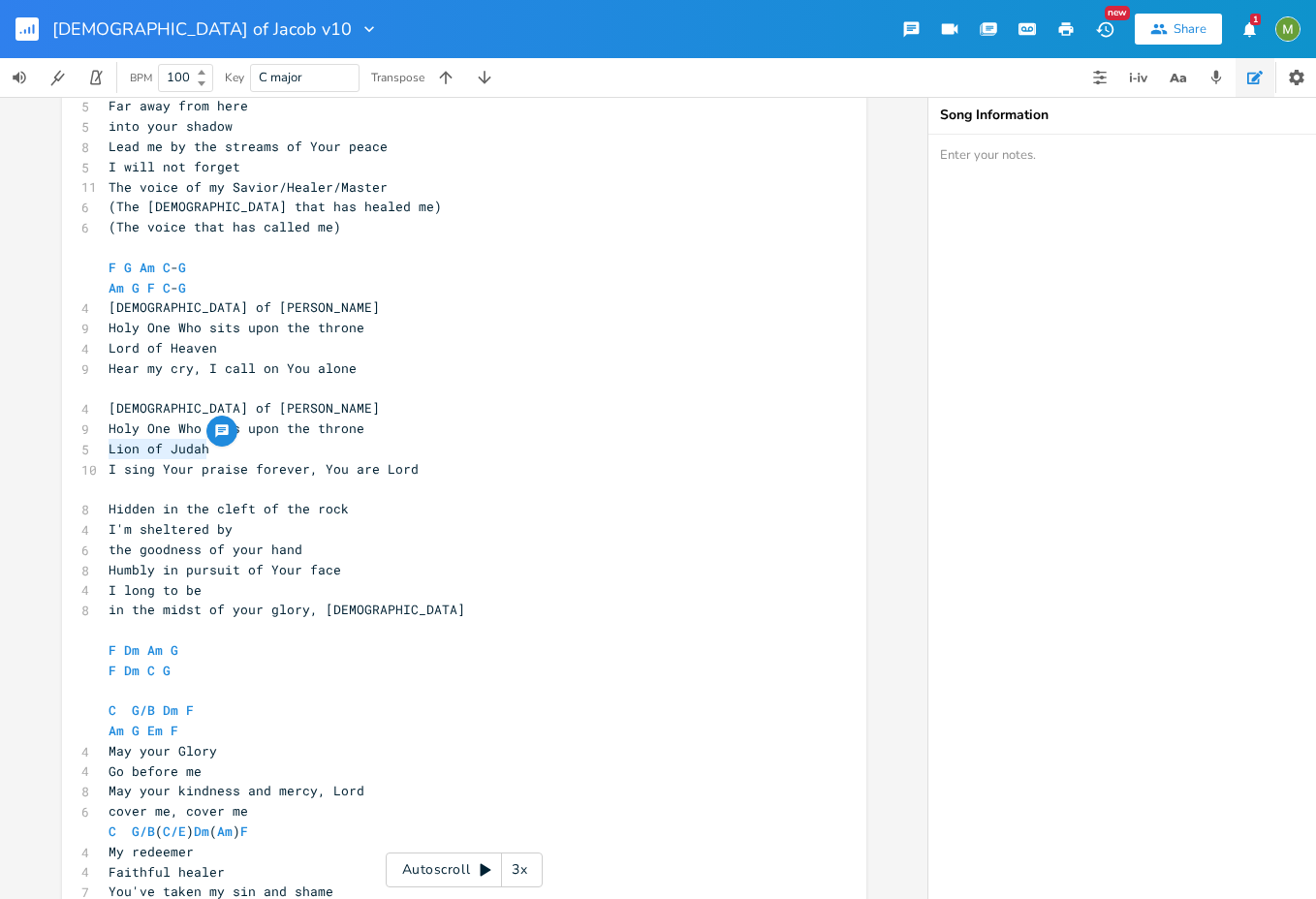
click at [277, 444] on pre "Lion of Judah" at bounding box center [454, 449] width 700 height 21
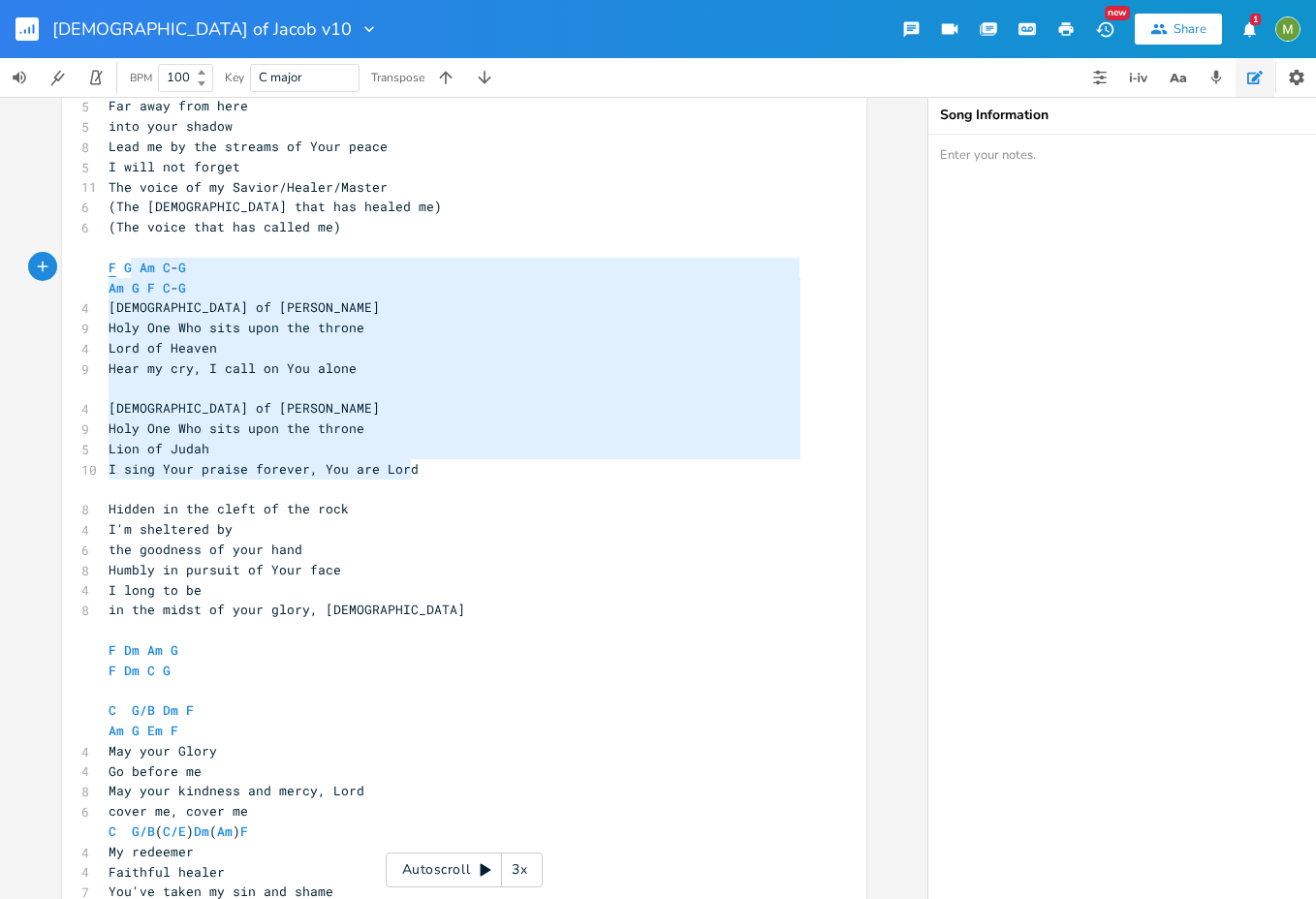
type textarea "F G Am C-G Am G F C-G God of [PERSON_NAME] One Who sits upon the throne Lord of…"
drag, startPoint x: 405, startPoint y: 466, endPoint x: 120, endPoint y: 244, distance: 361.3
click at [104, 260] on div "4 [DEMOGRAPHIC_DATA] of [PERSON_NAME] C F G 7 Take me to a secret place 5 Far a…" at bounding box center [454, 519] width 700 height 967
click at [121, 241] on pre "​" at bounding box center [454, 247] width 700 height 21
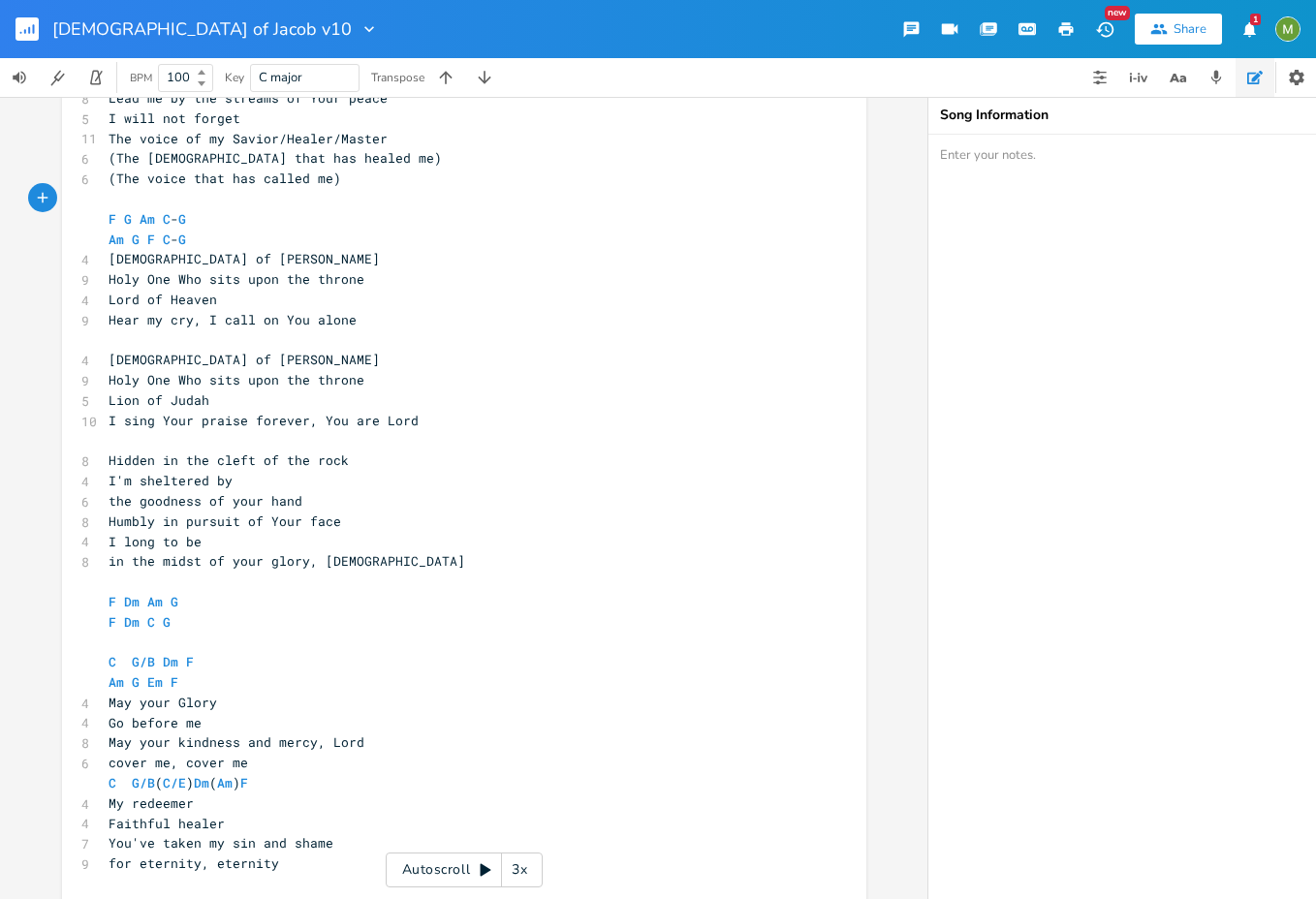
scroll to position [581, 0]
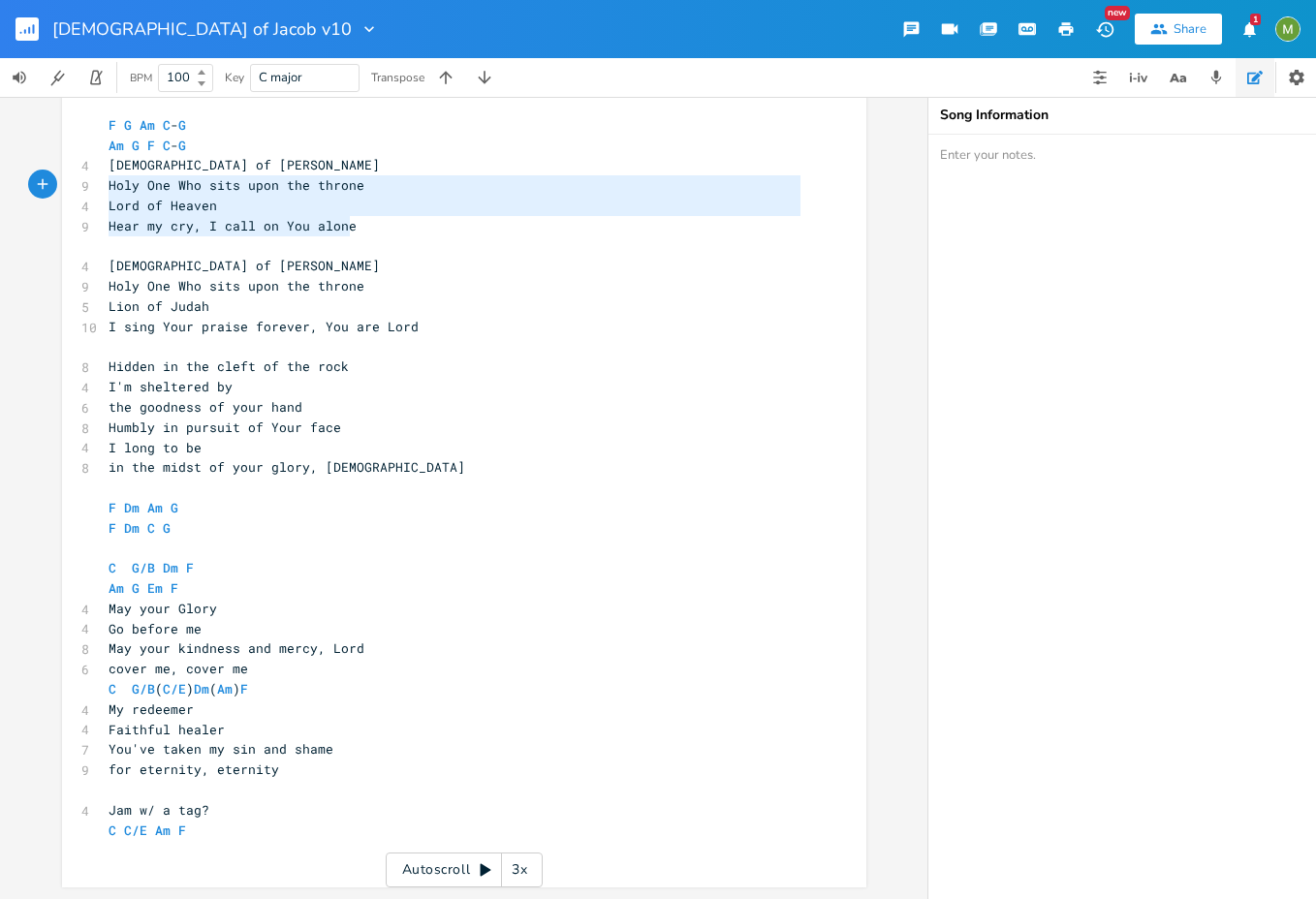
type textarea "[DEMOGRAPHIC_DATA] of [PERSON_NAME] Holy One Who sits upon the throne Lord of H…"
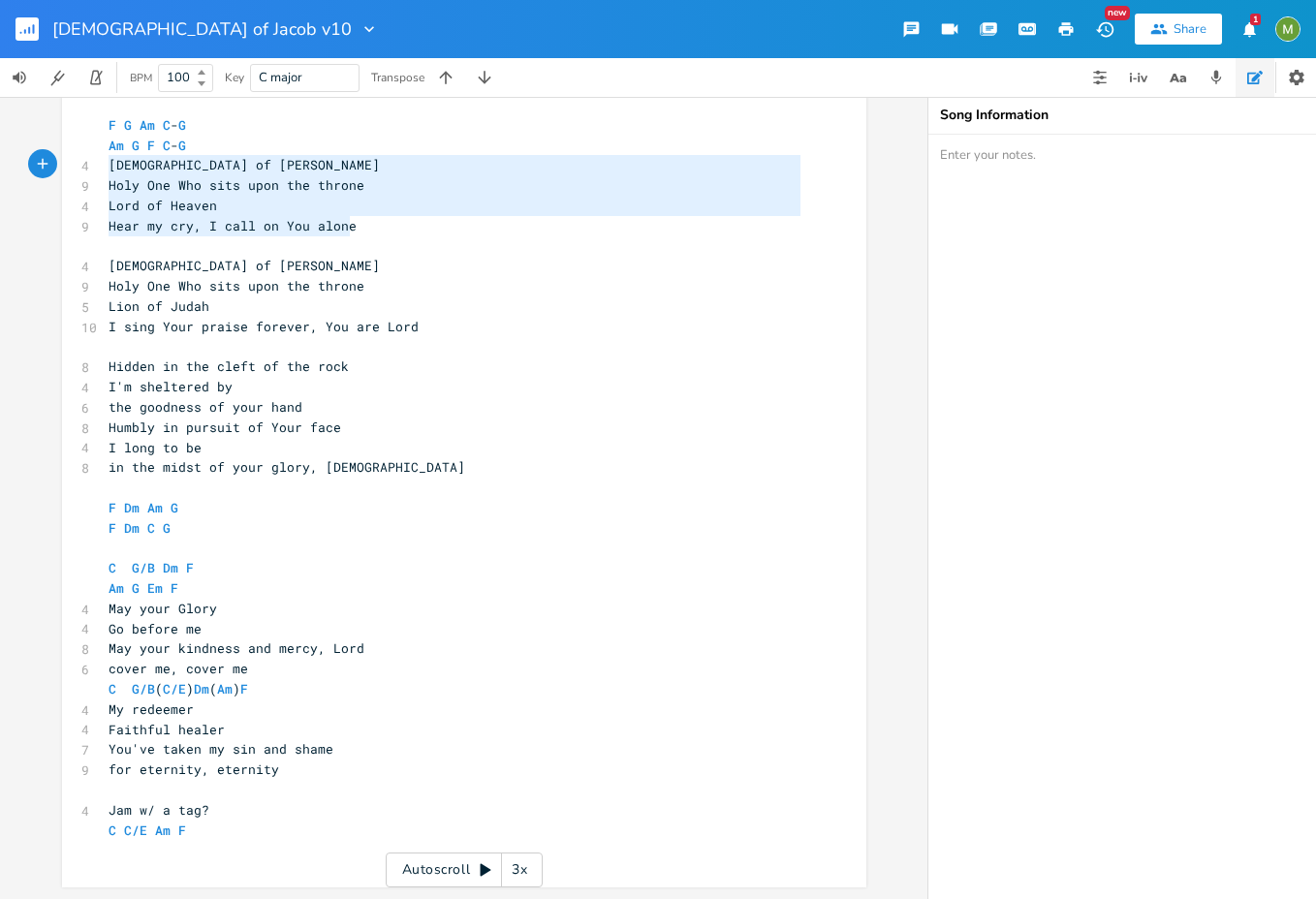
drag, startPoint x: 355, startPoint y: 229, endPoint x: 58, endPoint y: 164, distance: 304.0
click at [63, 164] on div "[DEMOGRAPHIC_DATA] of [PERSON_NAME] Holy One Who sits upon the throne Lord of H…" at bounding box center [464, 372] width 805 height 1029
click at [284, 216] on pre "Hear my cry, I call on You alone" at bounding box center [454, 226] width 700 height 21
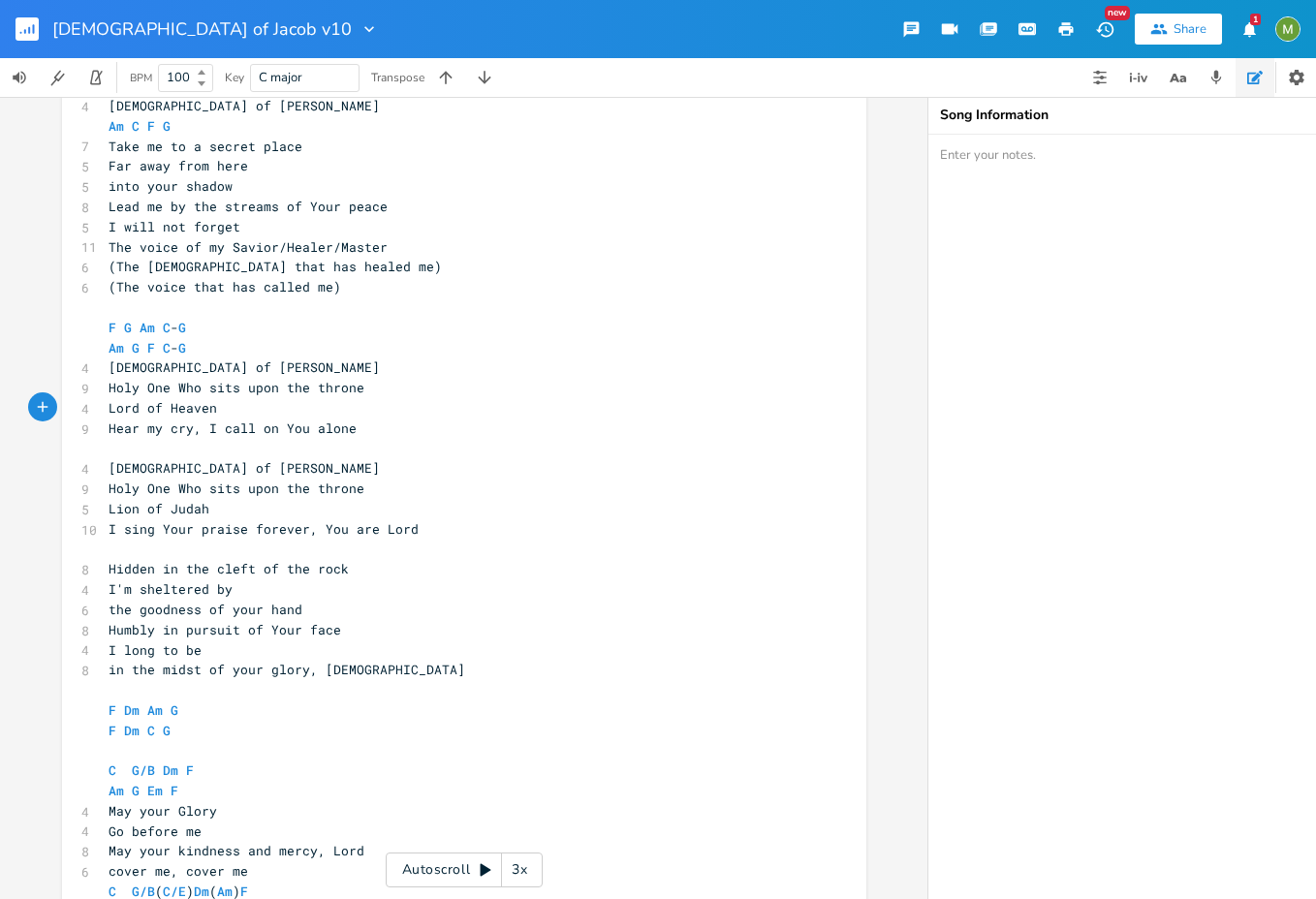
scroll to position [356, 0]
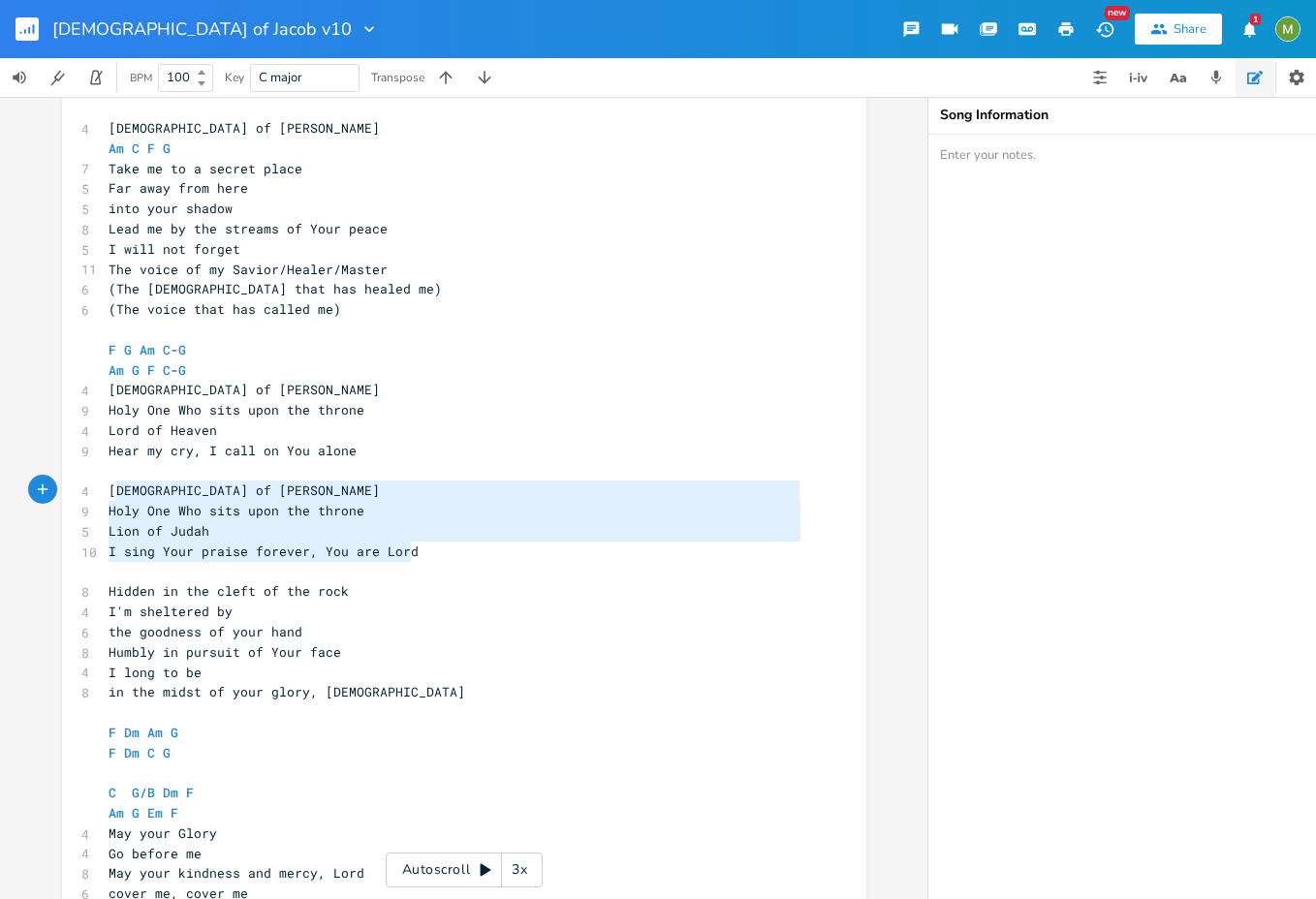
type textarea "[DEMOGRAPHIC_DATA] of [PERSON_NAME] Holy One Who sits upon the throne Lion of […"
drag, startPoint x: 445, startPoint y: 560, endPoint x: 95, endPoint y: 481, distance: 358.8
click at [95, 481] on div "[DEMOGRAPHIC_DATA] of [PERSON_NAME] Holy One Who sits upon the throne Lion of J…" at bounding box center [464, 597] width 805 height 1029
click at [428, 486] on pre "[DEMOGRAPHIC_DATA] of [PERSON_NAME]" at bounding box center [454, 490] width 700 height 21
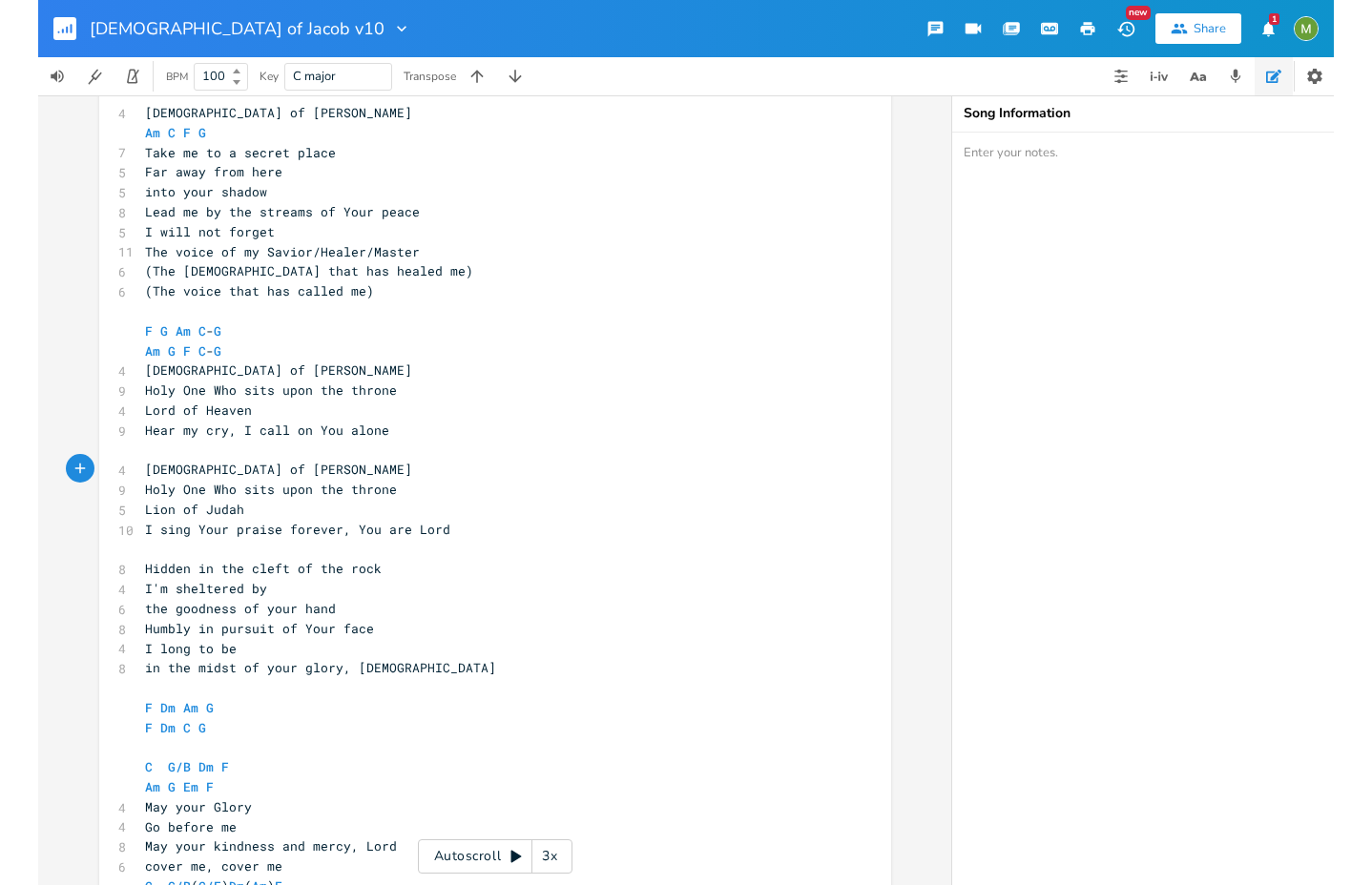
scroll to position [361, 0]
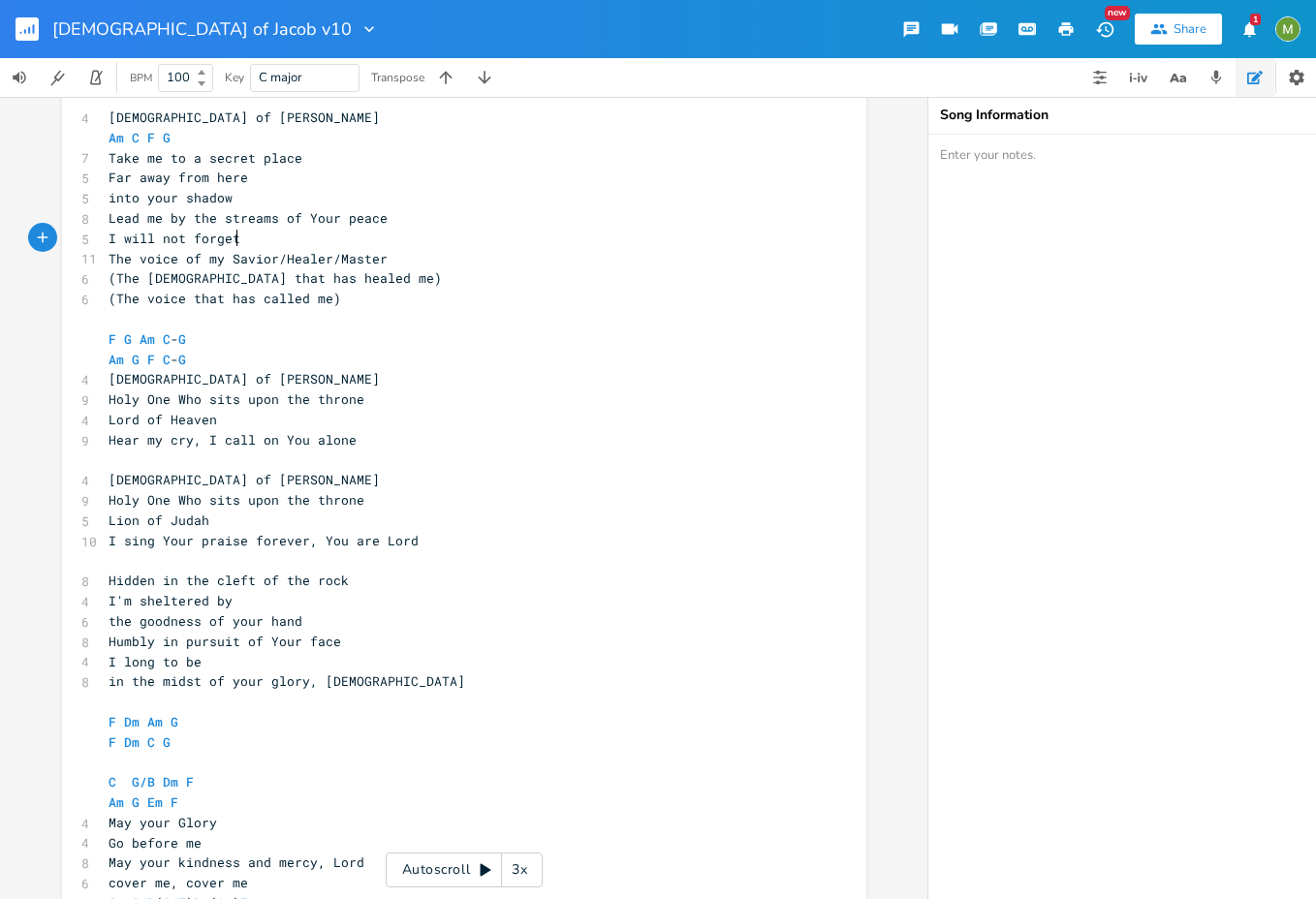
click at [273, 240] on pre "I will not forget" at bounding box center [454, 239] width 700 height 21
click at [325, 275] on pre "(The [DEMOGRAPHIC_DATA] that has healed me)" at bounding box center [454, 279] width 700 height 21
type textarea "/Healer/Master (The [DEMOGRAPHIC_DATA] that has healed me)"
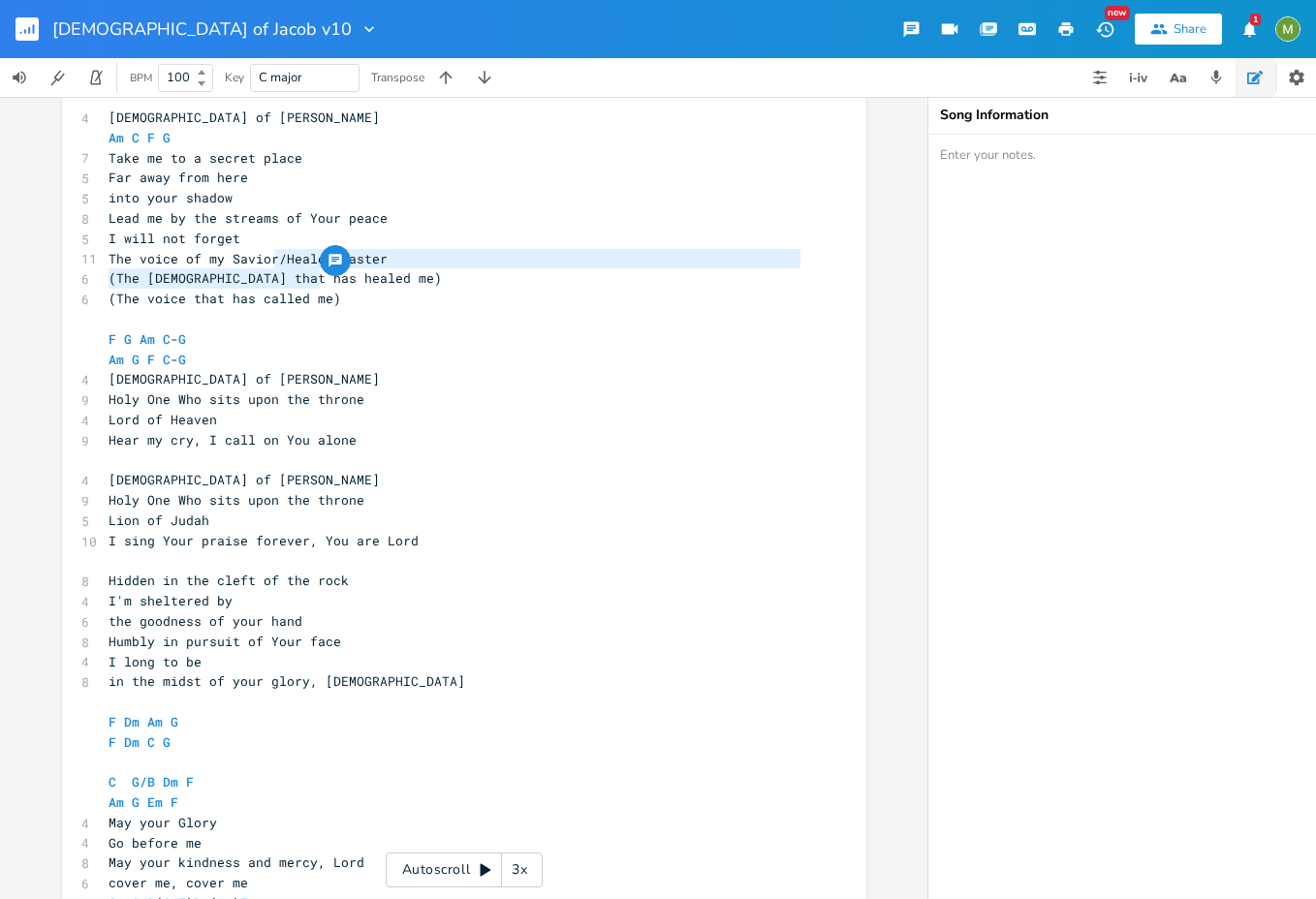
drag, startPoint x: 271, startPoint y: 254, endPoint x: 370, endPoint y: 282, distance: 102.9
click at [370, 282] on div "4 [DEMOGRAPHIC_DATA] of [PERSON_NAME] C F G 7 Take me to a secret place 5 Far a…" at bounding box center [454, 590] width 700 height 967
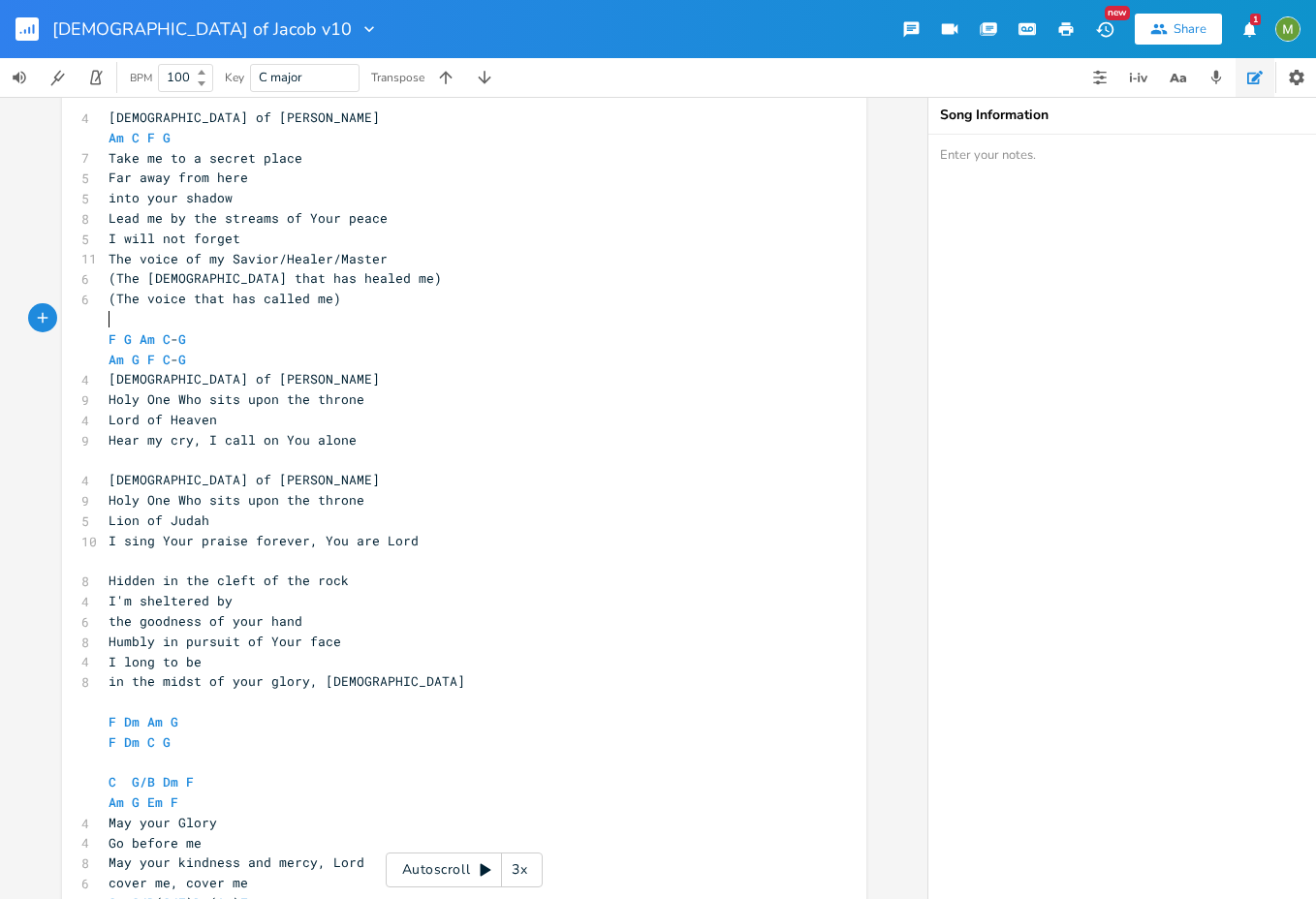
click at [360, 325] on pre "​" at bounding box center [454, 320] width 700 height 21
click at [358, 299] on pre "(The voice that has called me)" at bounding box center [454, 299] width 700 height 21
click at [256, 238] on pre "I will not forget" at bounding box center [454, 239] width 700 height 21
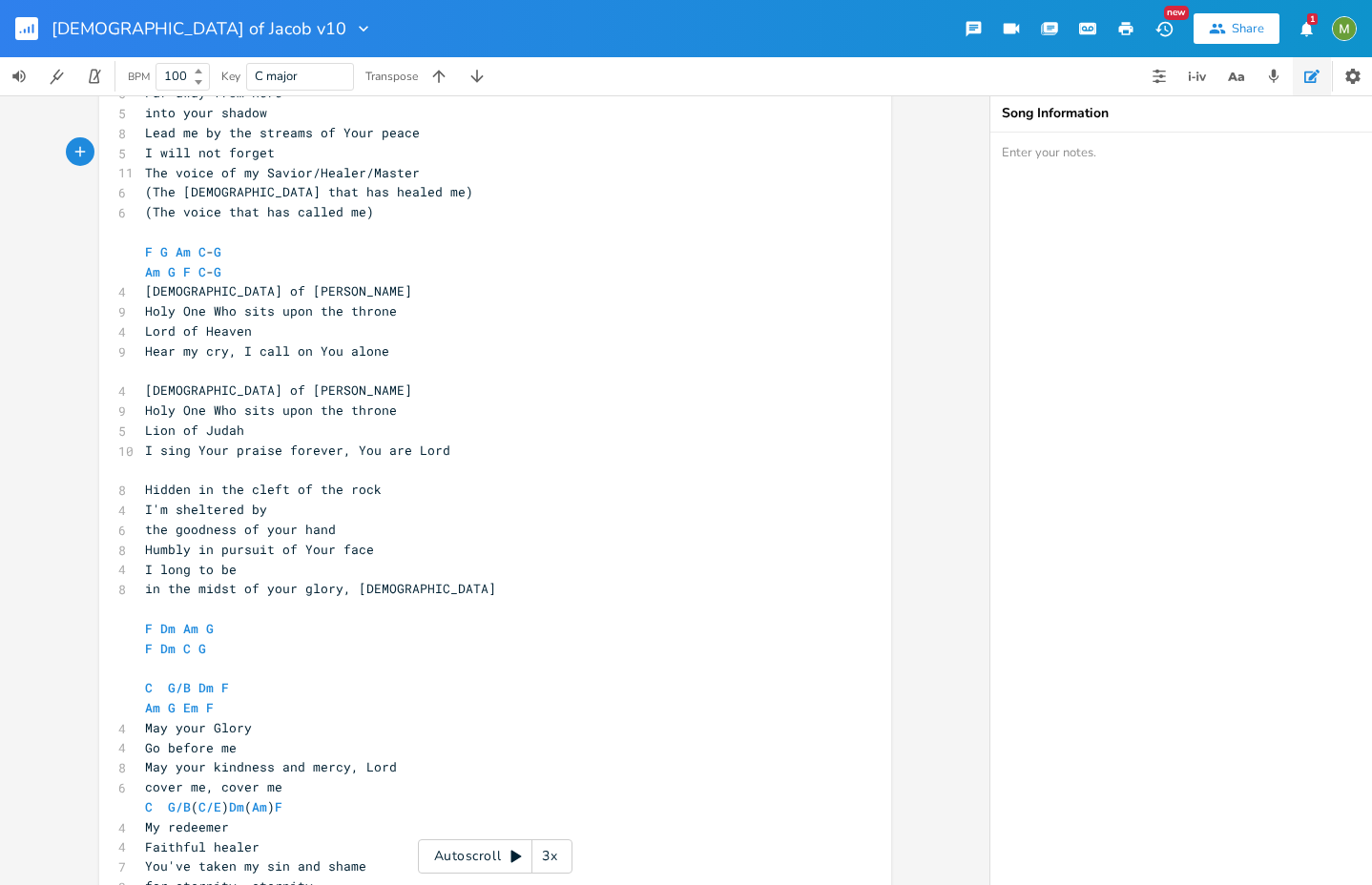
scroll to position [447, 0]
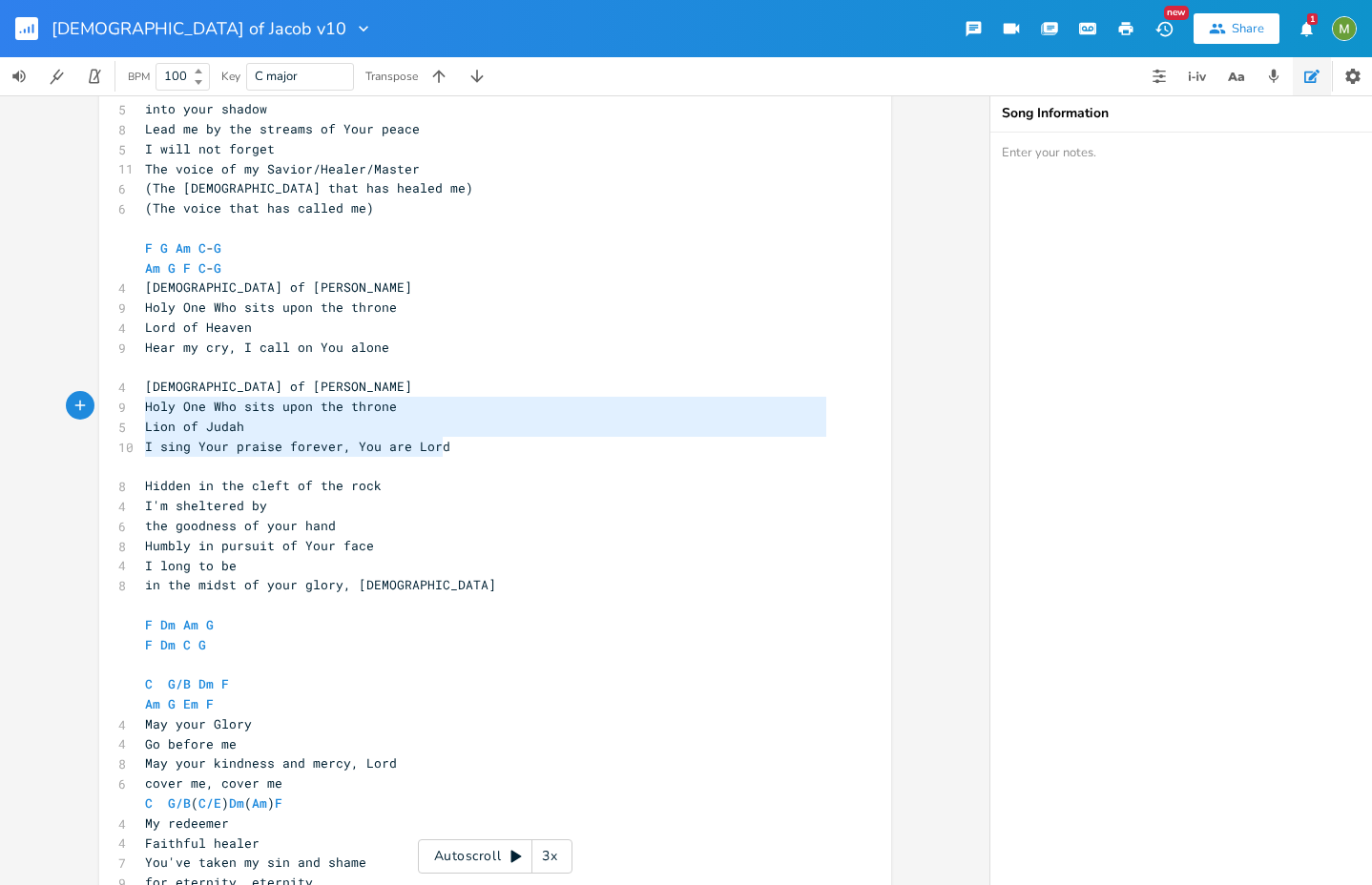
type textarea "[DEMOGRAPHIC_DATA] of [PERSON_NAME] Holy One Who sits upon the throne Lion of […"
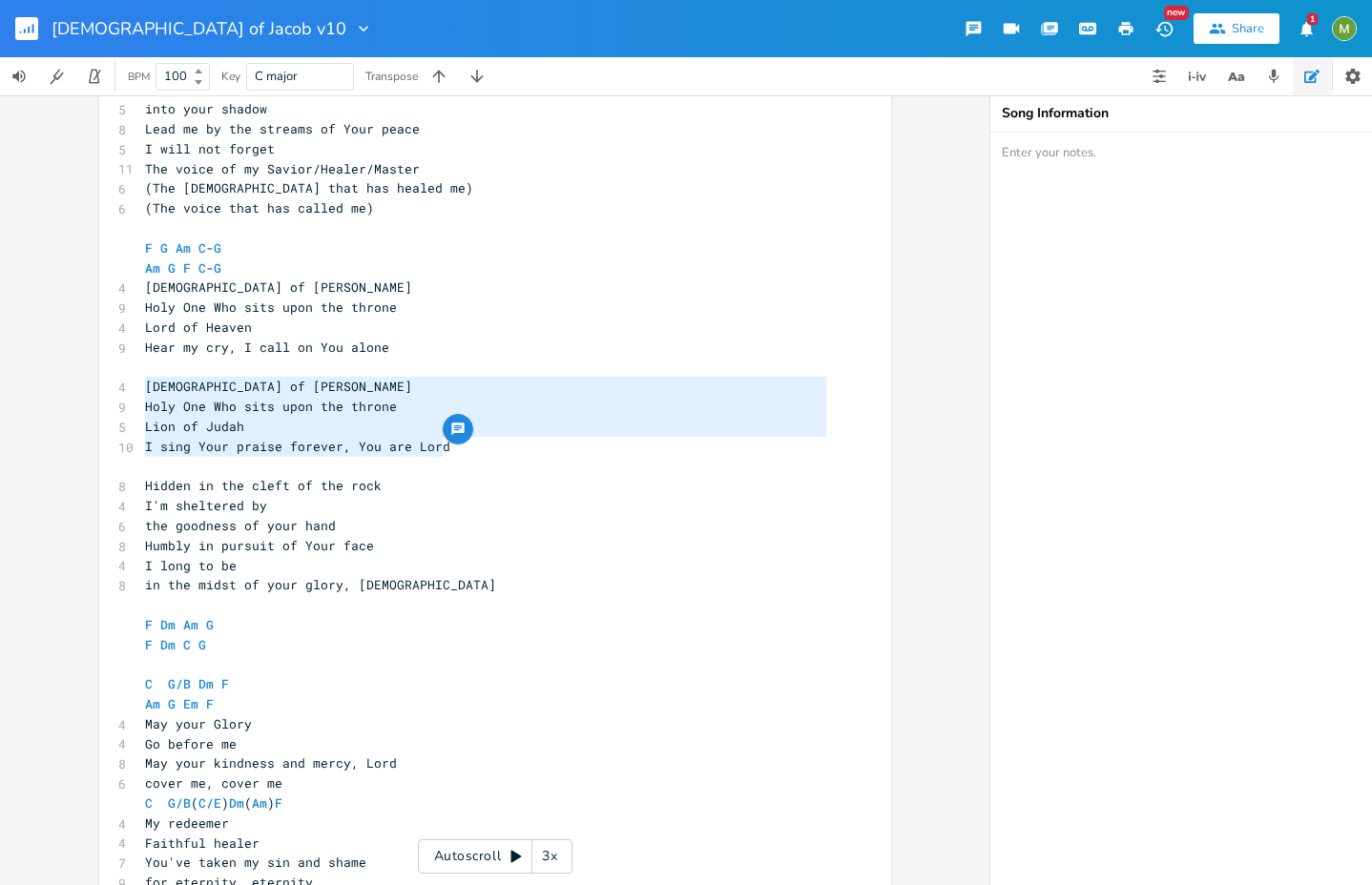
drag, startPoint x: 478, startPoint y: 443, endPoint x: 133, endPoint y: 396, distance: 348.2
click at [133, 396] on div "[DEMOGRAPHIC_DATA] of [PERSON_NAME] Holy One Who sits upon the throne Lion of J…" at bounding box center [495, 491] width 792 height 1013
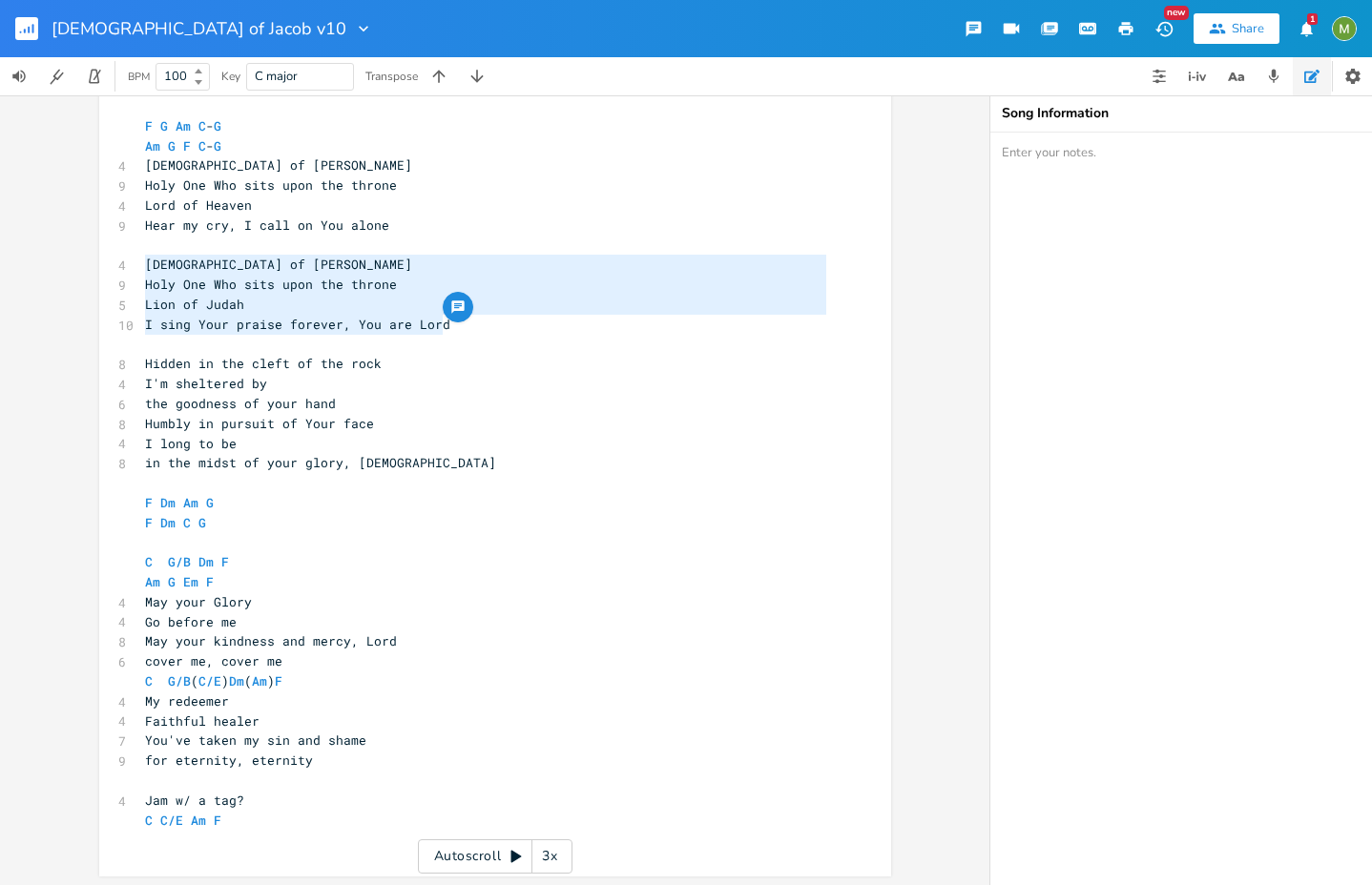
scroll to position [569, 0]
click at [213, 391] on span "I'm sheltered by" at bounding box center [205, 385] width 122 height 18
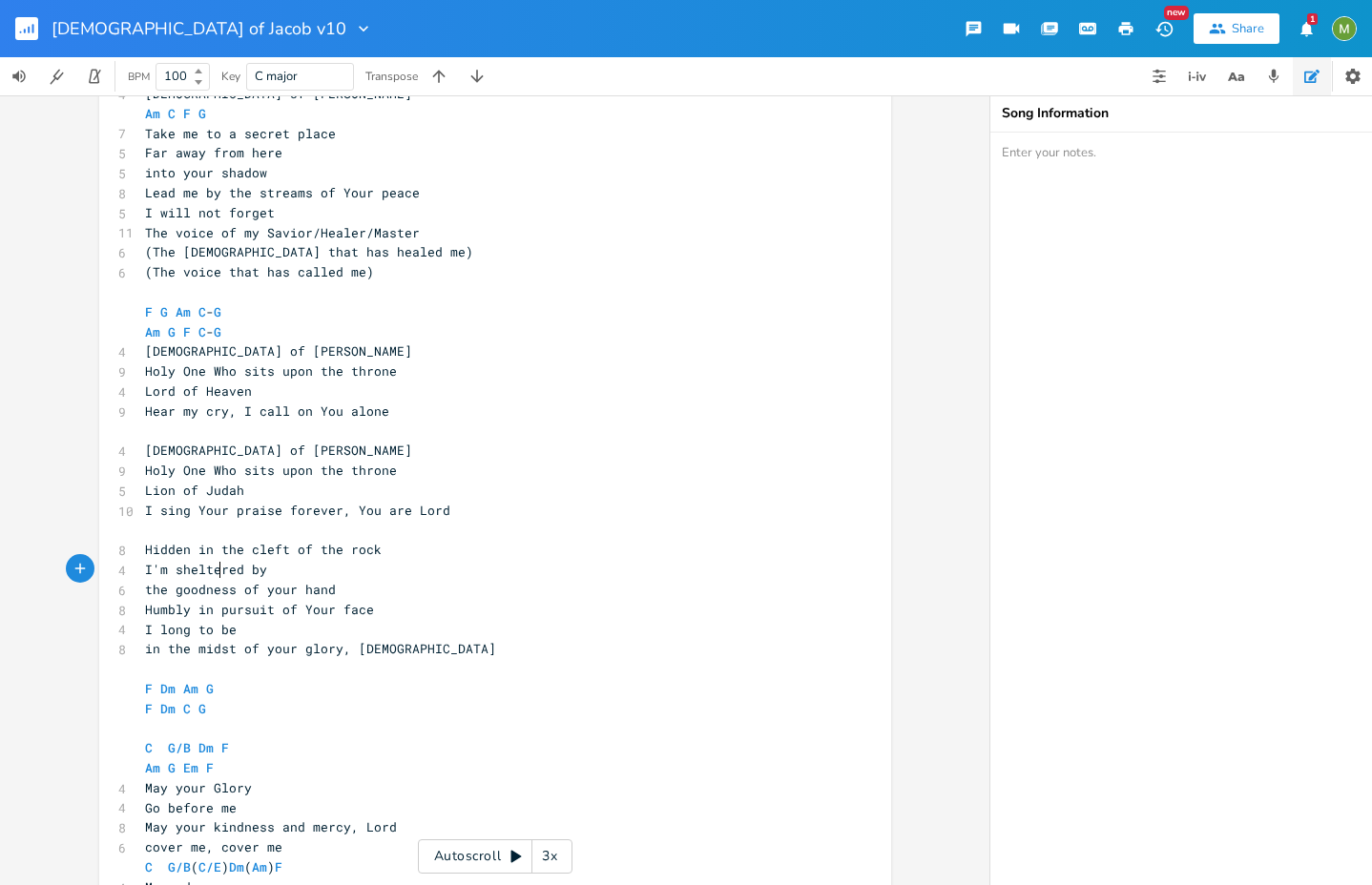
scroll to position [383, 0]
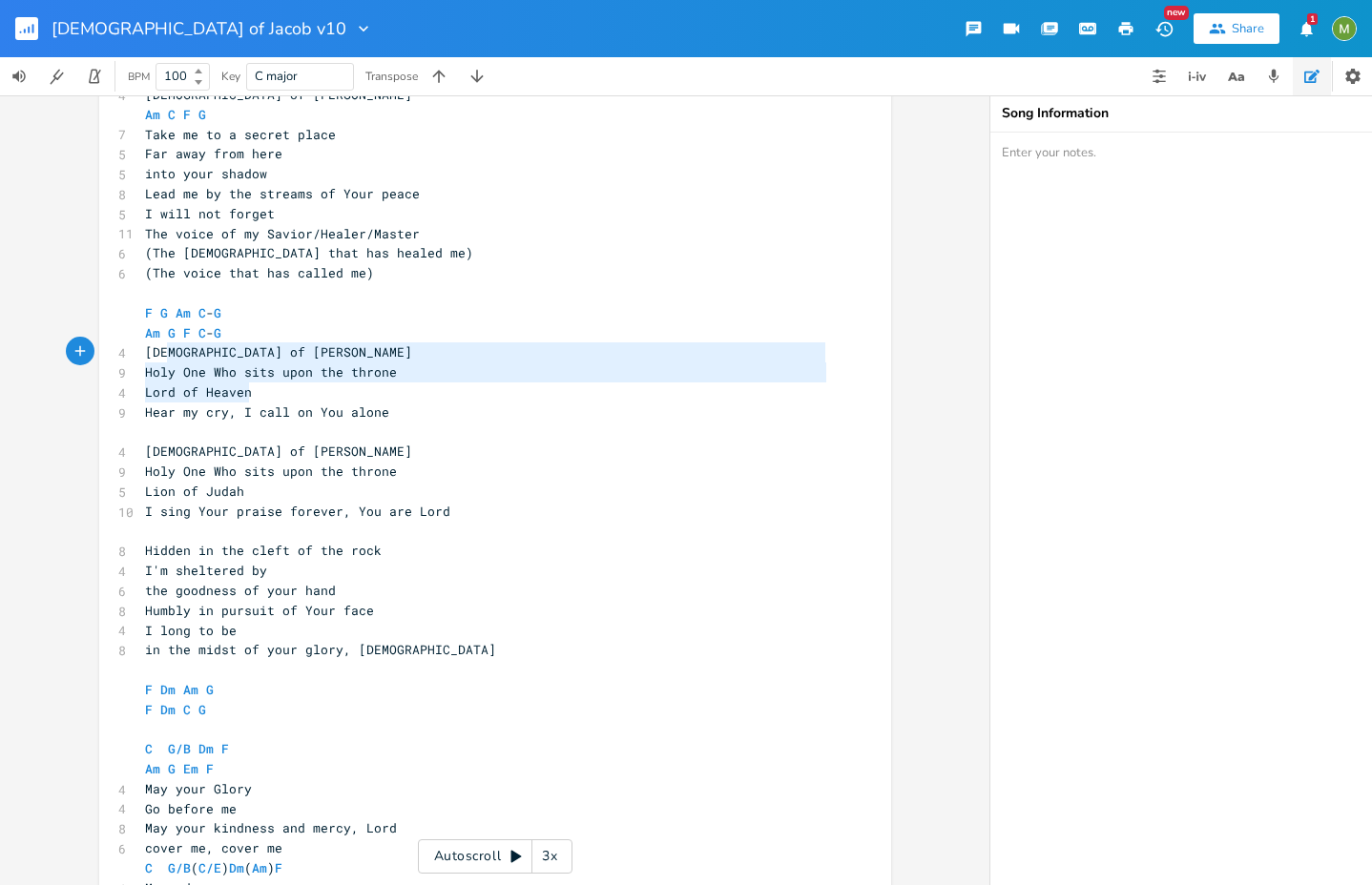
type textarea "Am G F C-G [DEMOGRAPHIC_DATA] of [PERSON_NAME] Holy One Who sits upon the thron…"
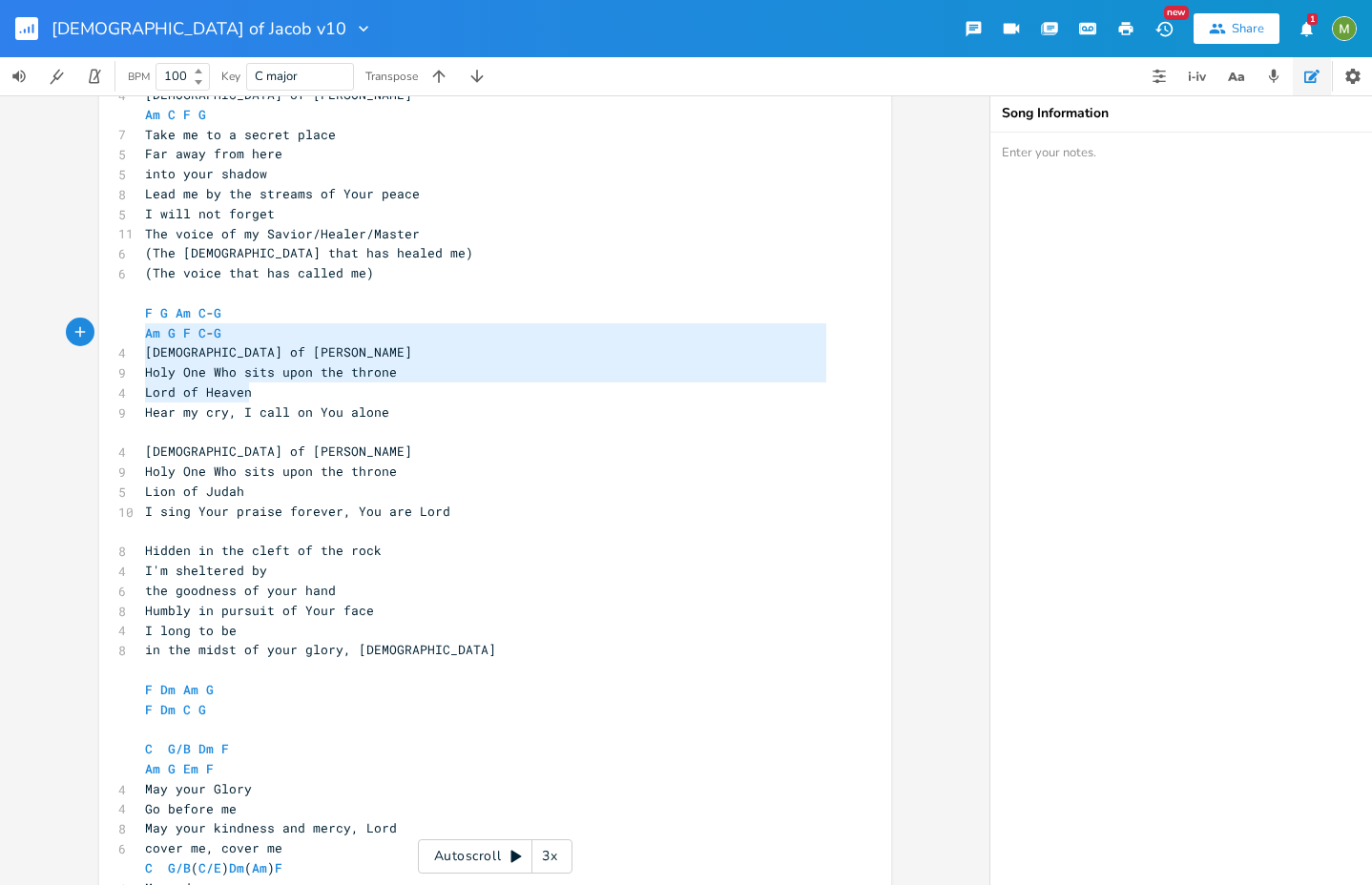
drag, startPoint x: 262, startPoint y: 395, endPoint x: 138, endPoint y: 329, distance: 140.5
click at [142, 329] on div "4 [DEMOGRAPHIC_DATA] of [PERSON_NAME] C F G 7 Take me to a secret place 5 Far a…" at bounding box center [485, 561] width 688 height 952
click at [313, 393] on pre "Lord of Heaven" at bounding box center [485, 393] width 688 height 21
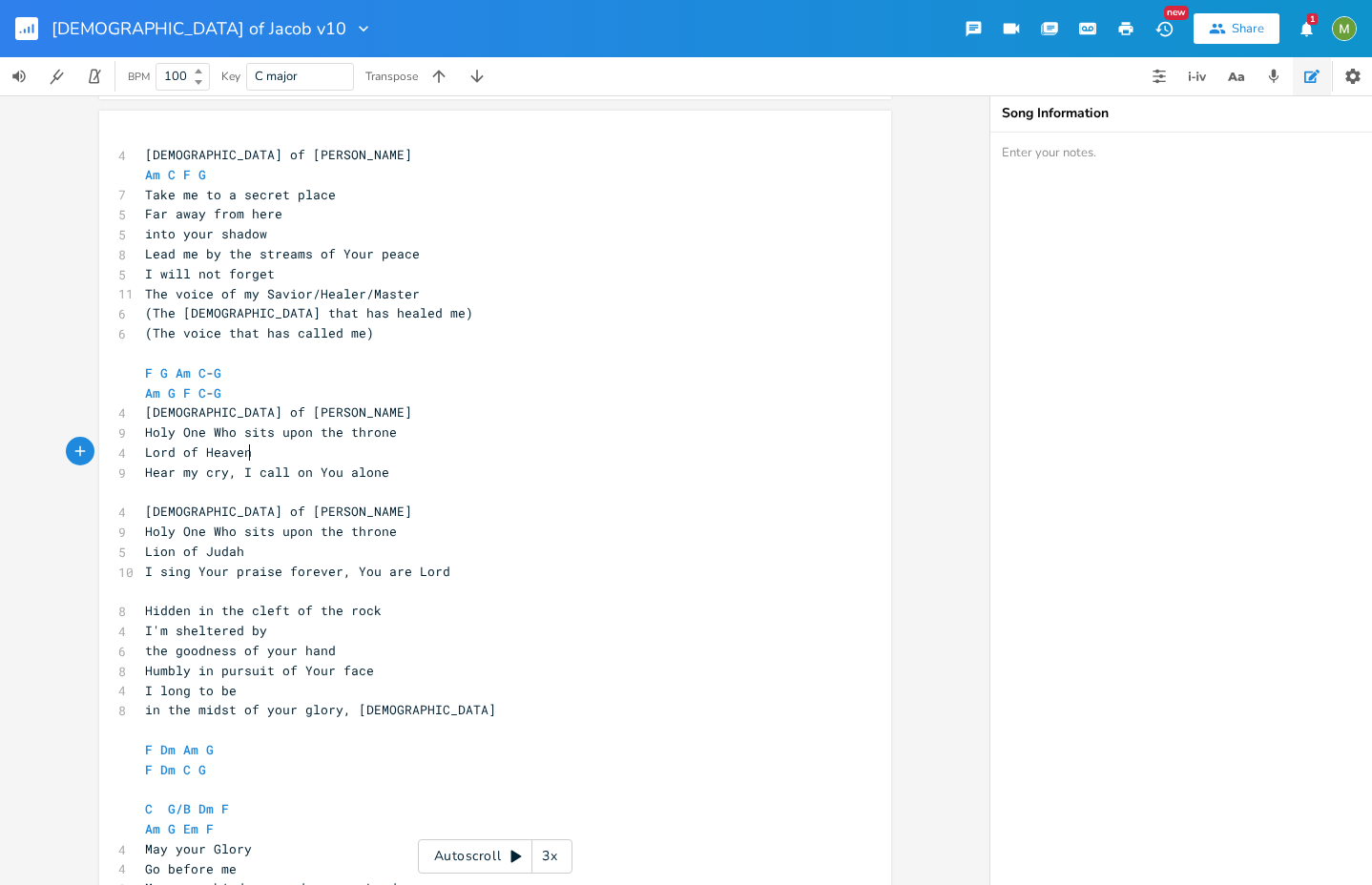
scroll to position [323, 0]
click at [142, 555] on pre "Lion of Judah" at bounding box center [485, 551] width 688 height 21
type textarea "("
click at [276, 558] on pre "(Lion of Judah" at bounding box center [485, 551] width 688 height 21
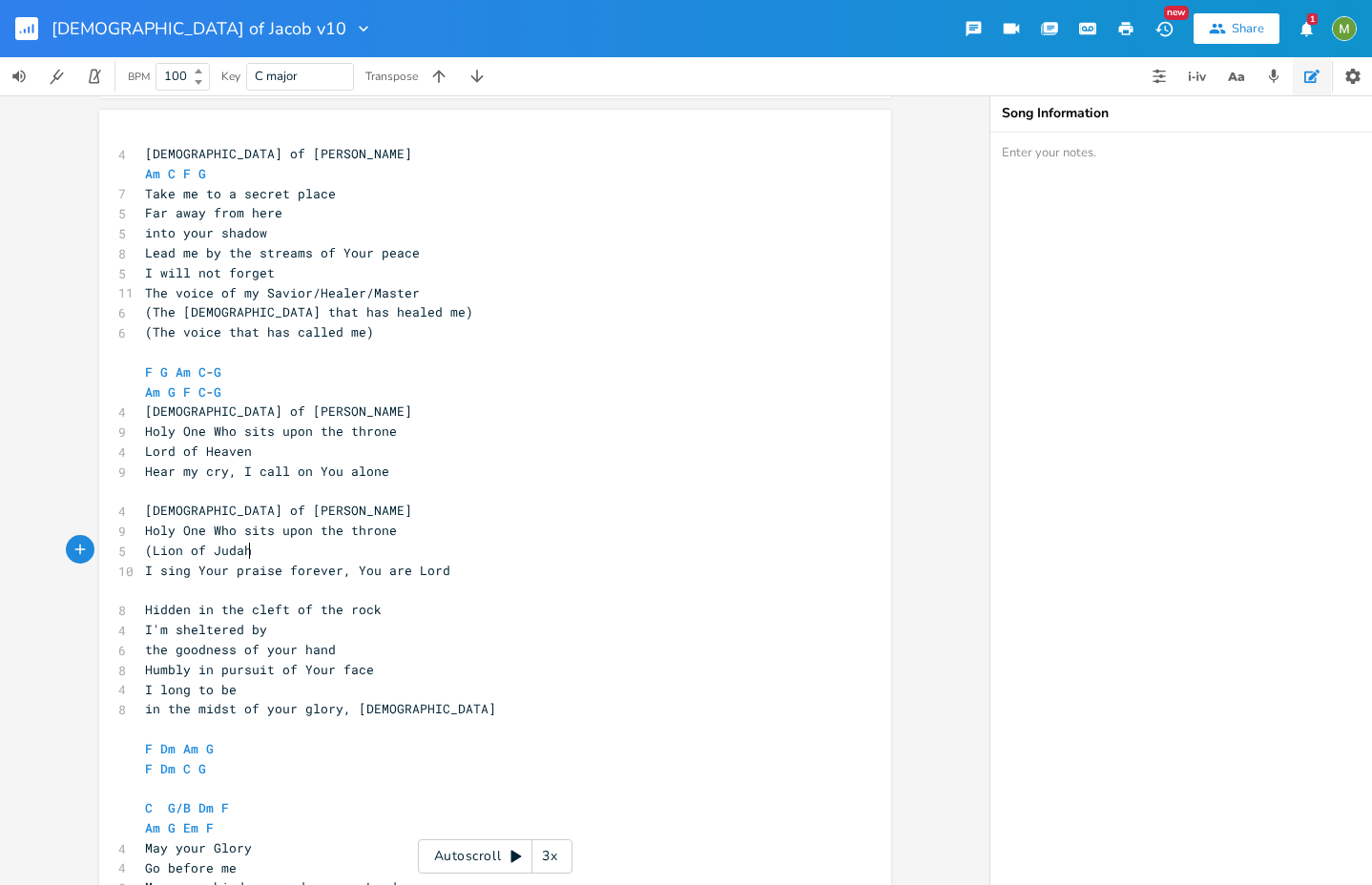
type textarea ")"
type textarea "Your praise forever, You are Lord"
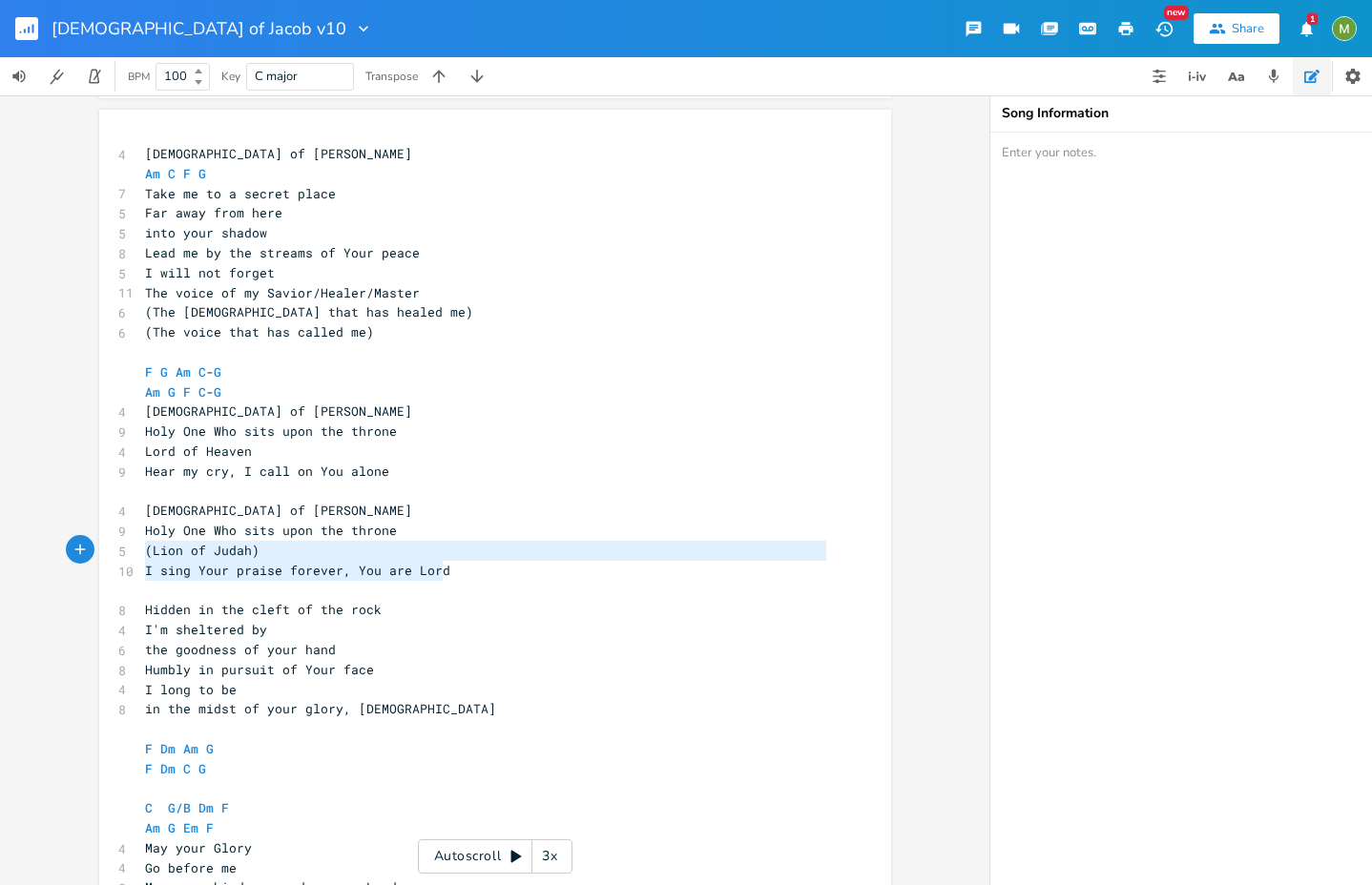
drag, startPoint x: 459, startPoint y: 573, endPoint x: 132, endPoint y: 550, distance: 327.8
click at [132, 550] on div "(Lion of Judah) I sing Your praise forever, You are Lord xxxxxxxxxx 4 [DEMOGRAP…" at bounding box center [495, 615] width 792 height 1013
type textarea "(Lion of Judah) I sing Your praise forever, You are Lord"
click at [349, 548] on pre "(Lion of Judah)" at bounding box center [485, 551] width 688 height 21
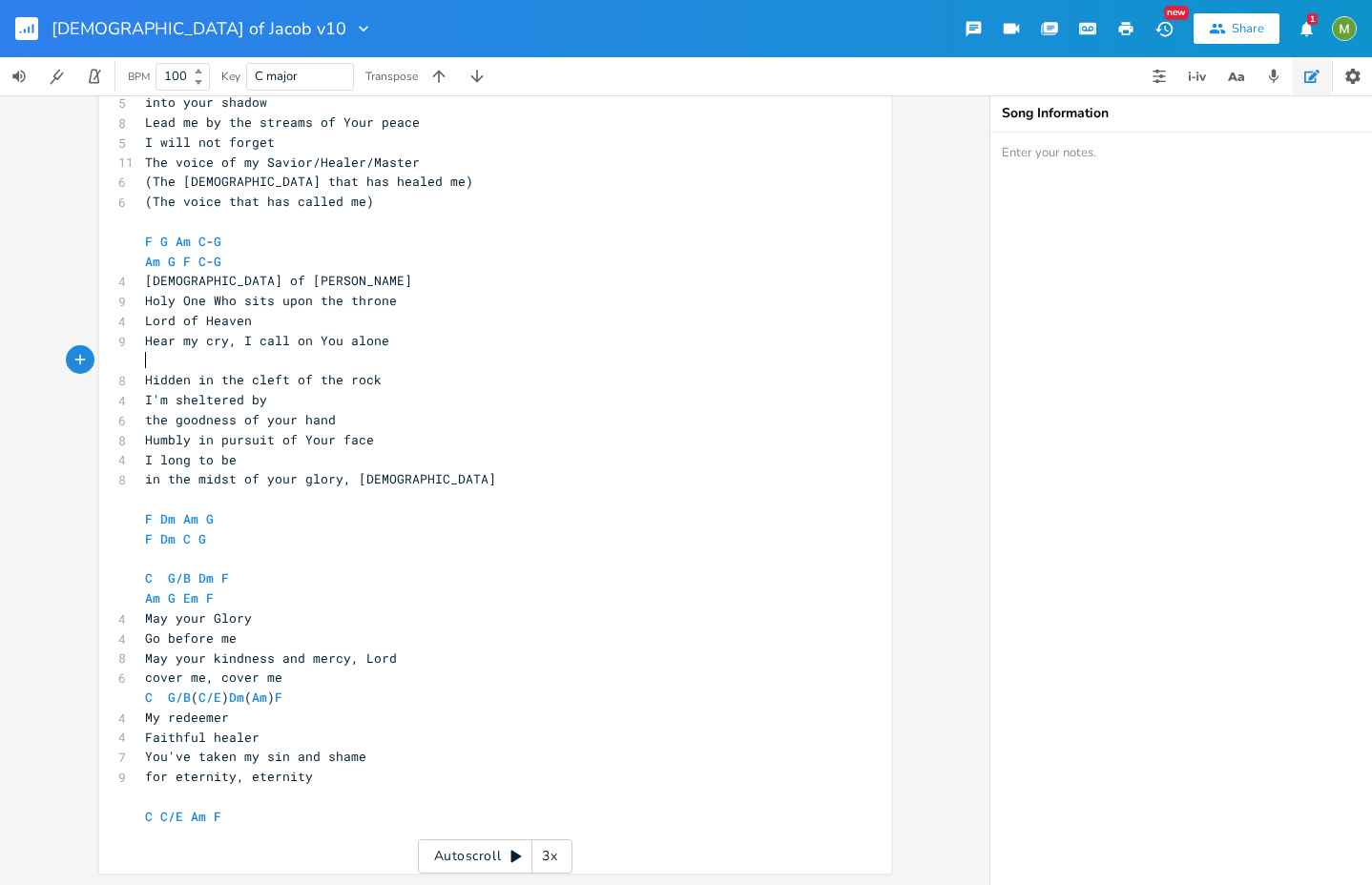
scroll to position [453, 0]
